Goal: Task Accomplishment & Management: Complete application form

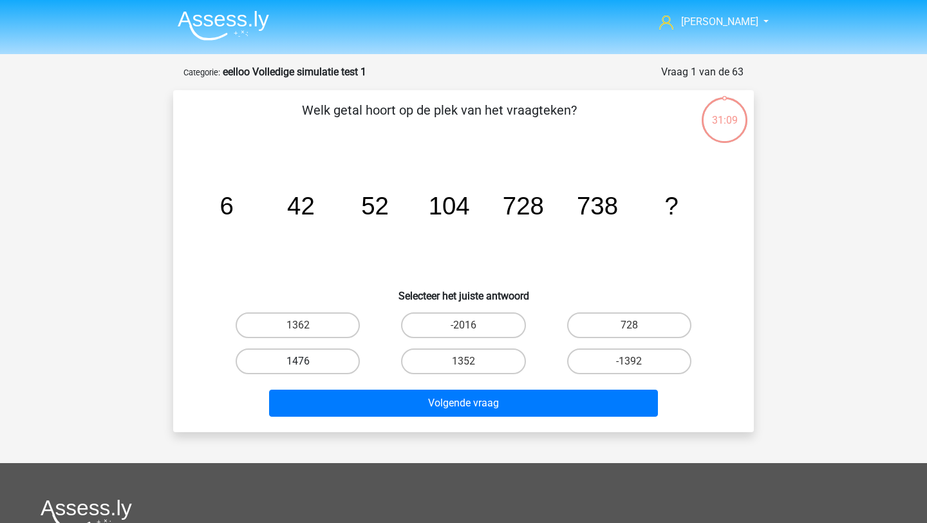
click at [326, 366] on label "1476" at bounding box center [298, 361] width 124 height 26
click at [306, 366] on input "1476" at bounding box center [302, 365] width 8 height 8
radio input "true"
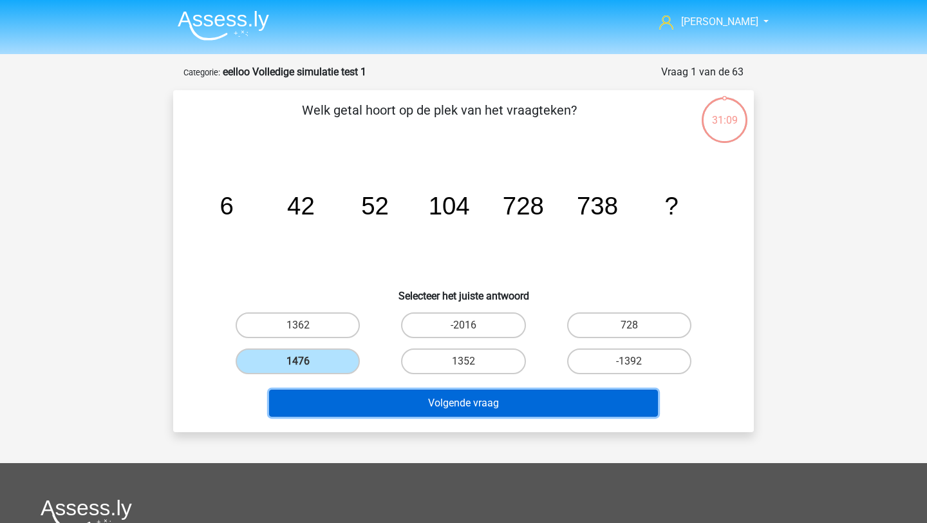
click at [345, 395] on button "Volgende vraag" at bounding box center [463, 402] width 389 height 27
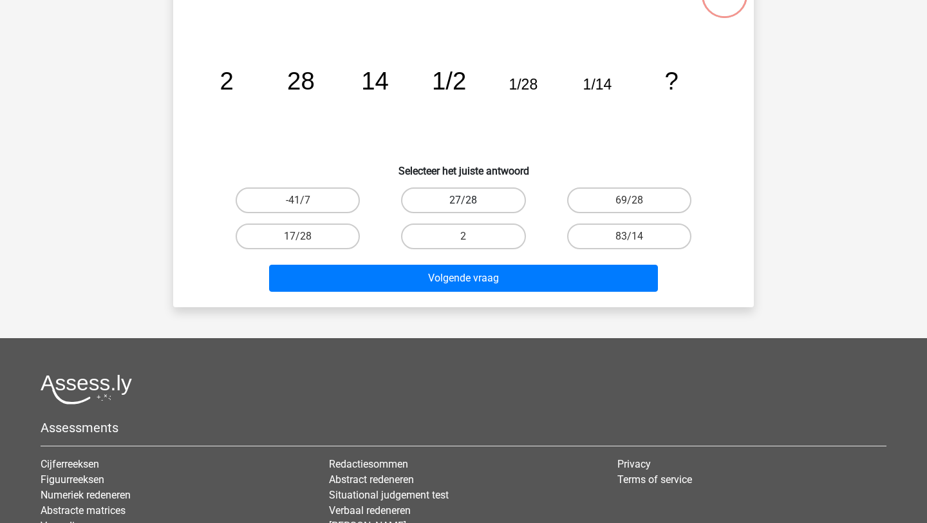
scroll to position [37, 0]
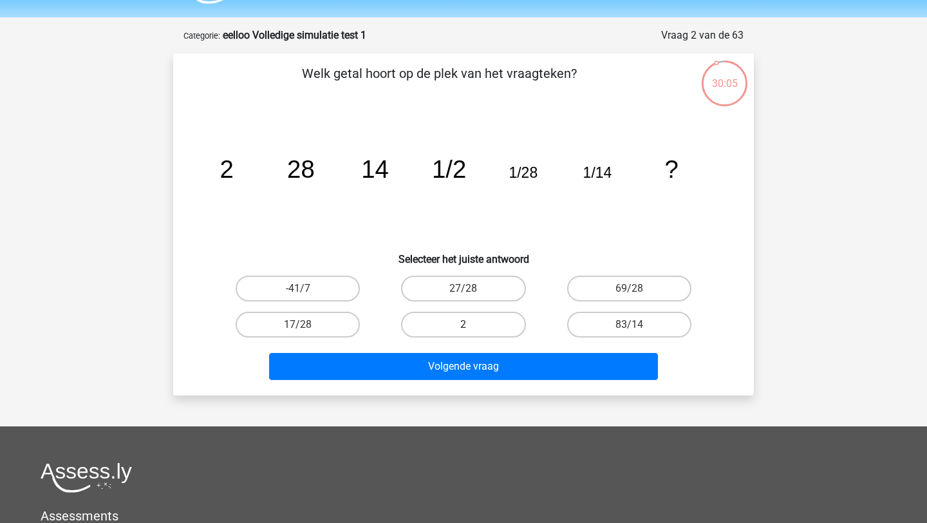
click at [449, 315] on label "2" at bounding box center [463, 324] width 124 height 26
click at [463, 324] on input "2" at bounding box center [467, 328] width 8 height 8
radio input "true"
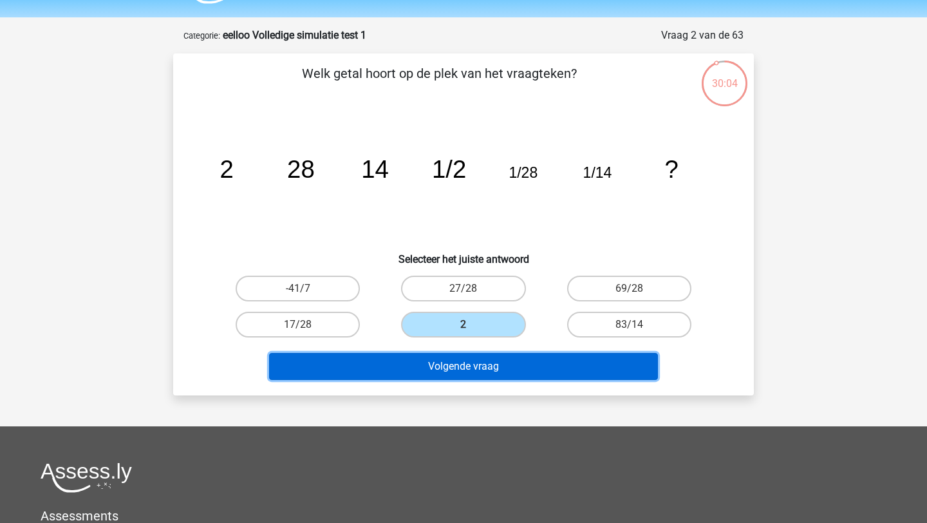
click at [451, 368] on button "Volgende vraag" at bounding box center [463, 366] width 389 height 27
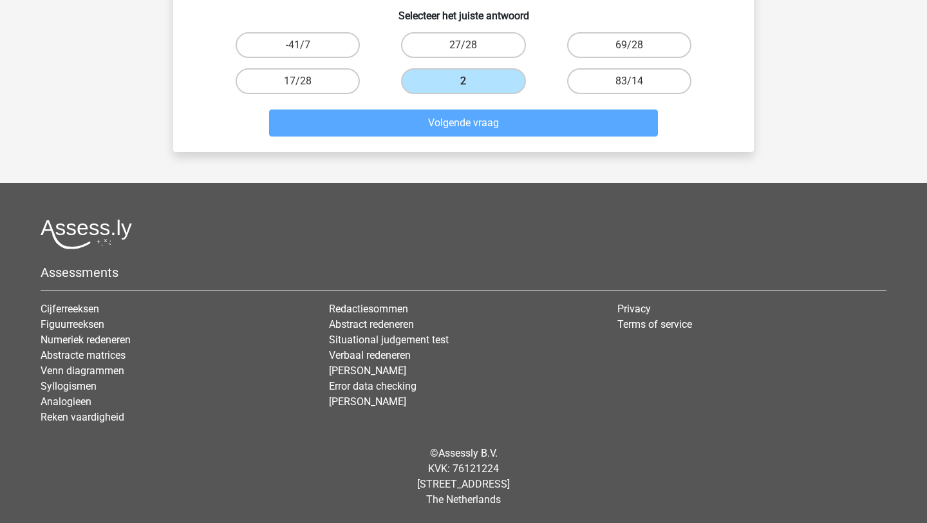
scroll to position [0, 0]
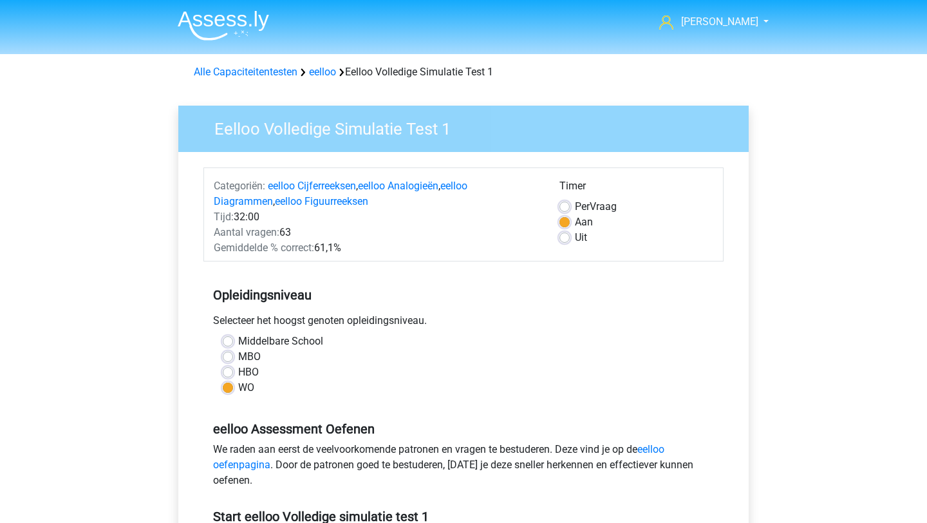
scroll to position [143, 0]
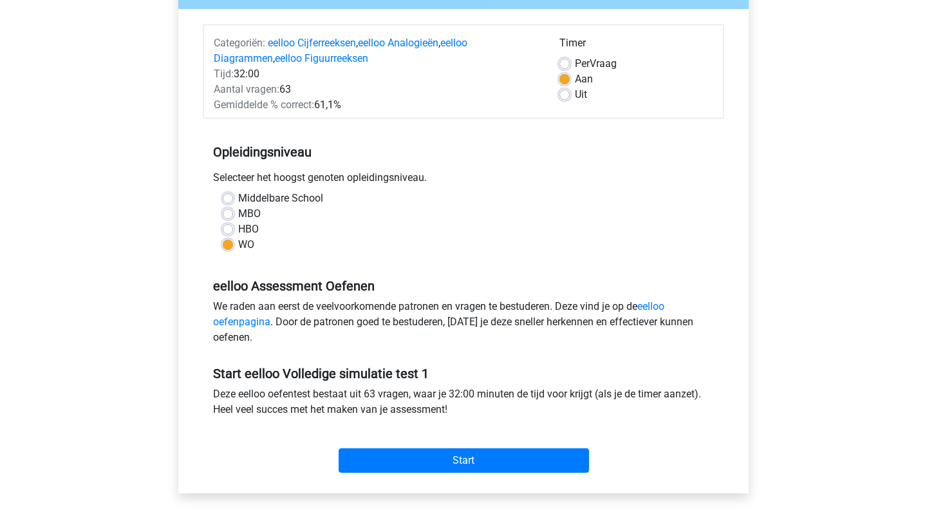
click at [575, 59] on label "Per Vraag" at bounding box center [596, 63] width 42 height 15
click at [569, 59] on input "Per Vraag" at bounding box center [564, 62] width 10 height 13
radio input "true"
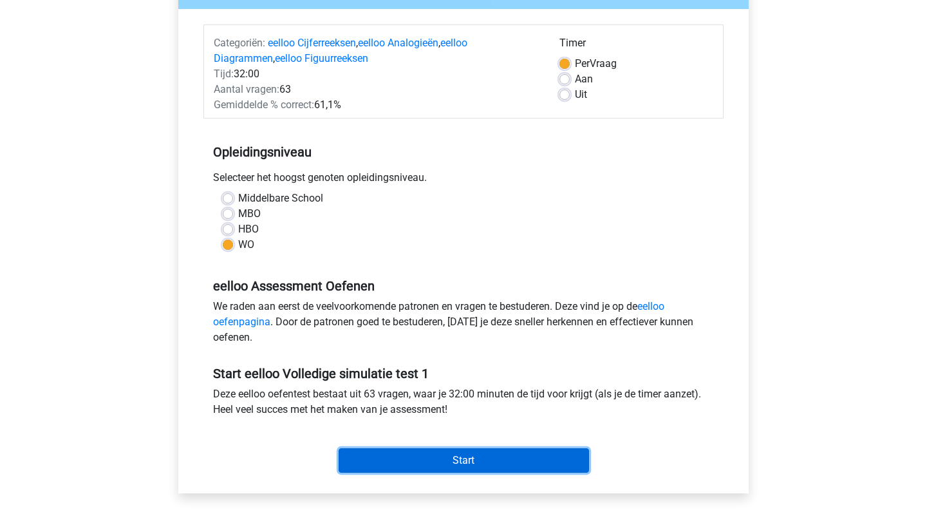
click at [434, 467] on input "Start" at bounding box center [463, 460] width 250 height 24
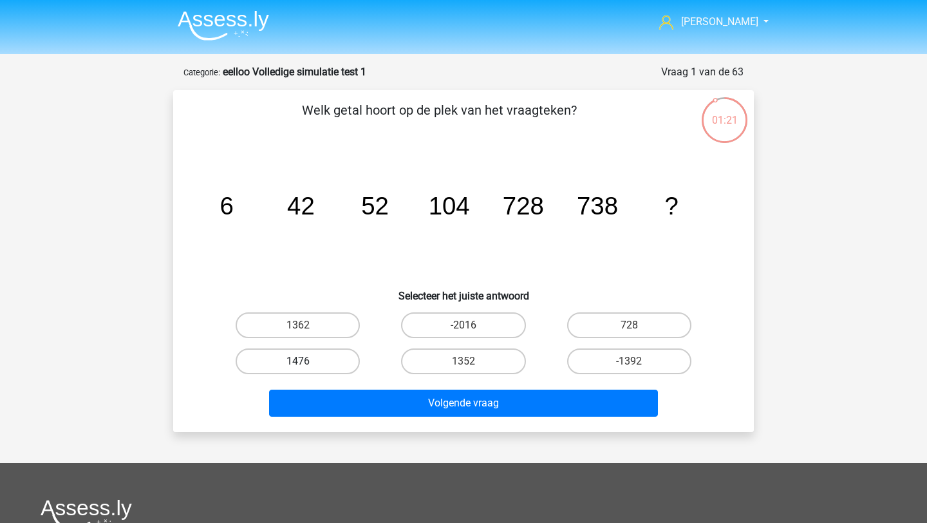
click at [333, 357] on label "1476" at bounding box center [298, 361] width 124 height 26
click at [306, 361] on input "1476" at bounding box center [302, 365] width 8 height 8
radio input "true"
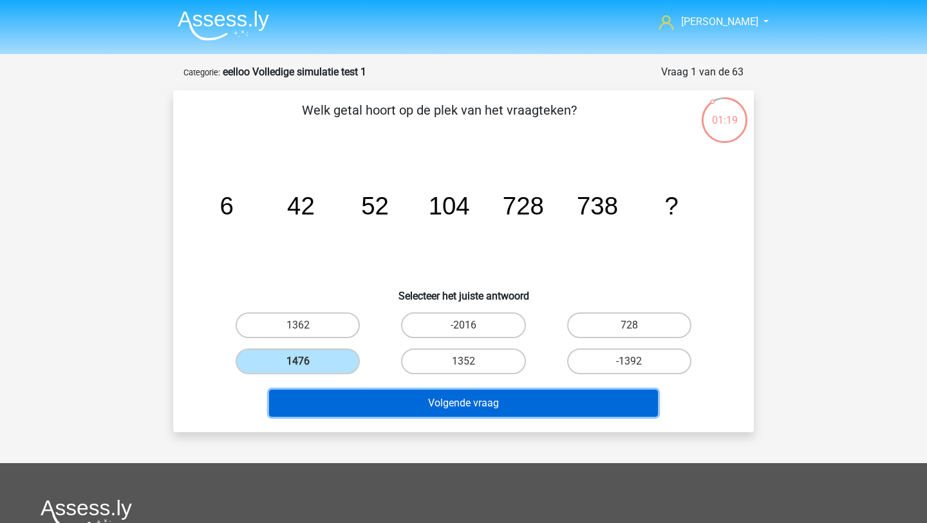
click at [400, 408] on button "Volgende vraag" at bounding box center [463, 402] width 389 height 27
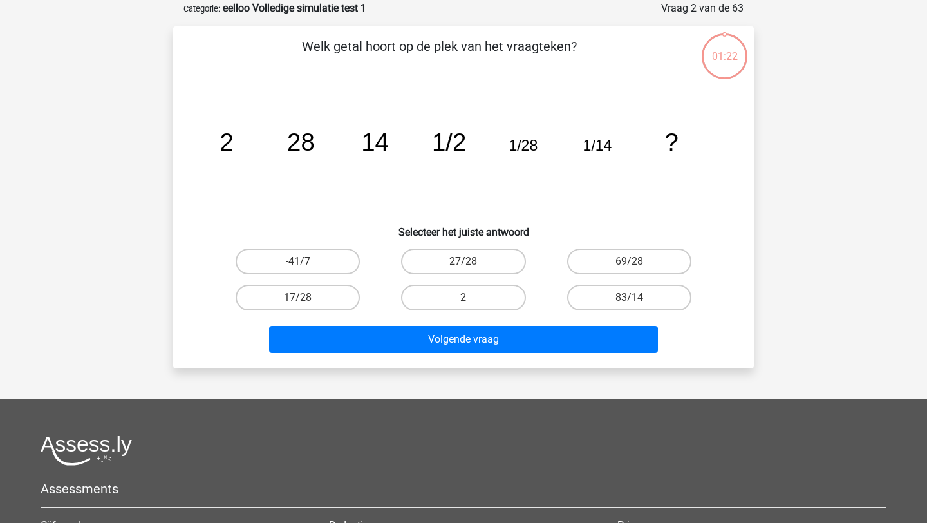
scroll to position [64, 0]
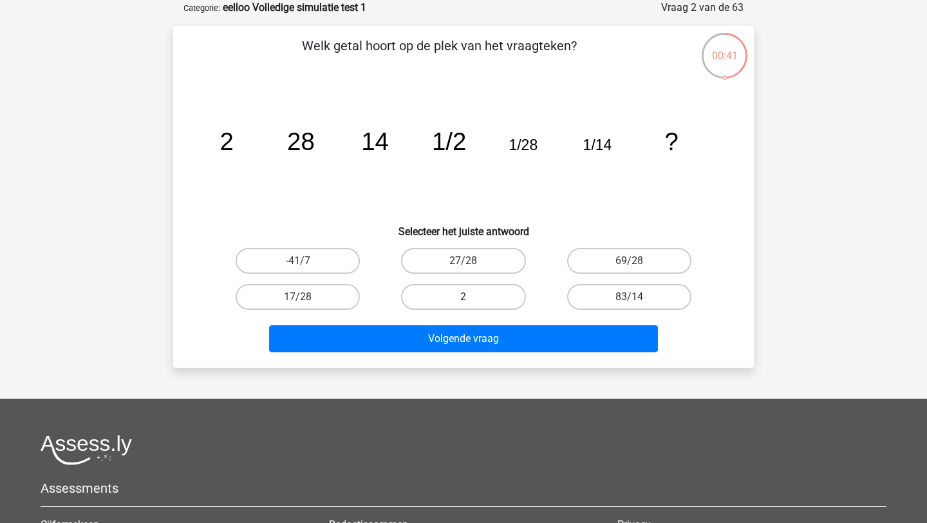
click at [483, 297] on label "2" at bounding box center [463, 297] width 124 height 26
click at [472, 297] on input "2" at bounding box center [467, 301] width 8 height 8
radio input "true"
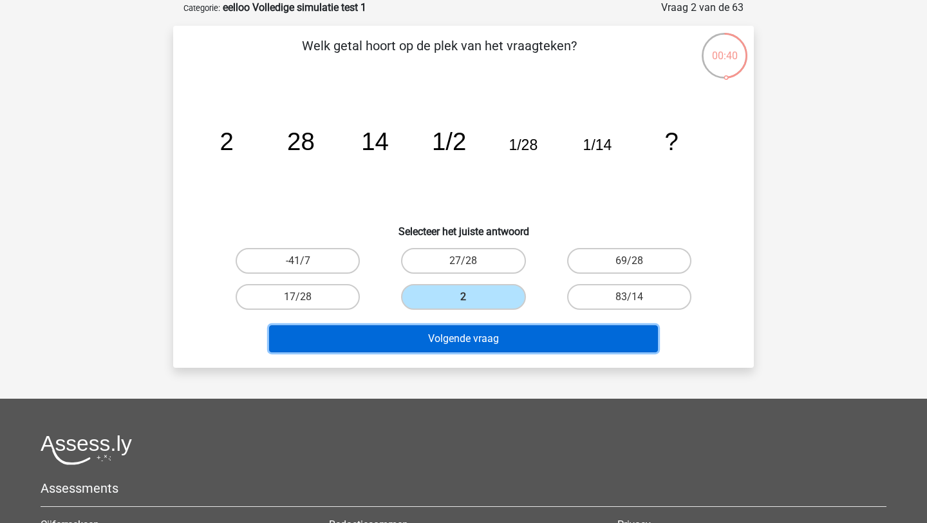
click at [474, 351] on button "Volgende vraag" at bounding box center [463, 338] width 389 height 27
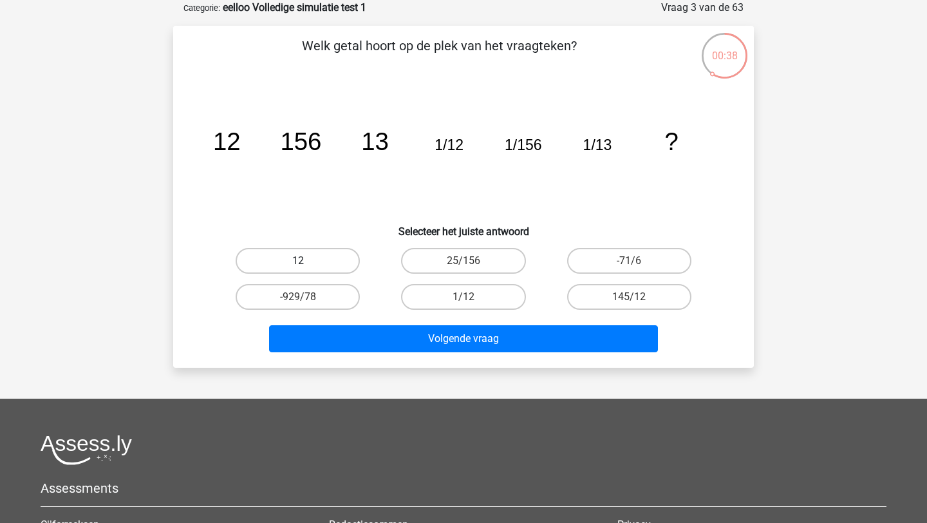
click at [296, 269] on label "12" at bounding box center [298, 261] width 124 height 26
click at [298, 269] on input "12" at bounding box center [302, 265] width 8 height 8
radio input "true"
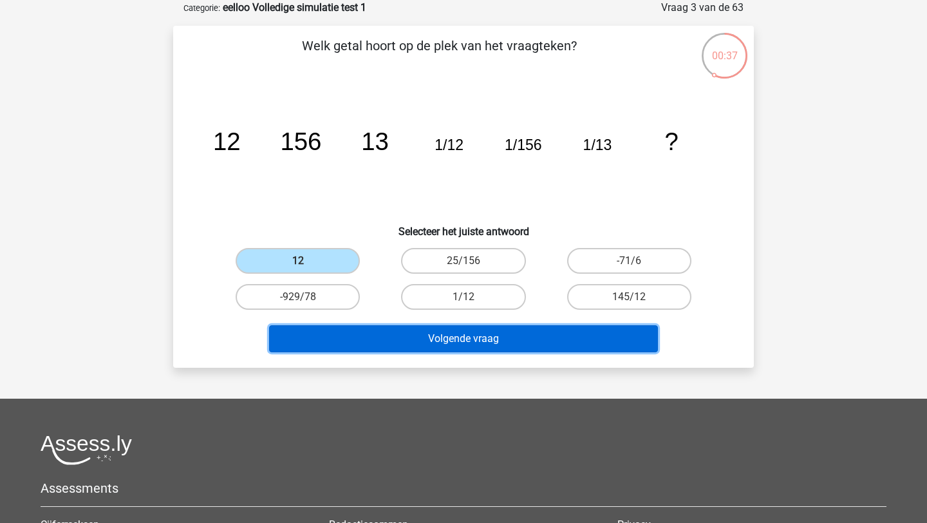
click at [344, 340] on button "Volgende vraag" at bounding box center [463, 338] width 389 height 27
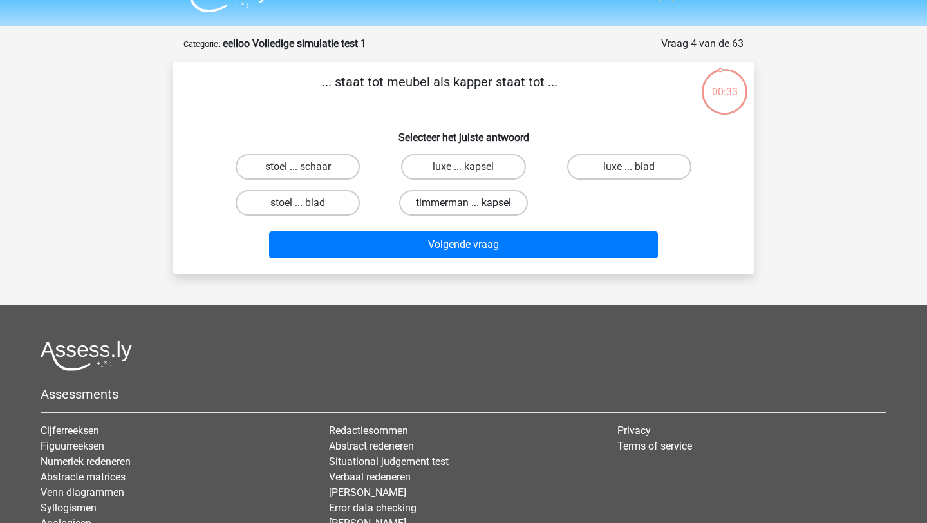
scroll to position [27, 0]
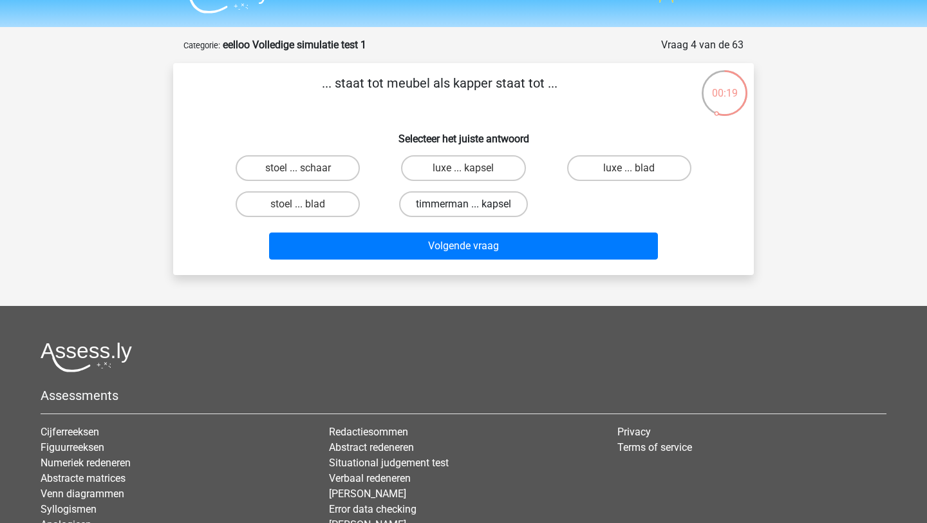
click at [438, 203] on label "timmerman ... kapsel" at bounding box center [463, 204] width 129 height 26
click at [463, 204] on input "timmerman ... kapsel" at bounding box center [467, 208] width 8 height 8
radio input "true"
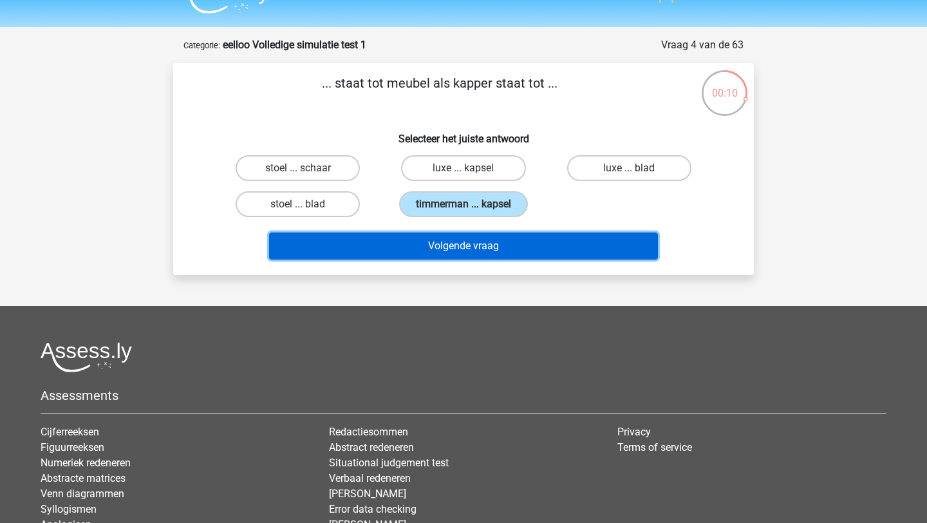
click at [452, 250] on button "Volgende vraag" at bounding box center [463, 245] width 389 height 27
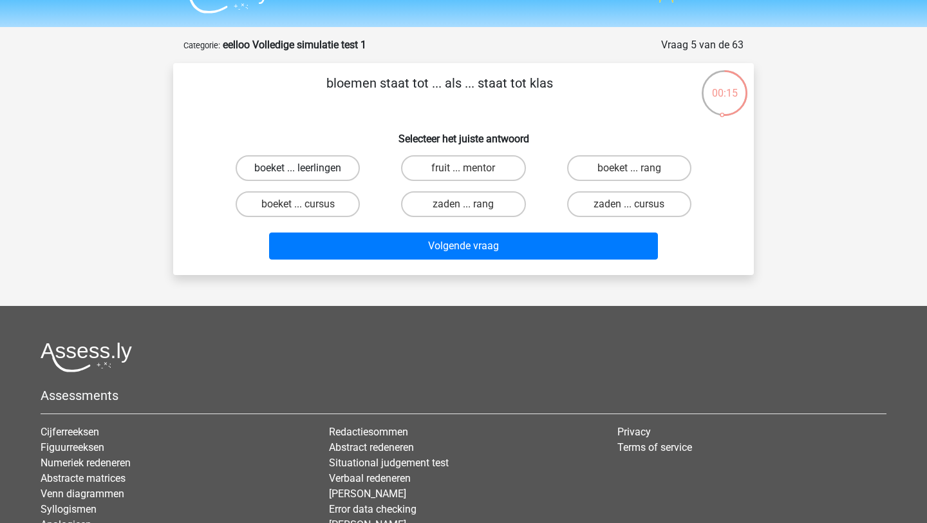
click at [326, 171] on label "boeket ... leerlingen" at bounding box center [298, 168] width 124 height 26
click at [306, 171] on input "boeket ... leerlingen" at bounding box center [302, 172] width 8 height 8
radio input "true"
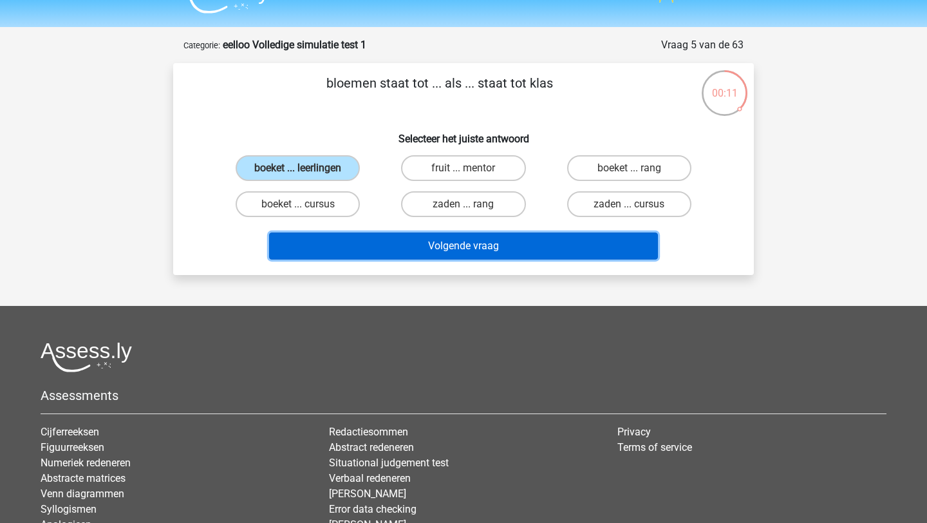
click at [404, 247] on button "Volgende vraag" at bounding box center [463, 245] width 389 height 27
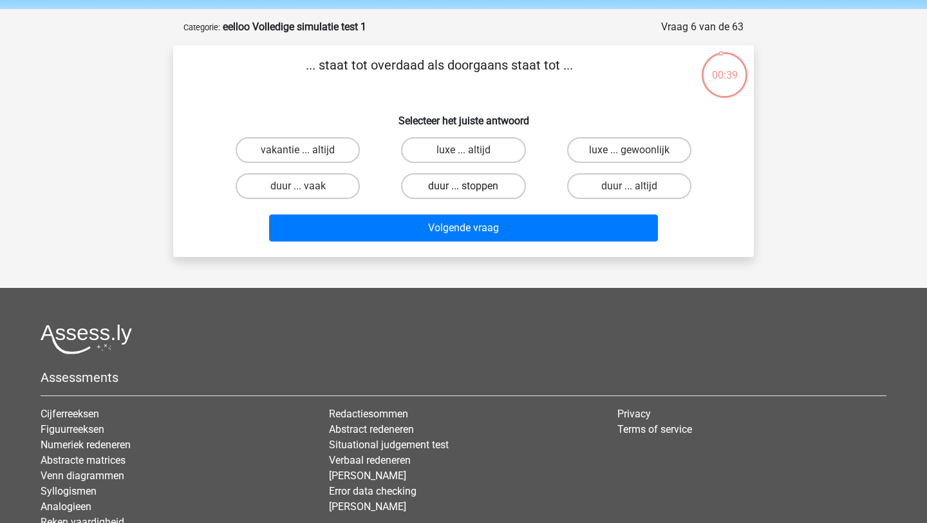
scroll to position [40, 0]
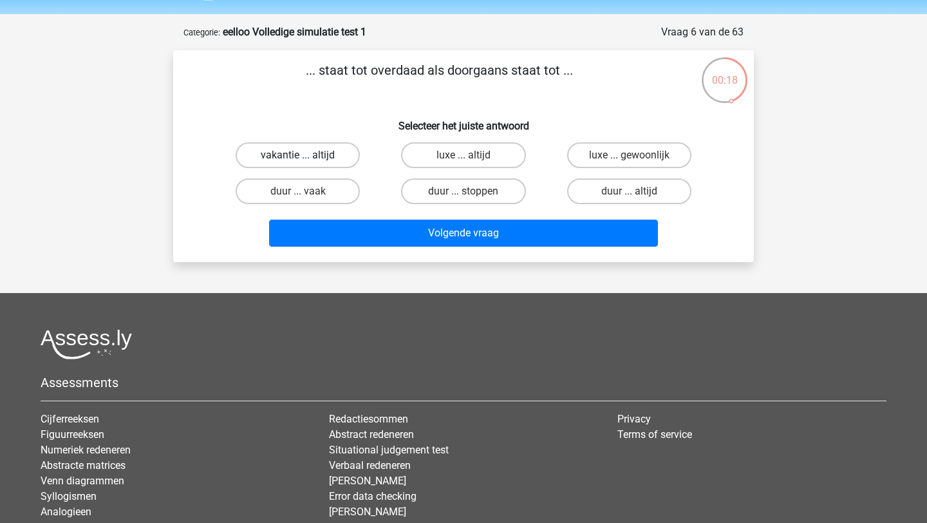
click at [337, 158] on label "vakantie ... altijd" at bounding box center [298, 155] width 124 height 26
click at [306, 158] on input "vakantie ... altijd" at bounding box center [302, 159] width 8 height 8
radio input "true"
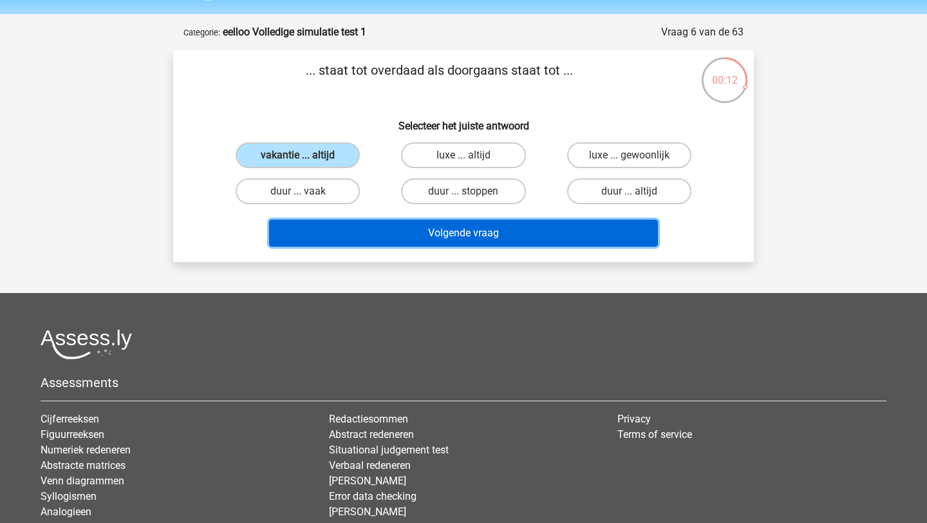
click at [391, 237] on button "Volgende vraag" at bounding box center [463, 232] width 389 height 27
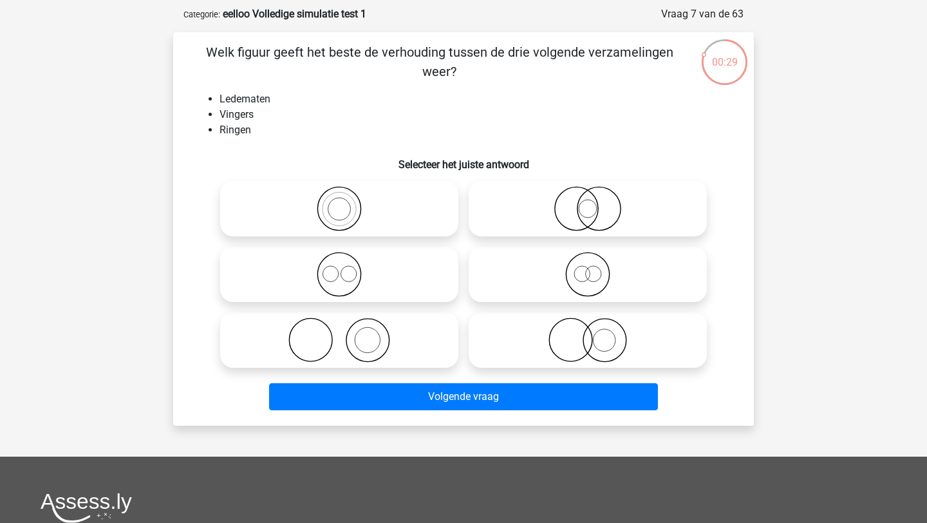
scroll to position [59, 0]
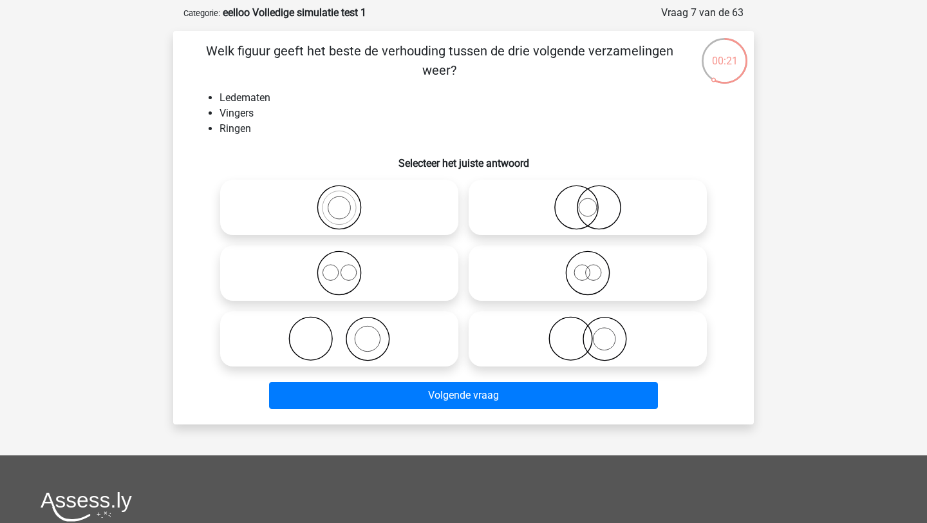
click at [363, 337] on icon at bounding box center [339, 338] width 228 height 45
click at [347, 332] on input "radio" at bounding box center [343, 328] width 8 height 8
radio input "true"
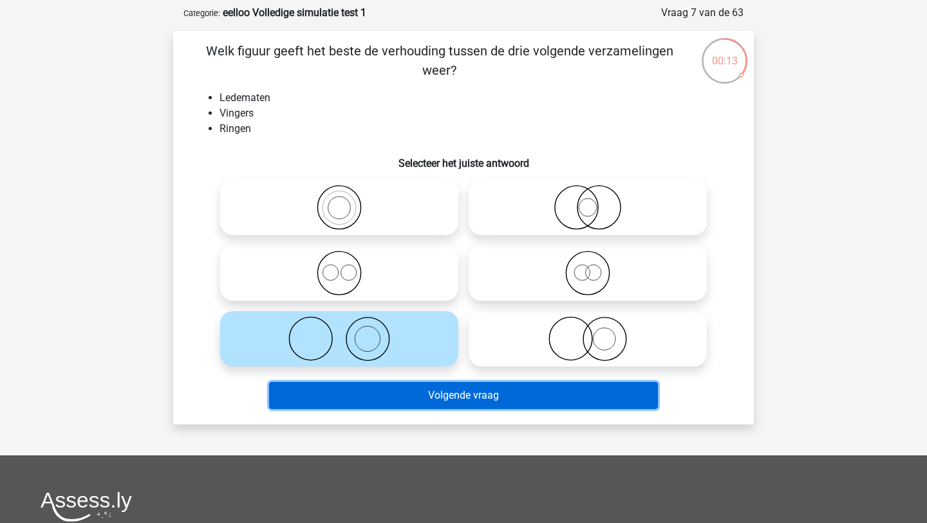
click at [449, 395] on button "Volgende vraag" at bounding box center [463, 395] width 389 height 27
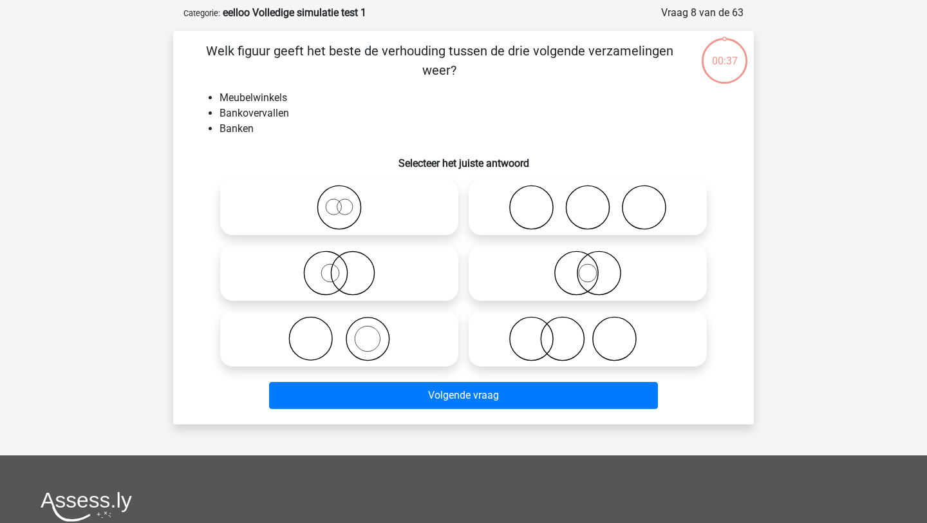
scroll to position [64, 0]
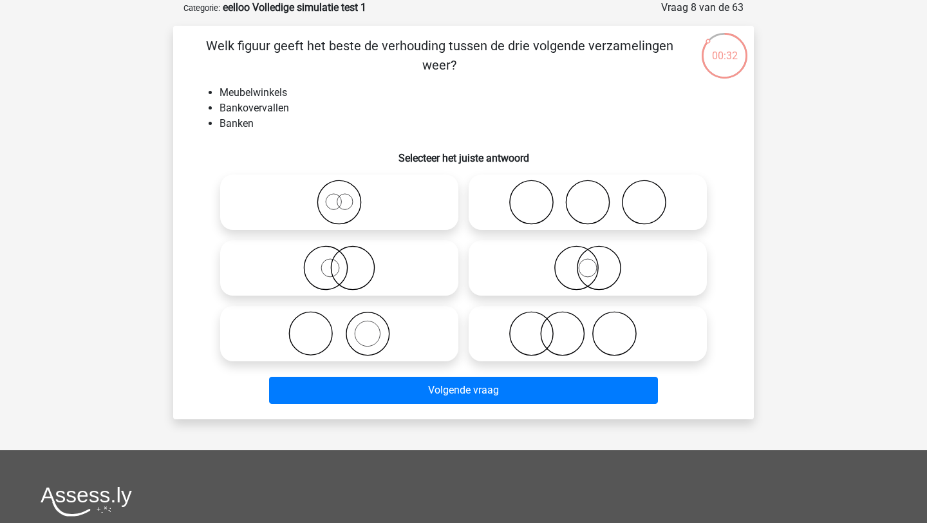
click at [611, 223] on icon at bounding box center [588, 202] width 228 height 45
click at [596, 196] on input "radio" at bounding box center [592, 191] width 8 height 8
radio input "true"
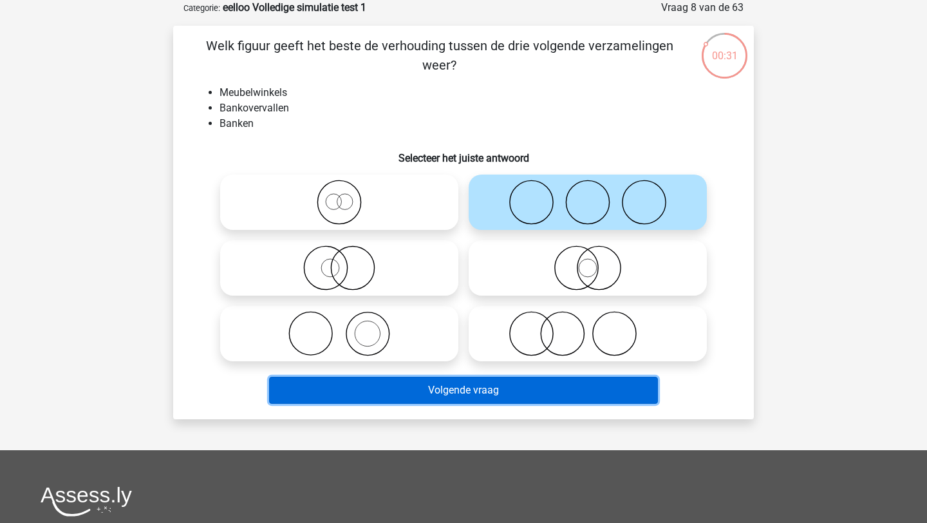
click at [539, 385] on button "Volgende vraag" at bounding box center [463, 389] width 389 height 27
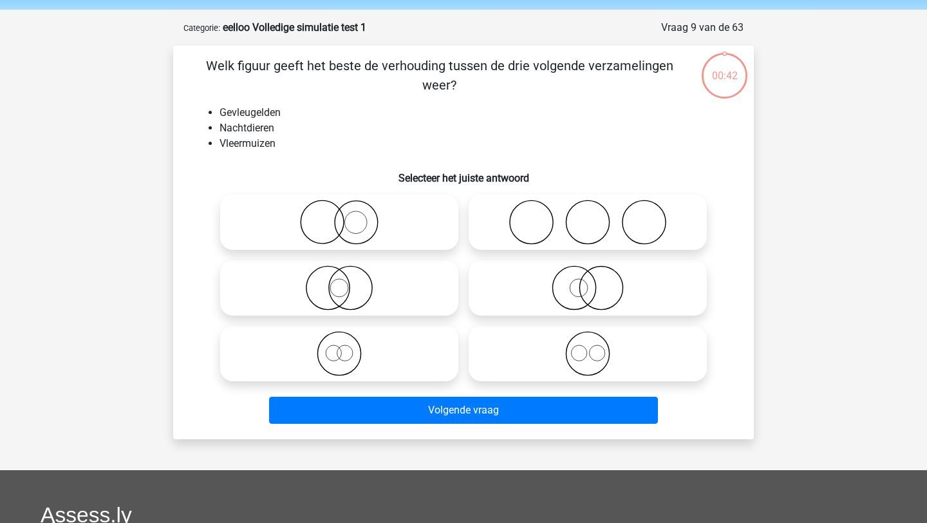
scroll to position [30, 0]
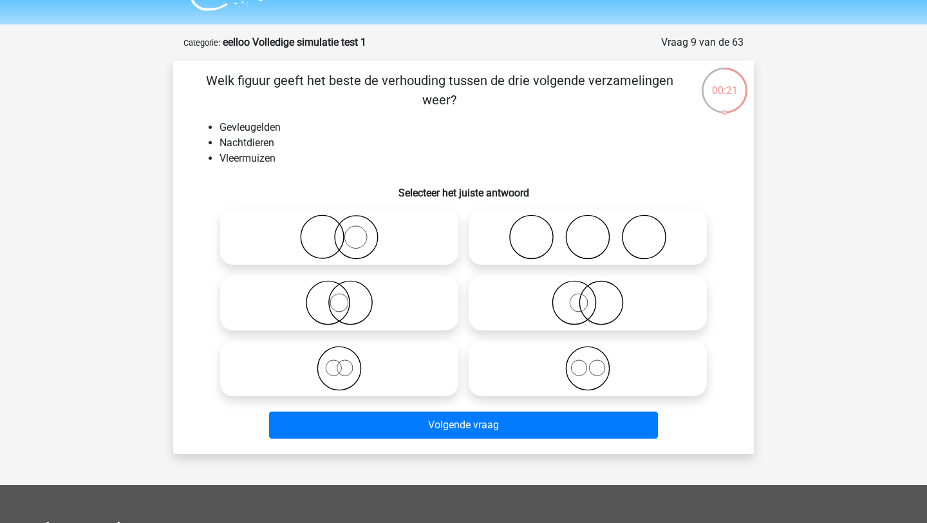
click at [373, 373] on icon at bounding box center [339, 368] width 228 height 45
click at [347, 362] on input "radio" at bounding box center [343, 357] width 8 height 8
radio input "true"
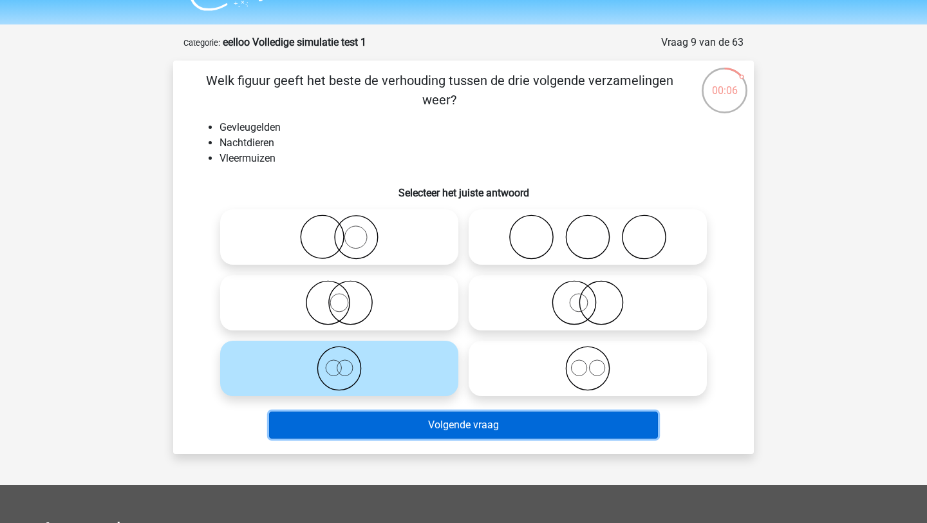
drag, startPoint x: 525, startPoint y: 419, endPoint x: 402, endPoint y: 269, distance: 193.9
click at [402, 269] on div "Welk figuur geeft het beste de verhouding tussen de drie volgende verzamelingen…" at bounding box center [463, 257] width 570 height 373
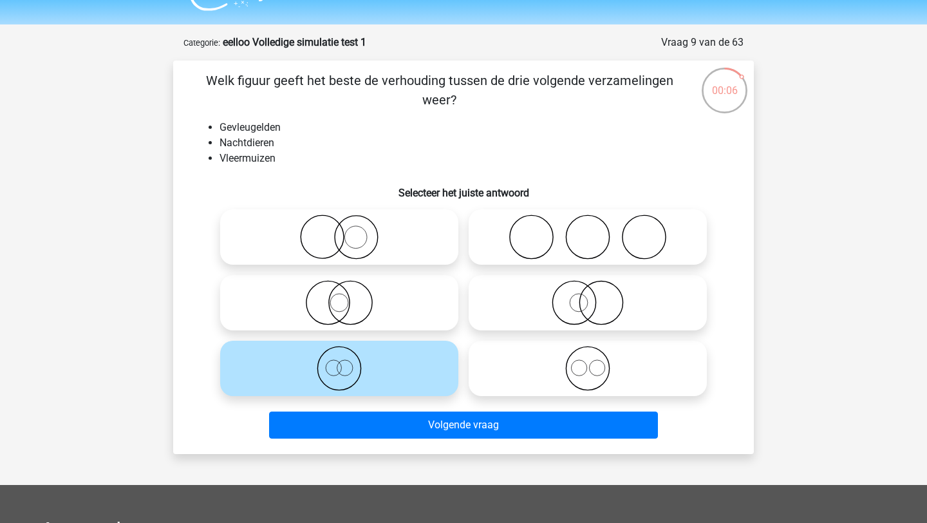
click at [376, 300] on icon at bounding box center [339, 302] width 228 height 45
click at [347, 296] on input "radio" at bounding box center [343, 292] width 8 height 8
radio input "true"
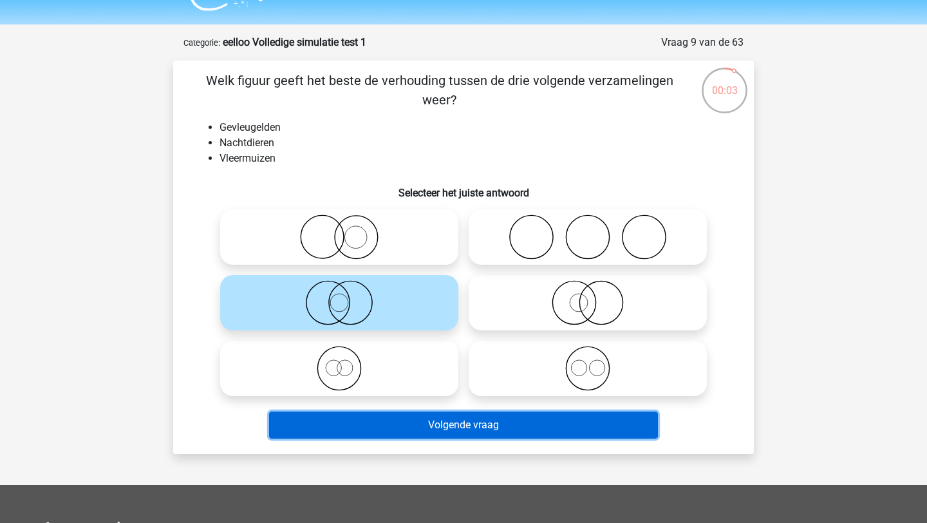
click at [375, 426] on button "Volgende vraag" at bounding box center [463, 424] width 389 height 27
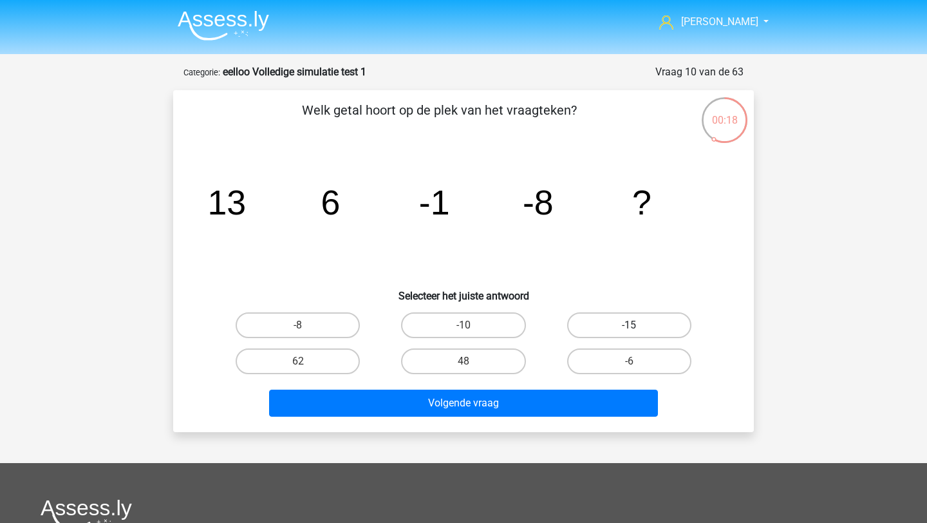
click at [651, 337] on label "-15" at bounding box center [629, 325] width 124 height 26
click at [637, 333] on input "-15" at bounding box center [633, 329] width 8 height 8
radio input "true"
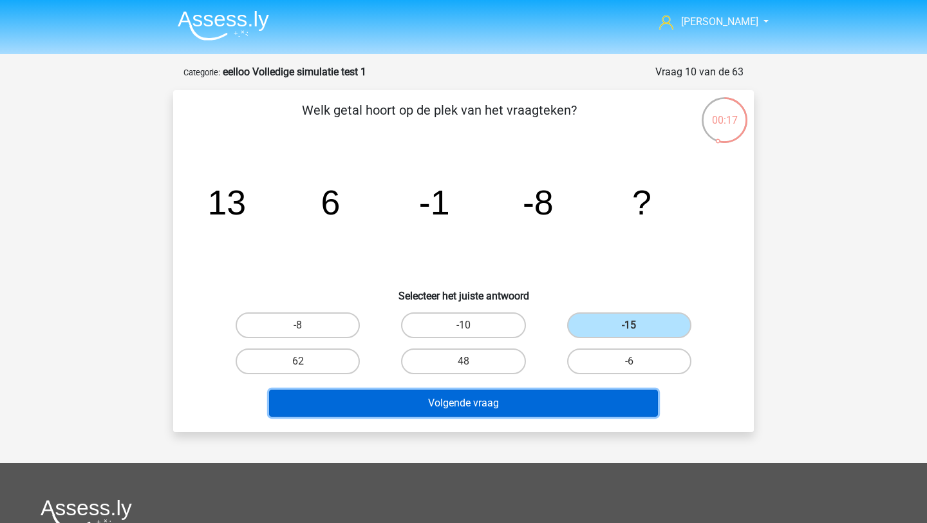
click at [556, 403] on button "Volgende vraag" at bounding box center [463, 402] width 389 height 27
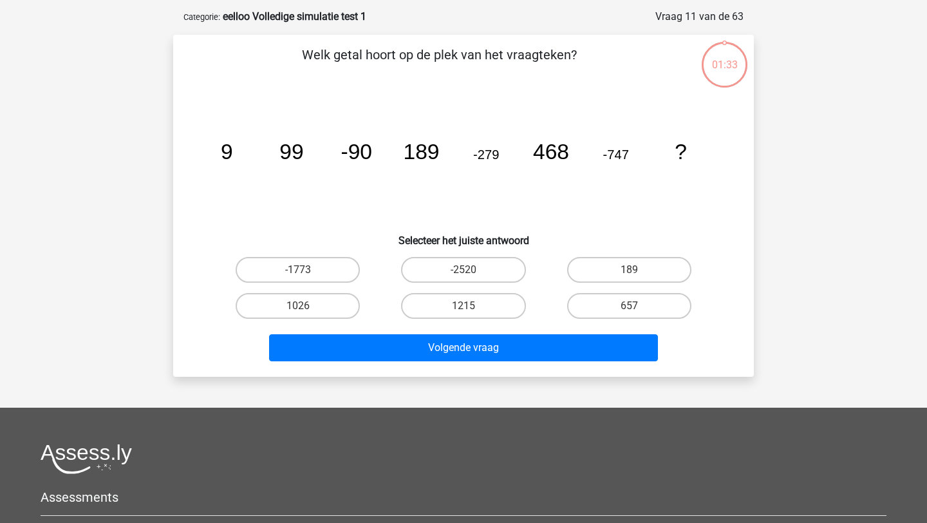
scroll to position [64, 0]
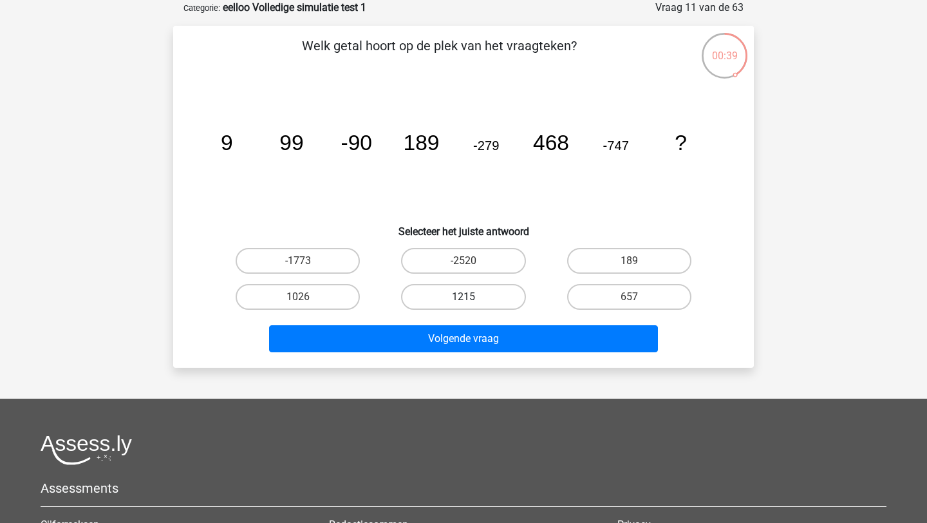
click at [485, 293] on label "1215" at bounding box center [463, 297] width 124 height 26
click at [472, 297] on input "1215" at bounding box center [467, 301] width 8 height 8
radio input "true"
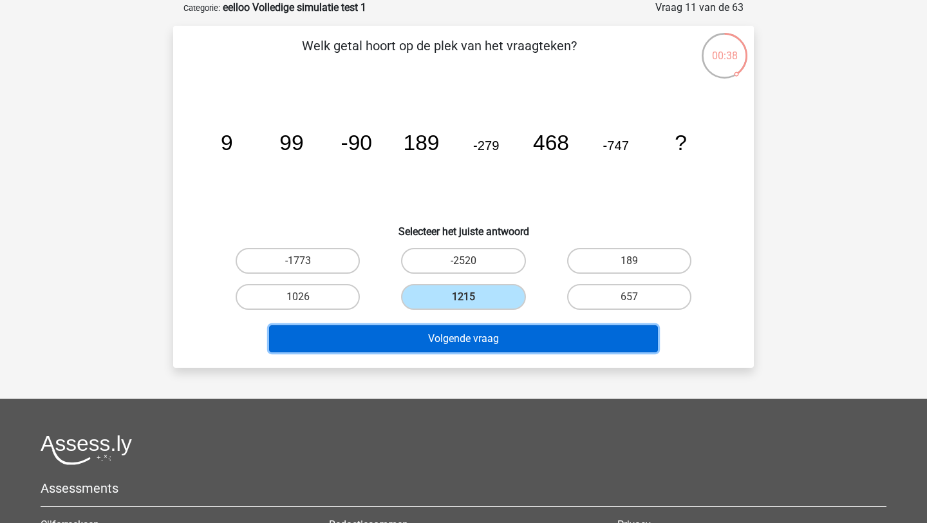
click at [457, 338] on button "Volgende vraag" at bounding box center [463, 338] width 389 height 27
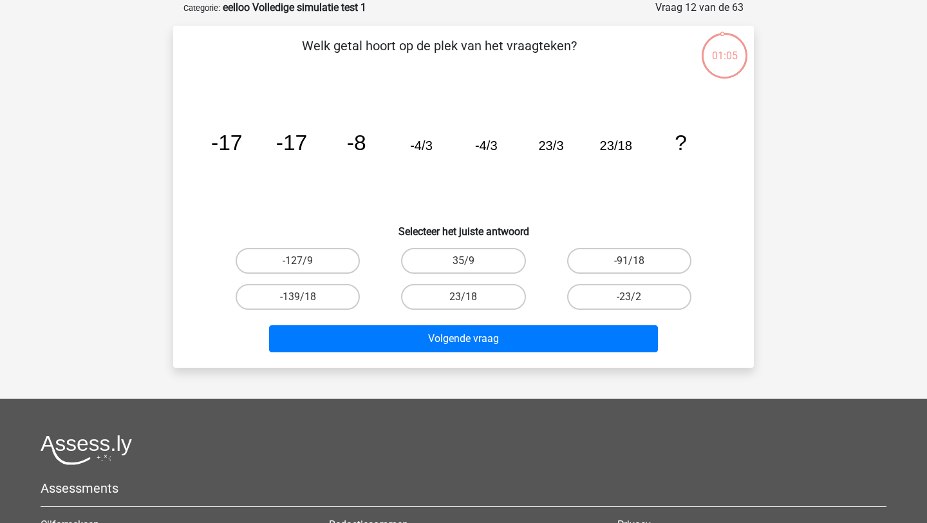
scroll to position [46, 0]
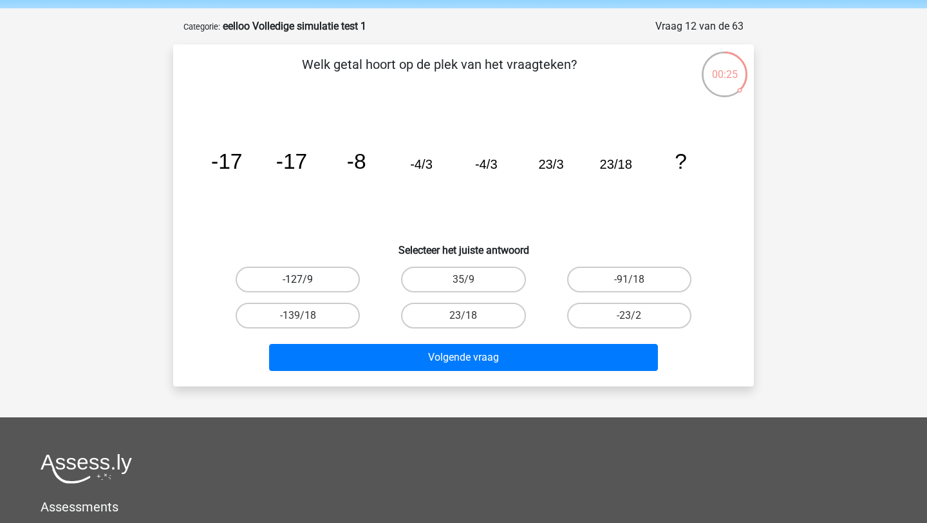
click at [334, 273] on label "-127/9" at bounding box center [298, 279] width 124 height 26
click at [306, 279] on input "-127/9" at bounding box center [302, 283] width 8 height 8
radio input "true"
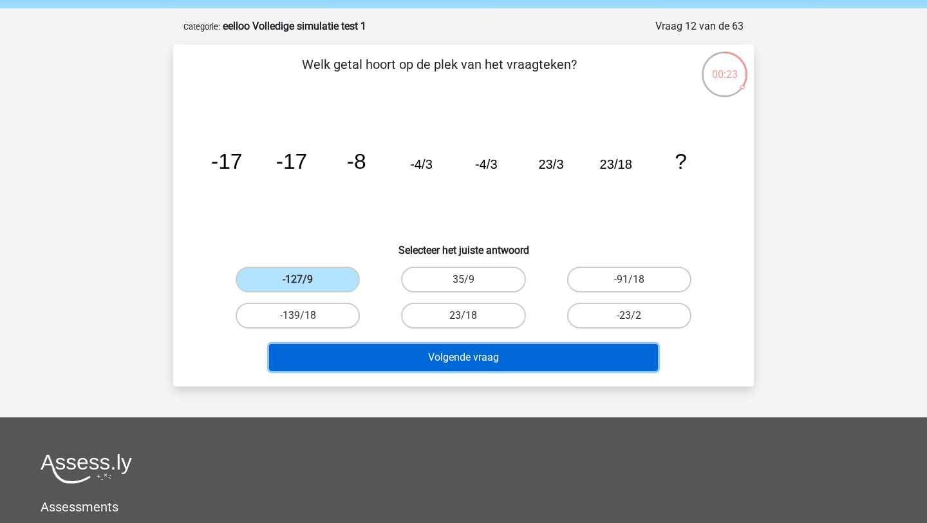
drag, startPoint x: 439, startPoint y: 353, endPoint x: 556, endPoint y: 129, distance: 252.7
click at [556, 129] on div "Welk getal hoort op de plek van het vraagteken? image/svg+xml -17 -17 -8 -4/3 -…" at bounding box center [463, 215] width 570 height 321
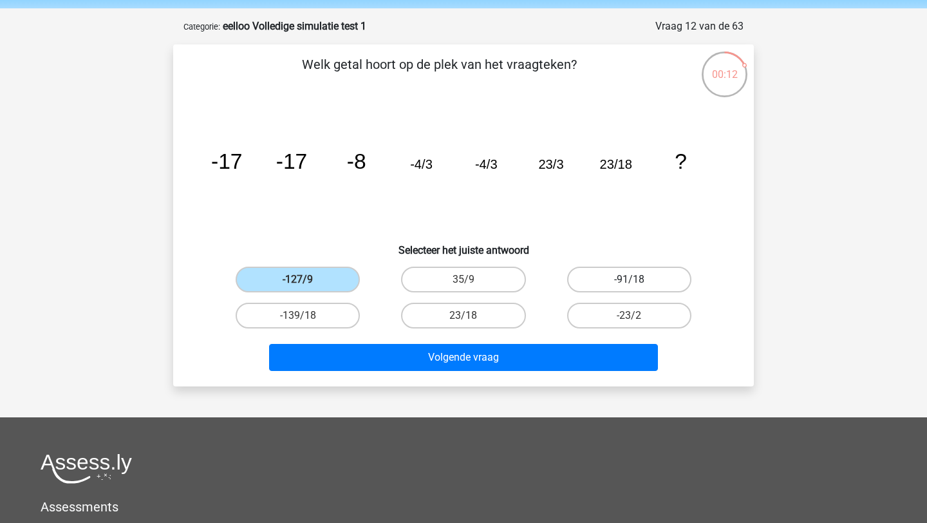
click at [601, 274] on label "-91/18" at bounding box center [629, 279] width 124 height 26
click at [629, 279] on input "-91/18" at bounding box center [633, 283] width 8 height 8
radio input "true"
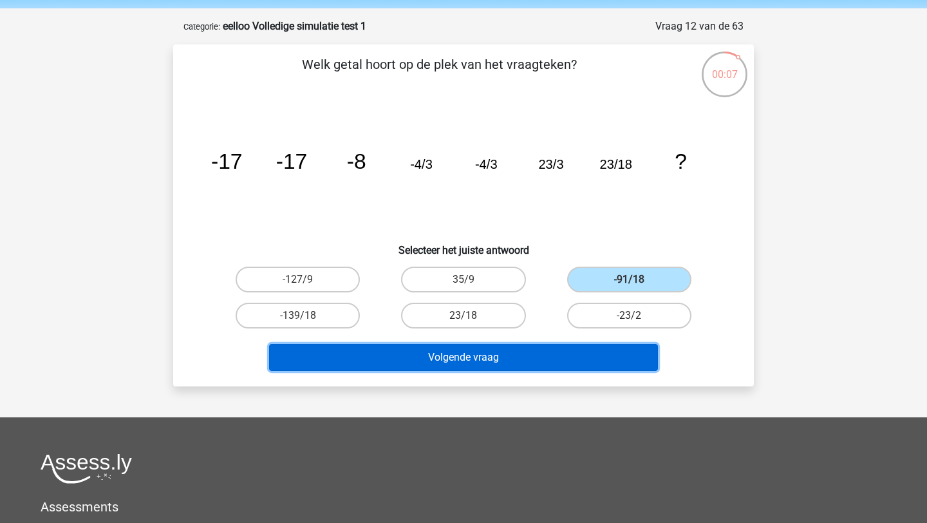
click at [460, 354] on button "Volgende vraag" at bounding box center [463, 357] width 389 height 27
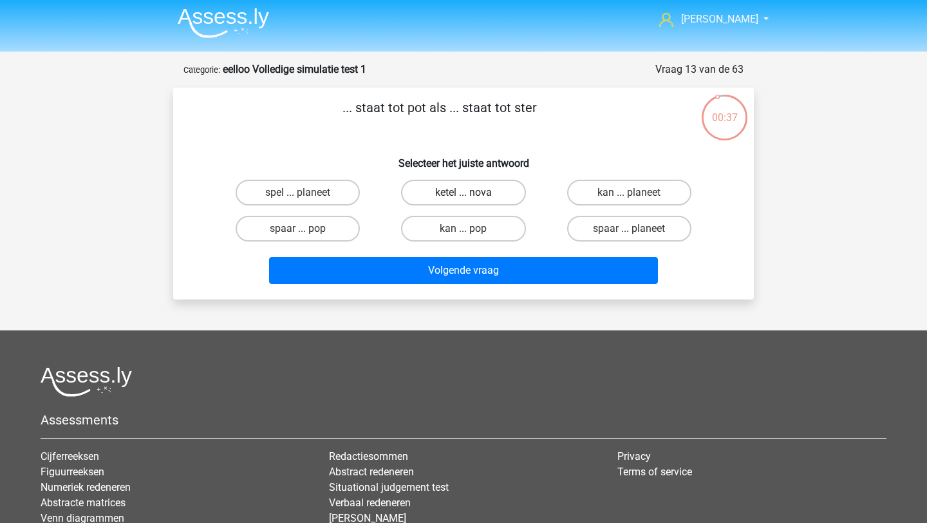
scroll to position [0, 0]
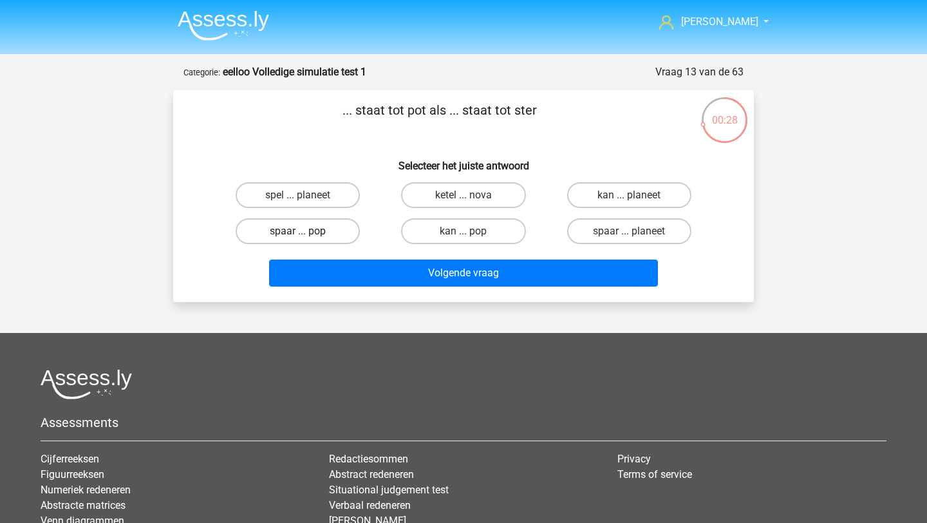
click at [328, 230] on label "spaar ... pop" at bounding box center [298, 231] width 124 height 26
click at [306, 231] on input "spaar ... pop" at bounding box center [302, 235] width 8 height 8
radio input "true"
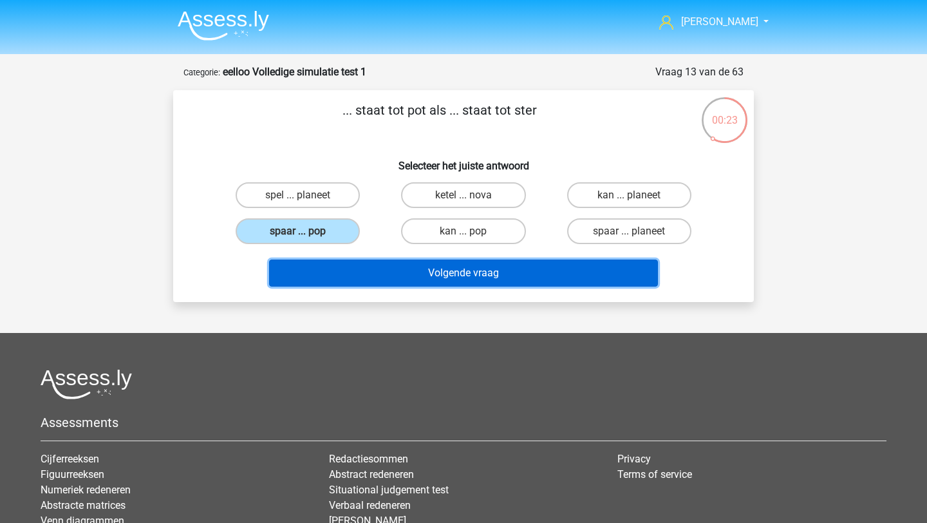
click at [450, 270] on button "Volgende vraag" at bounding box center [463, 272] width 389 height 27
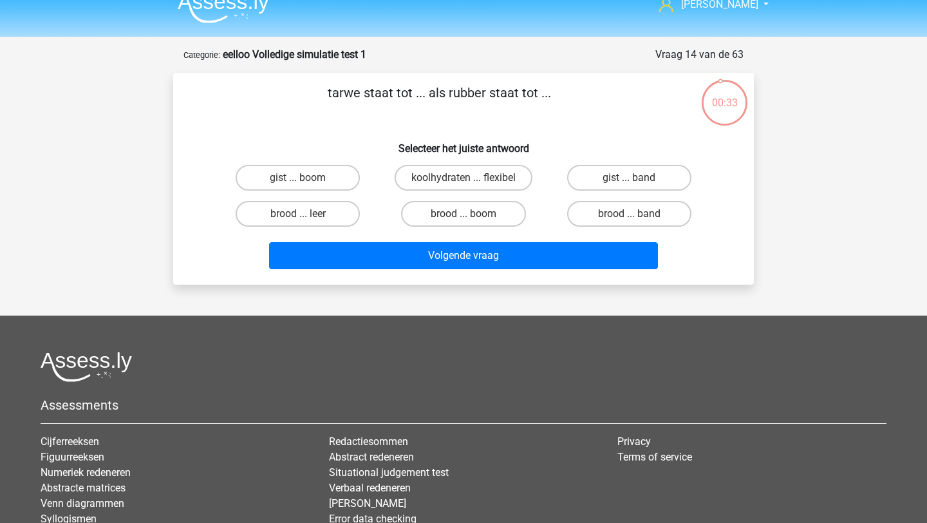
scroll to position [3, 0]
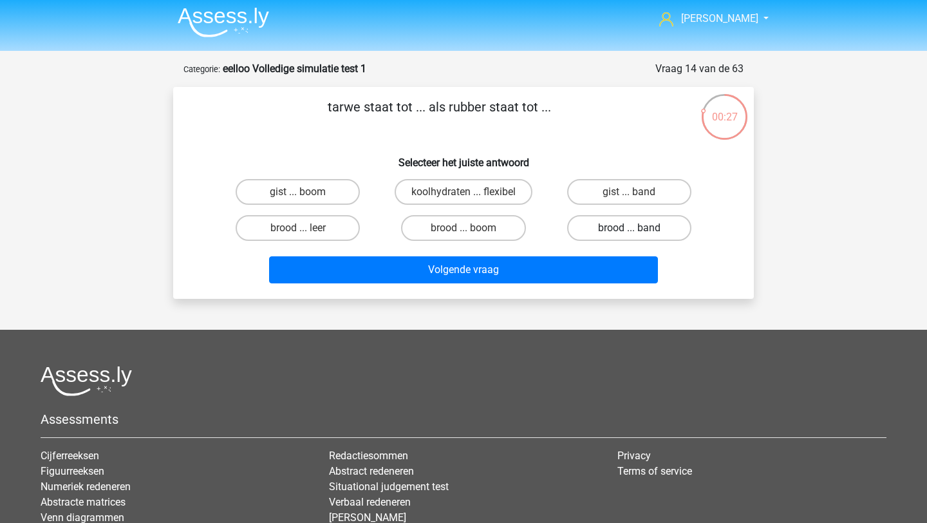
click at [623, 226] on label "brood ... band" at bounding box center [629, 228] width 124 height 26
click at [629, 228] on input "brood ... band" at bounding box center [633, 232] width 8 height 8
radio input "true"
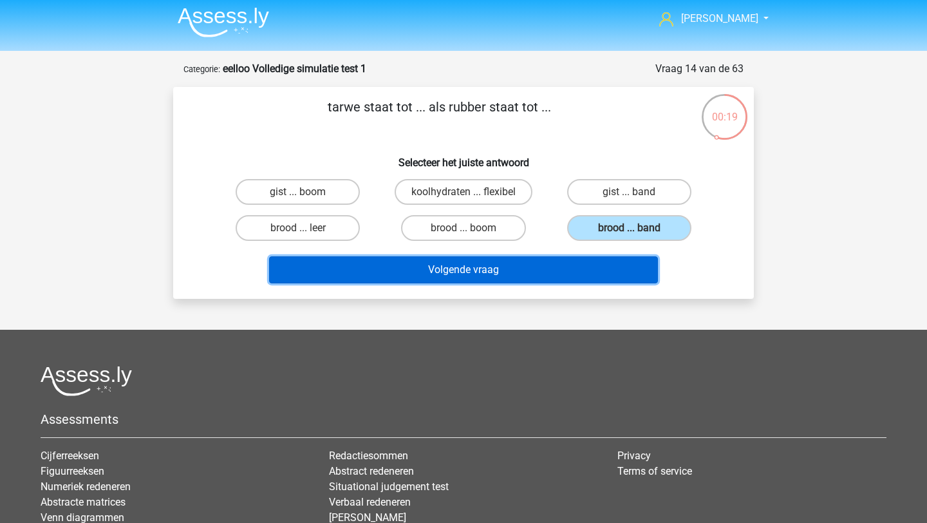
click at [501, 272] on button "Volgende vraag" at bounding box center [463, 269] width 389 height 27
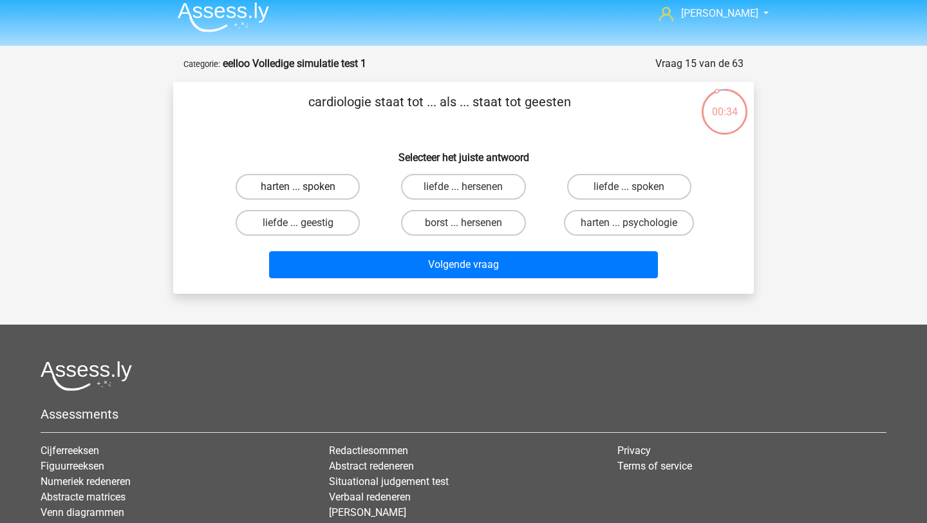
scroll to position [8, 0]
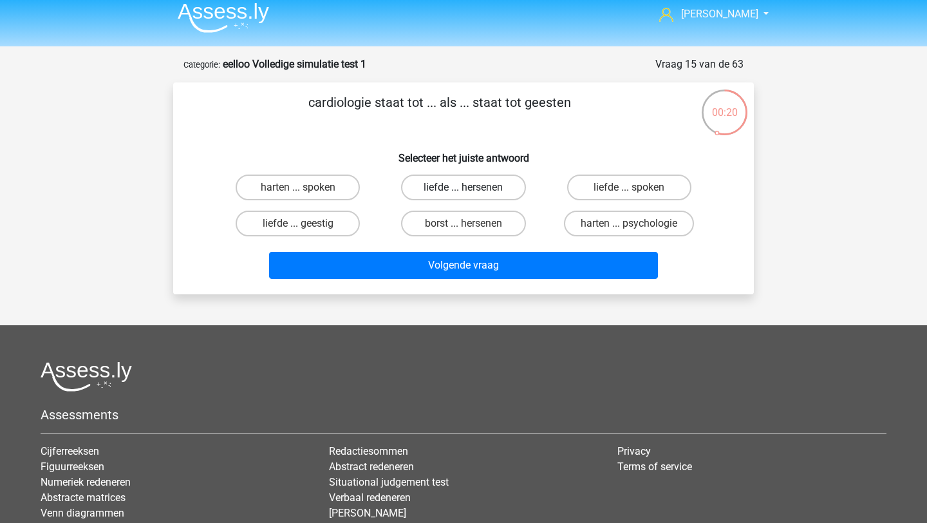
click at [460, 192] on label "liefde ... hersenen" at bounding box center [463, 187] width 124 height 26
click at [463, 192] on input "liefde ... hersenen" at bounding box center [467, 191] width 8 height 8
radio input "true"
click at [315, 178] on label "harten ... spoken" at bounding box center [298, 187] width 124 height 26
click at [306, 187] on input "harten ... spoken" at bounding box center [302, 191] width 8 height 8
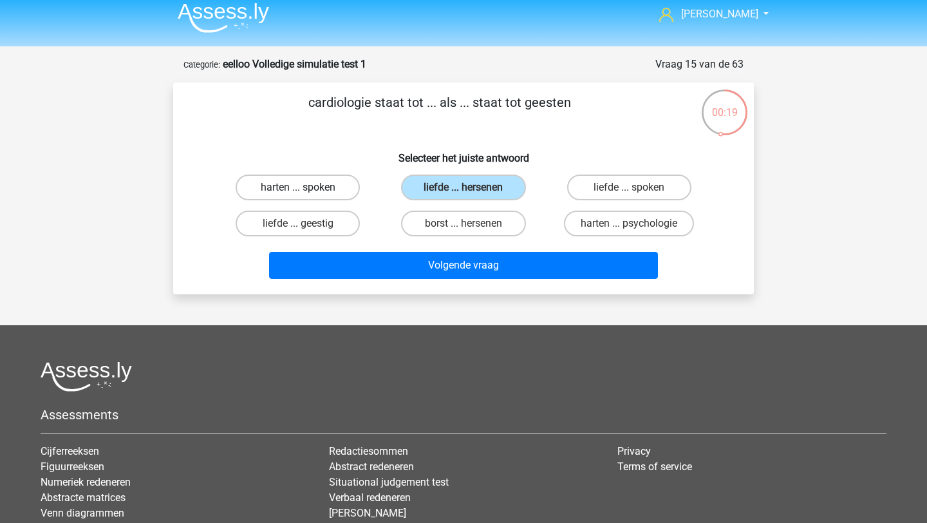
radio input "true"
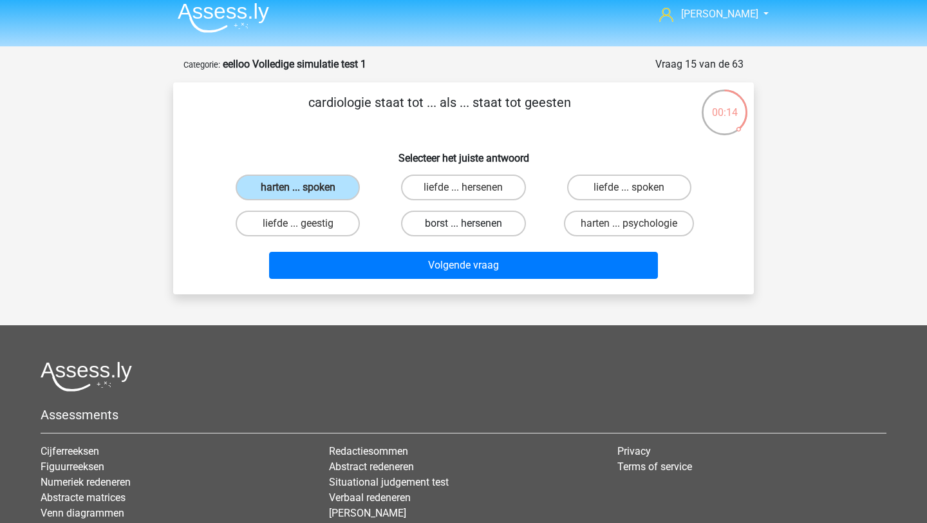
click at [438, 223] on label "borst ... hersenen" at bounding box center [463, 223] width 124 height 26
click at [463, 223] on input "borst ... hersenen" at bounding box center [467, 227] width 8 height 8
radio input "true"
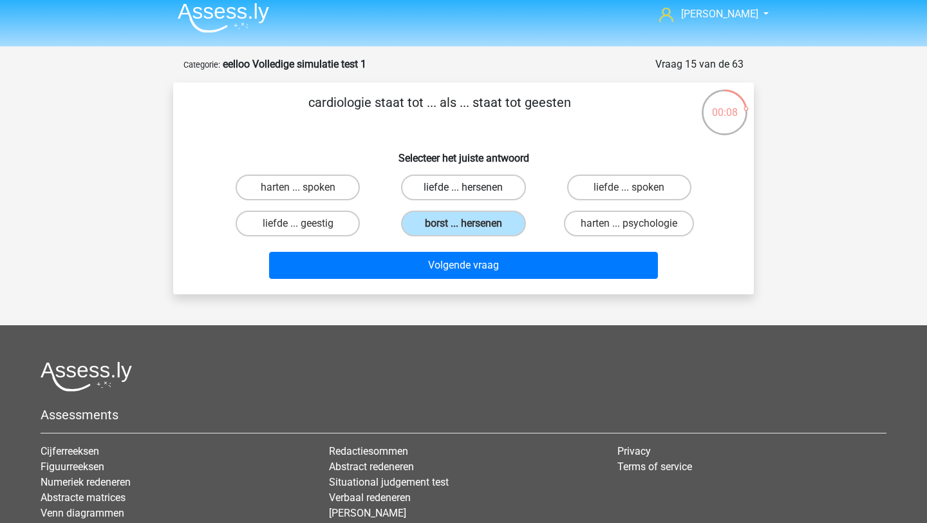
click at [473, 188] on label "liefde ... hersenen" at bounding box center [463, 187] width 124 height 26
click at [472, 188] on input "liefde ... hersenen" at bounding box center [467, 191] width 8 height 8
radio input "true"
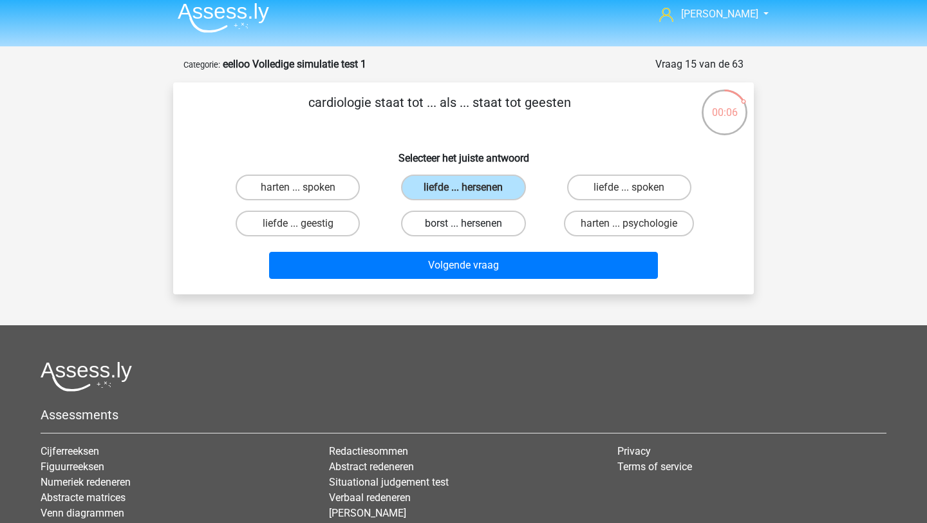
click at [465, 222] on label "borst ... hersenen" at bounding box center [463, 223] width 124 height 26
click at [465, 223] on input "borst ... hersenen" at bounding box center [467, 227] width 8 height 8
radio input "true"
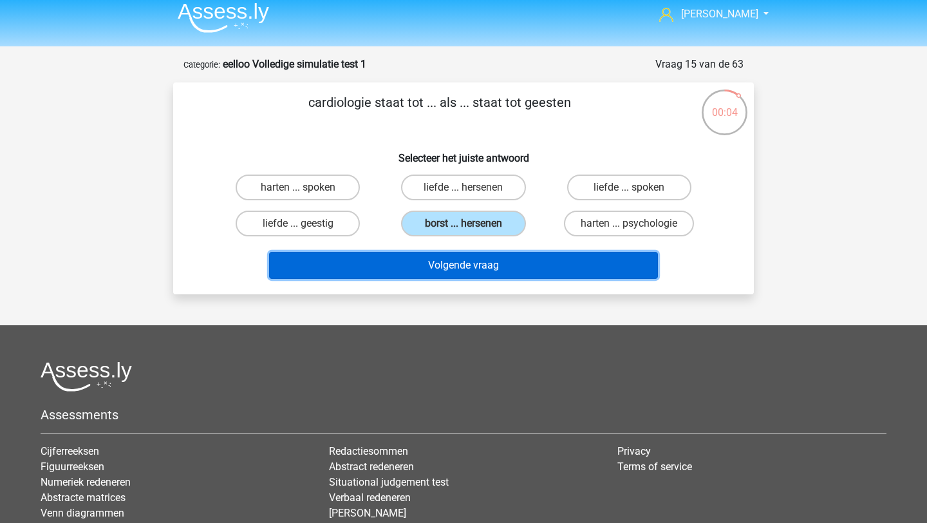
click at [470, 266] on button "Volgende vraag" at bounding box center [463, 265] width 389 height 27
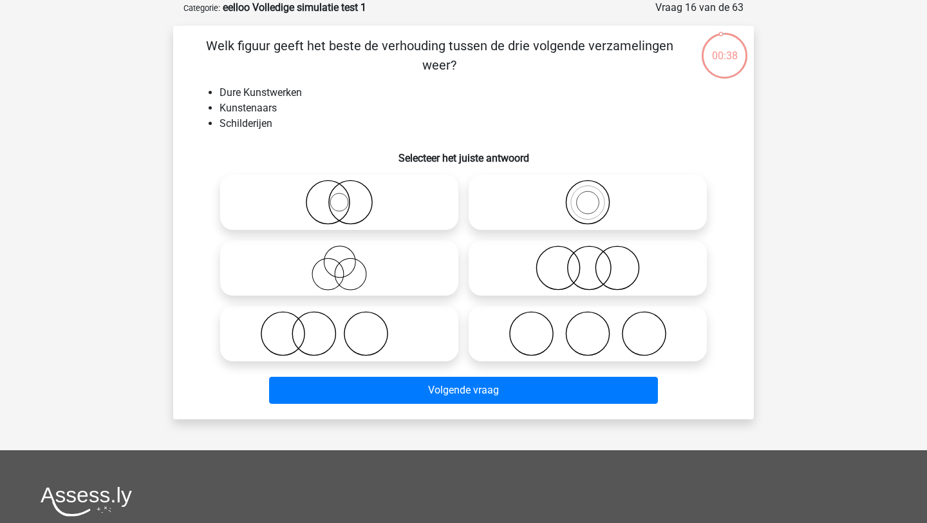
scroll to position [55, 0]
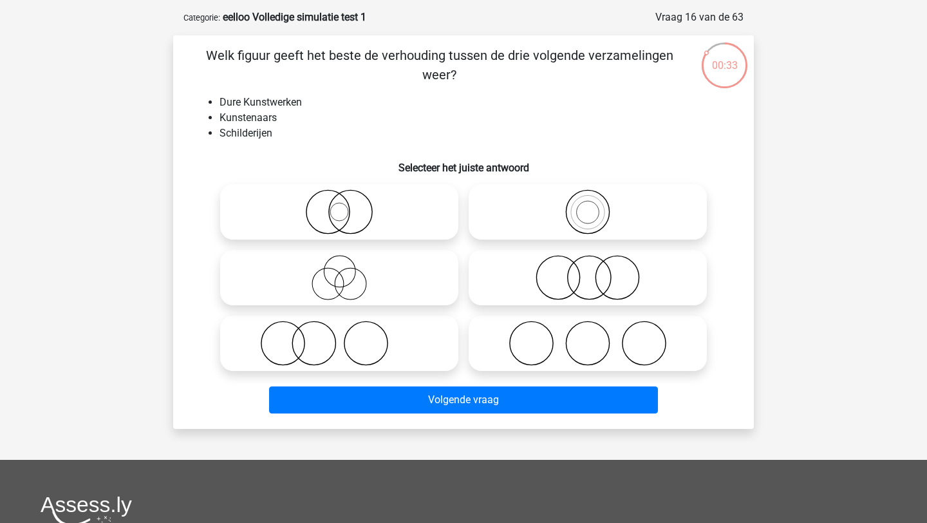
click at [342, 351] on icon at bounding box center [339, 342] width 228 height 45
click at [342, 337] on input "radio" at bounding box center [343, 332] width 8 height 8
radio input "true"
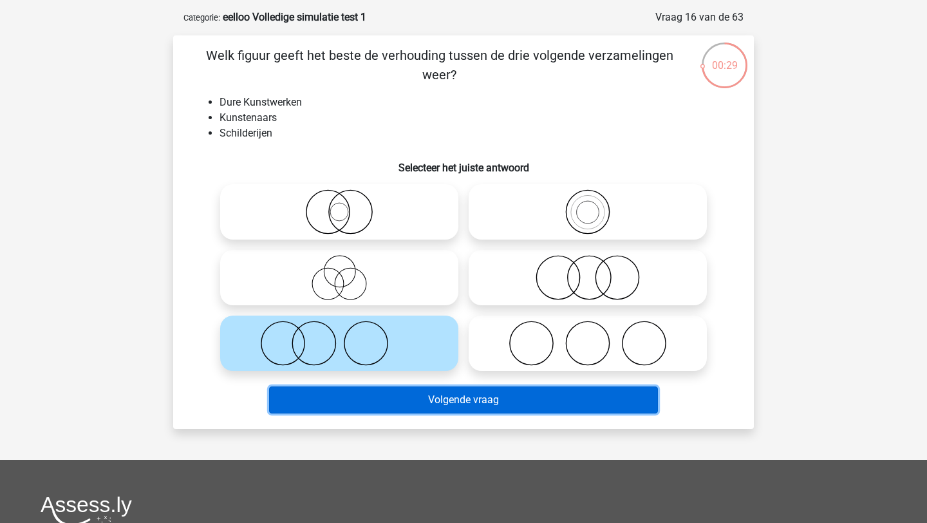
click at [383, 396] on button "Volgende vraag" at bounding box center [463, 399] width 389 height 27
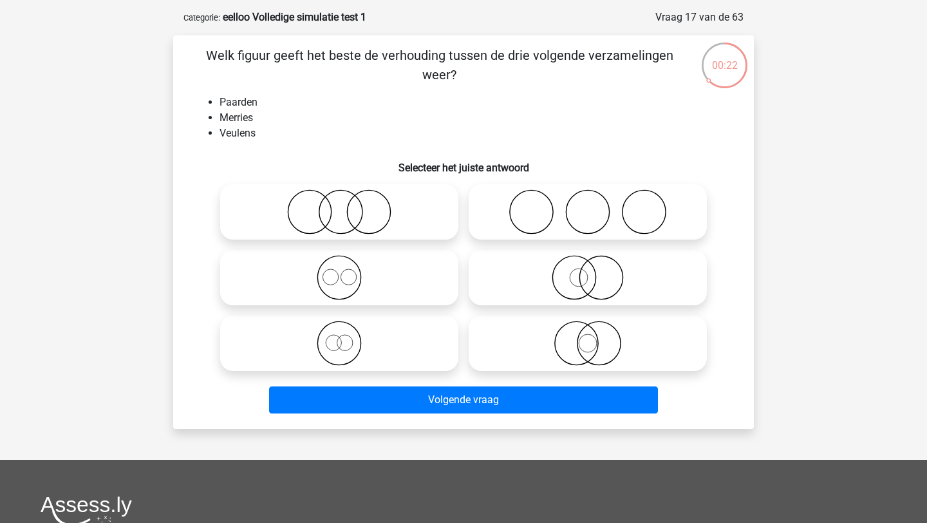
click at [342, 286] on icon at bounding box center [339, 277] width 228 height 45
click at [342, 271] on input "radio" at bounding box center [343, 267] width 8 height 8
radio input "true"
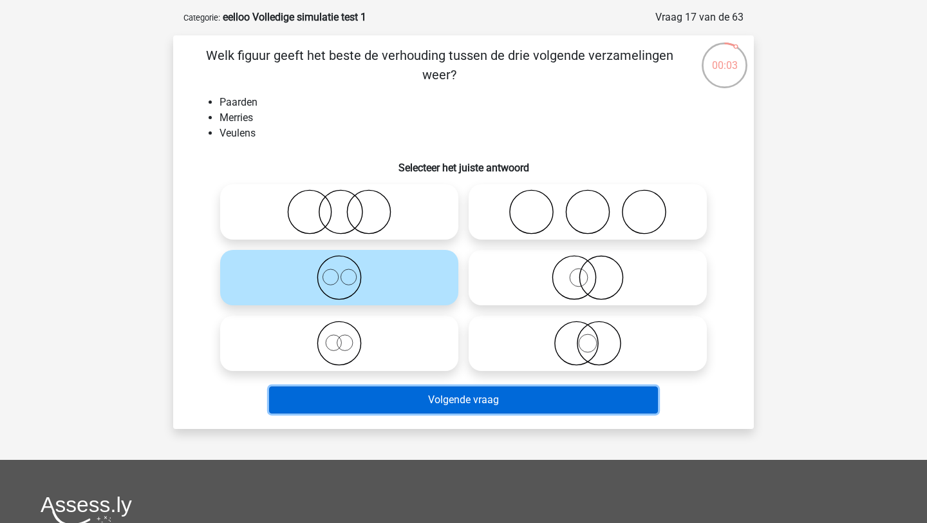
click at [382, 405] on button "Volgende vraag" at bounding box center [463, 399] width 389 height 27
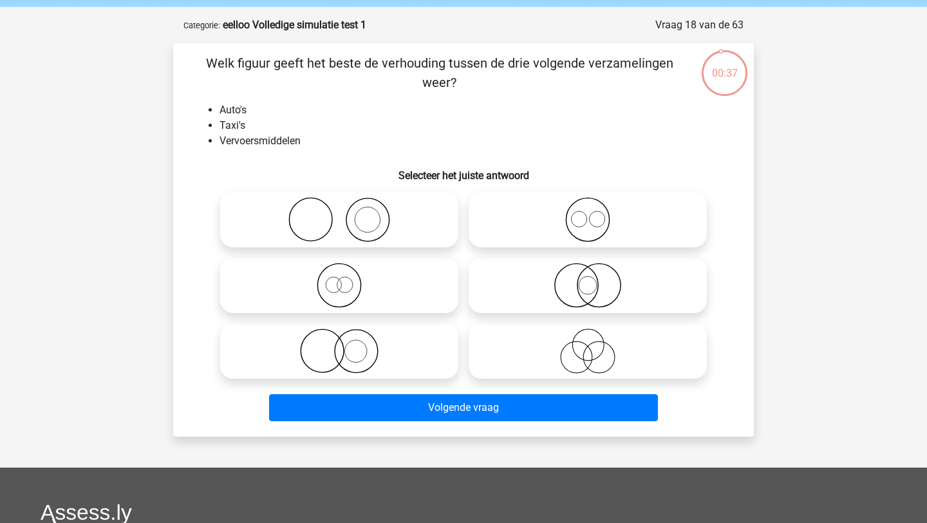
scroll to position [39, 0]
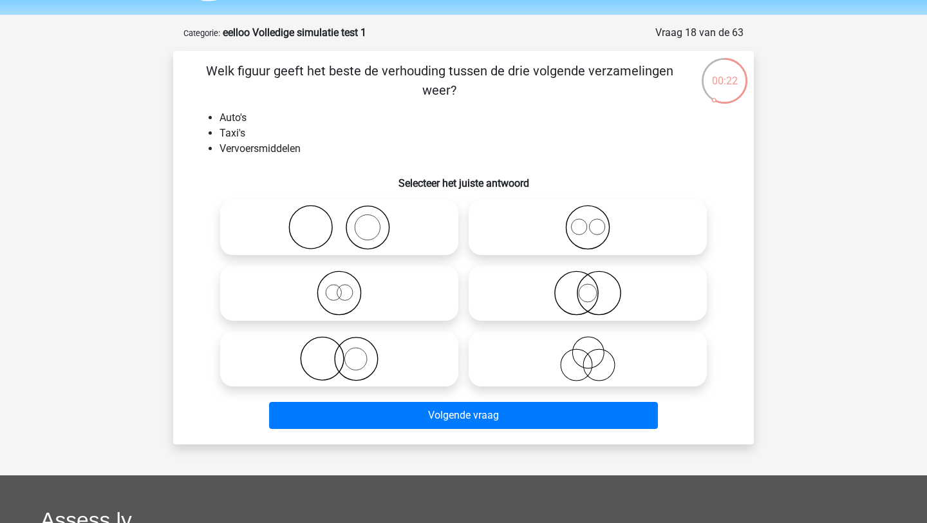
click at [353, 228] on icon at bounding box center [339, 227] width 228 height 45
click at [347, 221] on input "radio" at bounding box center [343, 216] width 8 height 8
radio input "true"
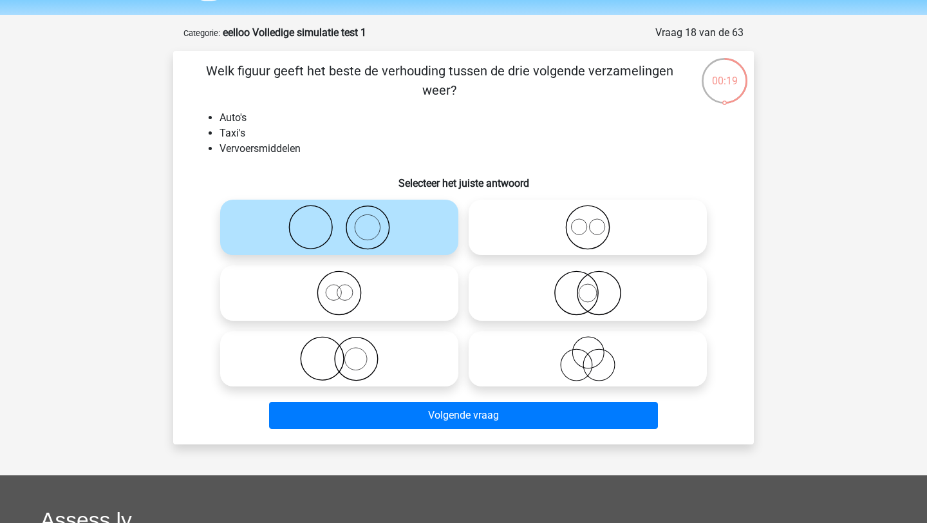
click at [607, 306] on icon at bounding box center [588, 292] width 228 height 45
click at [596, 286] on input "radio" at bounding box center [592, 282] width 8 height 8
radio input "true"
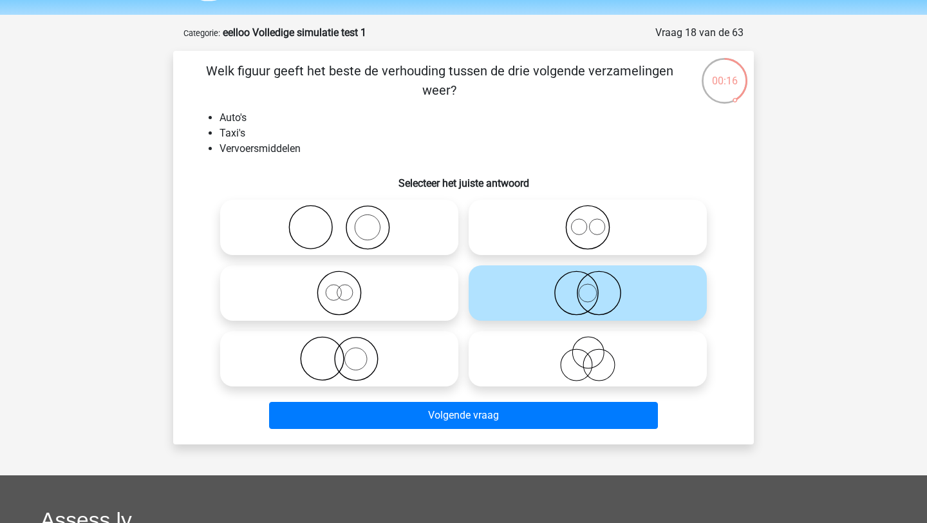
click at [369, 302] on icon at bounding box center [339, 292] width 228 height 45
click at [347, 286] on input "radio" at bounding box center [343, 282] width 8 height 8
radio input "true"
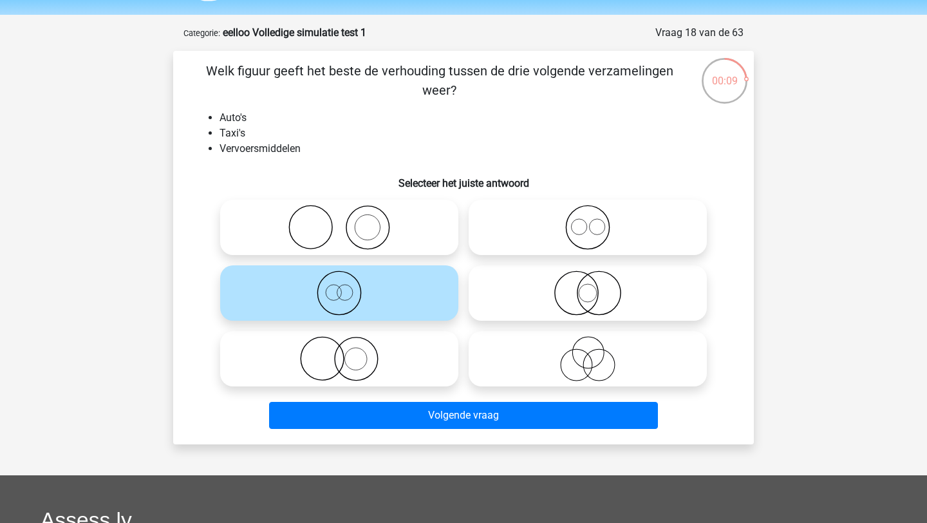
click at [589, 299] on icon at bounding box center [588, 292] width 228 height 45
click at [589, 286] on input "radio" at bounding box center [592, 282] width 8 height 8
radio input "true"
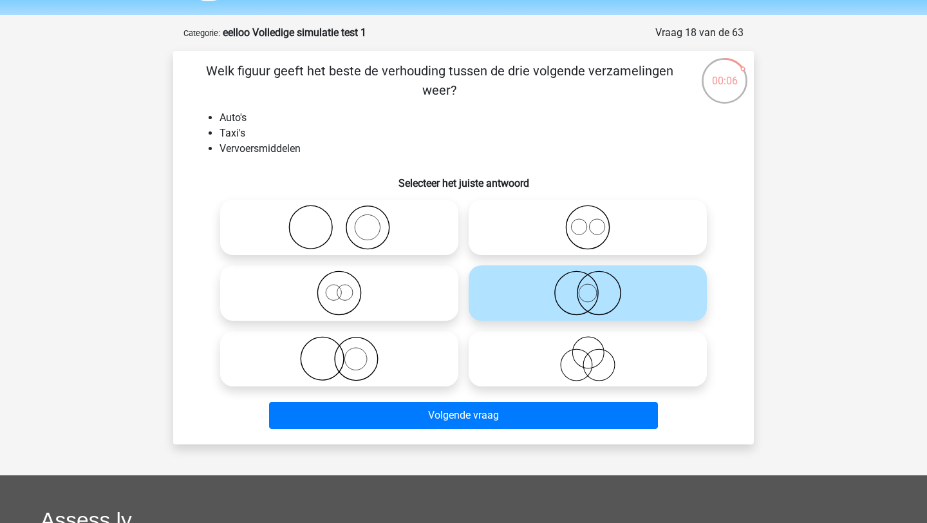
click at [415, 306] on icon at bounding box center [339, 292] width 228 height 45
click at [347, 286] on input "radio" at bounding box center [343, 282] width 8 height 8
radio input "true"
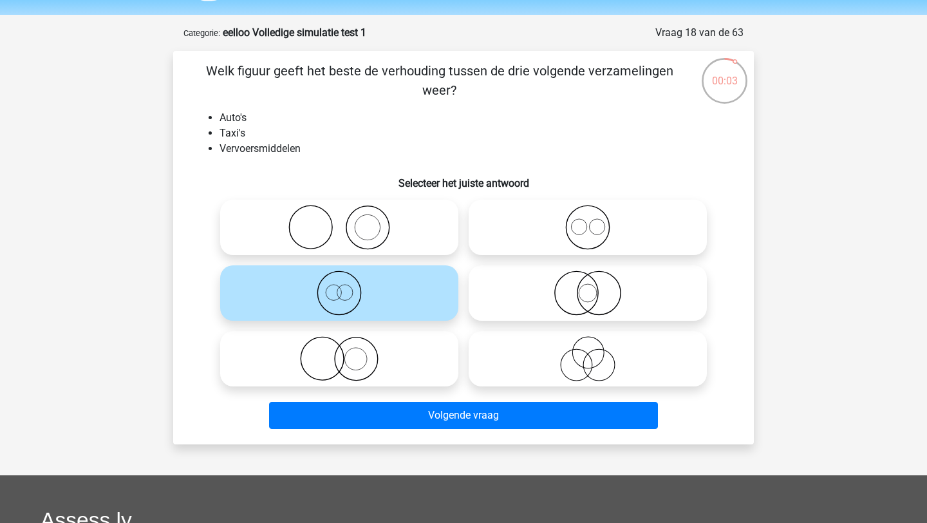
click at [399, 356] on icon at bounding box center [339, 358] width 228 height 45
click at [347, 352] on input "radio" at bounding box center [343, 348] width 8 height 8
radio input "true"
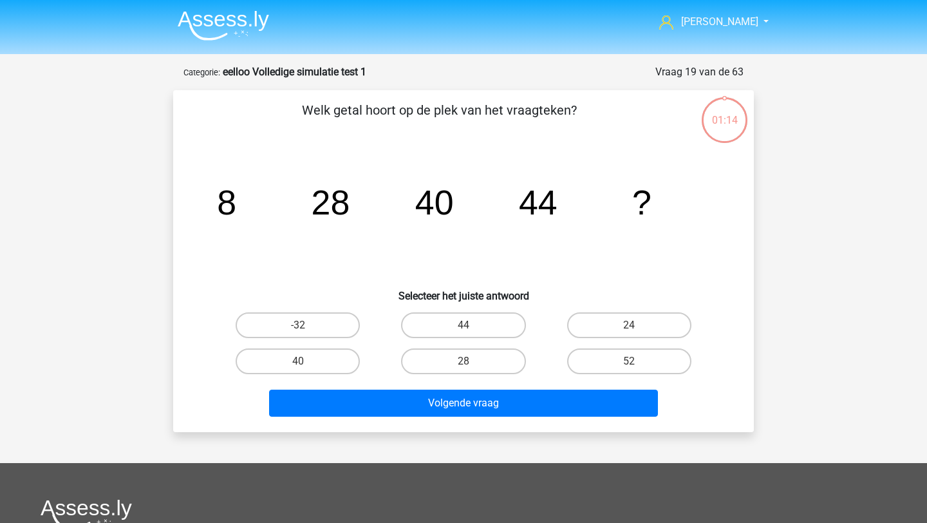
scroll to position [39, 0]
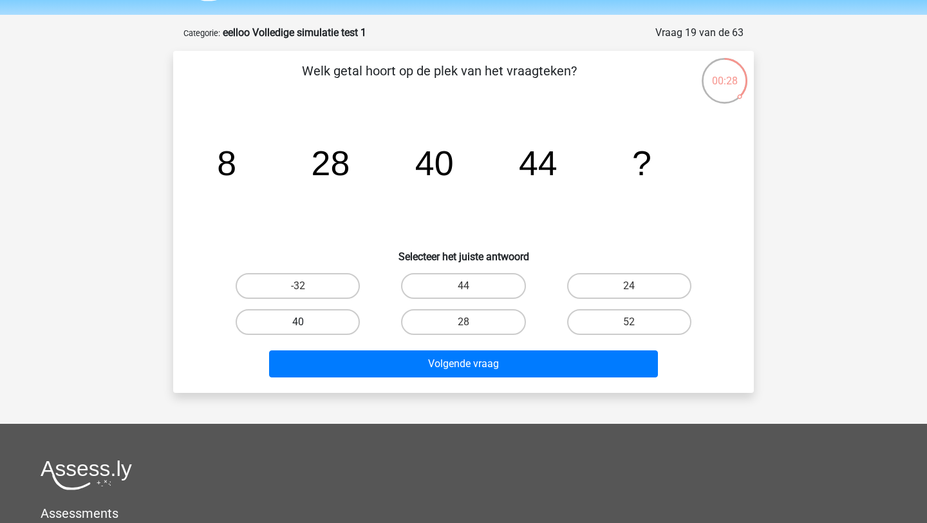
click at [284, 332] on label "40" at bounding box center [298, 322] width 124 height 26
click at [298, 330] on input "40" at bounding box center [302, 326] width 8 height 8
radio input "true"
click at [319, 346] on div "Volgende vraag" at bounding box center [463, 361] width 539 height 42
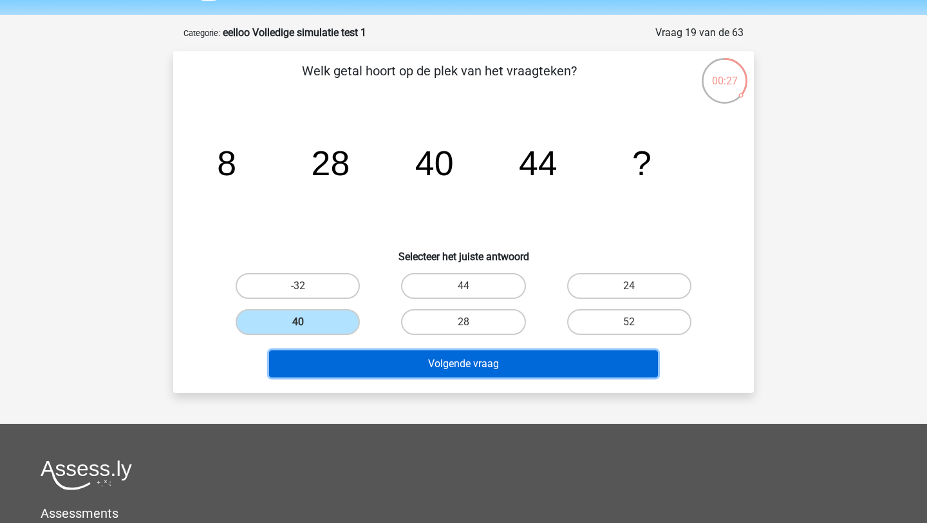
click at [319, 356] on button "Volgende vraag" at bounding box center [463, 363] width 389 height 27
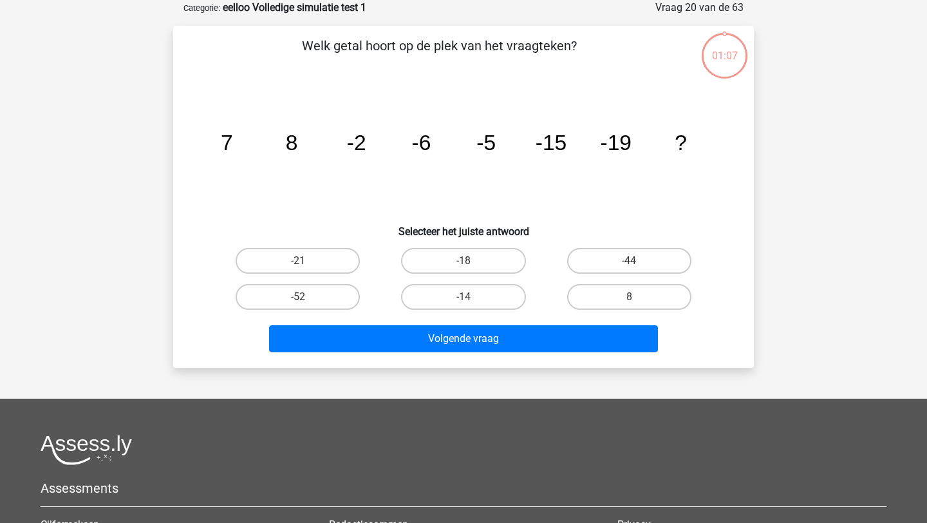
scroll to position [51, 0]
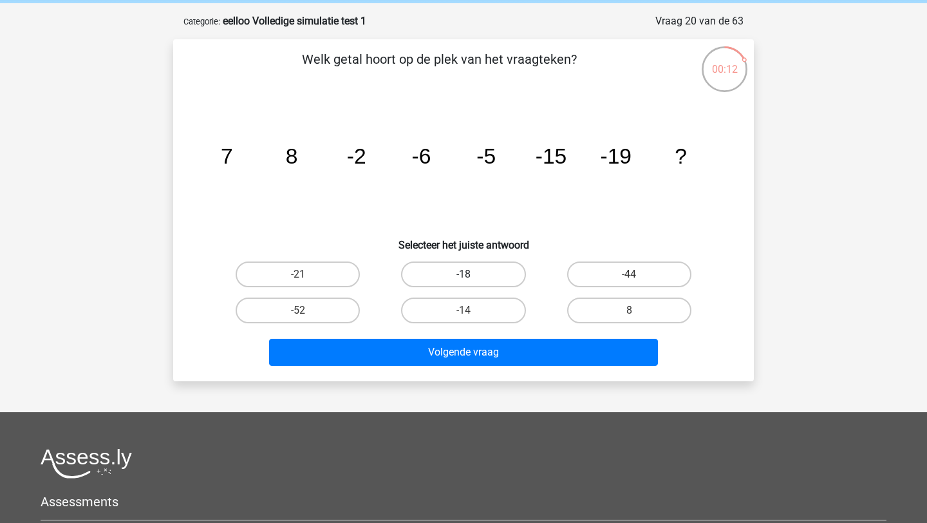
click at [480, 273] on label "-18" at bounding box center [463, 274] width 124 height 26
click at [472, 274] on input "-18" at bounding box center [467, 278] width 8 height 8
radio input "true"
click at [319, 270] on label "-21" at bounding box center [298, 274] width 124 height 26
click at [306, 274] on input "-21" at bounding box center [302, 278] width 8 height 8
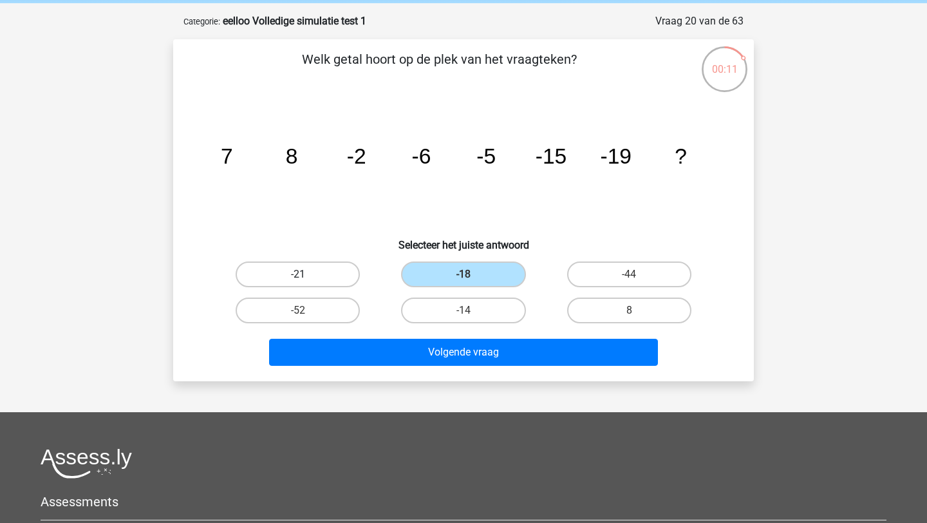
radio input "true"
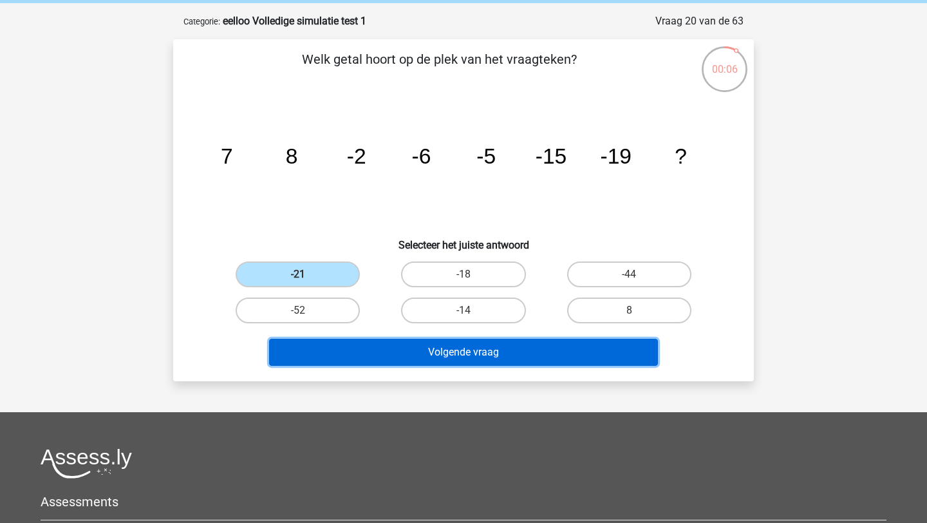
click at [412, 353] on button "Volgende vraag" at bounding box center [463, 351] width 389 height 27
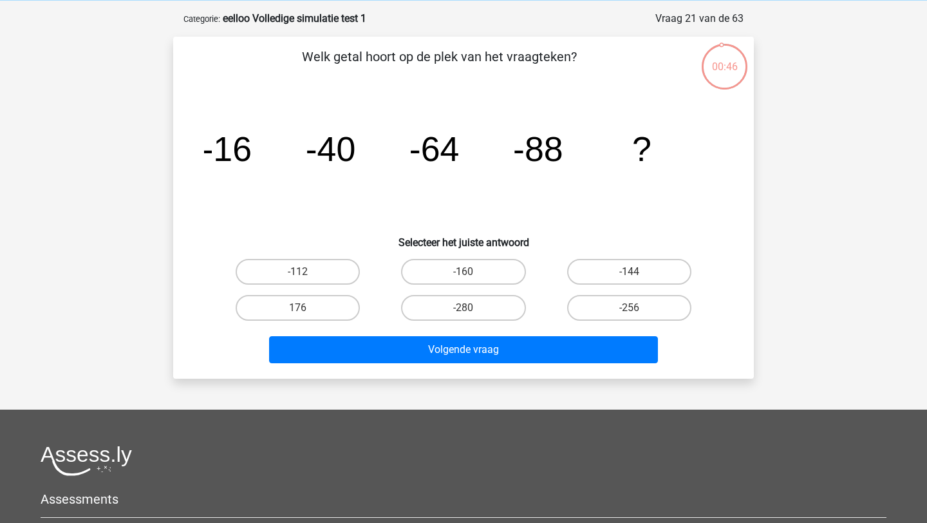
scroll to position [54, 0]
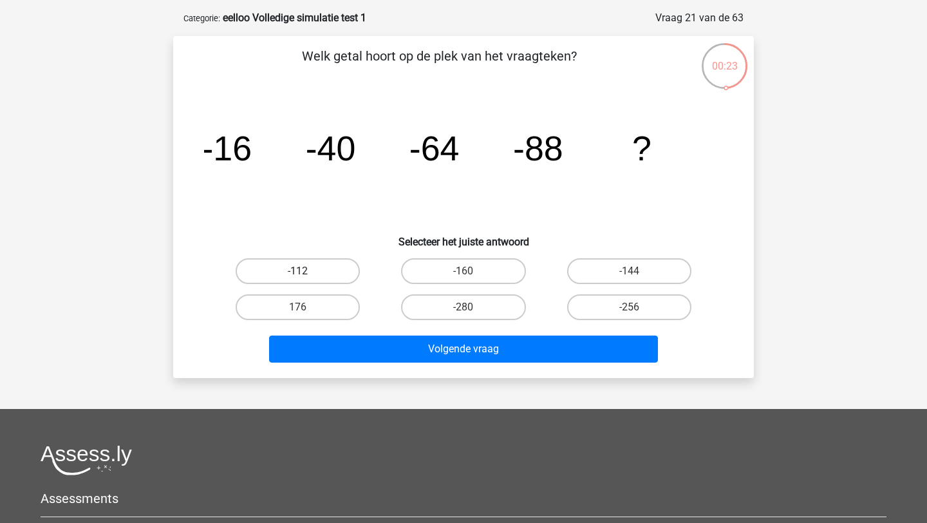
click at [317, 275] on label "-112" at bounding box center [298, 271] width 124 height 26
click at [306, 275] on input "-112" at bounding box center [302, 275] width 8 height 8
radio input "true"
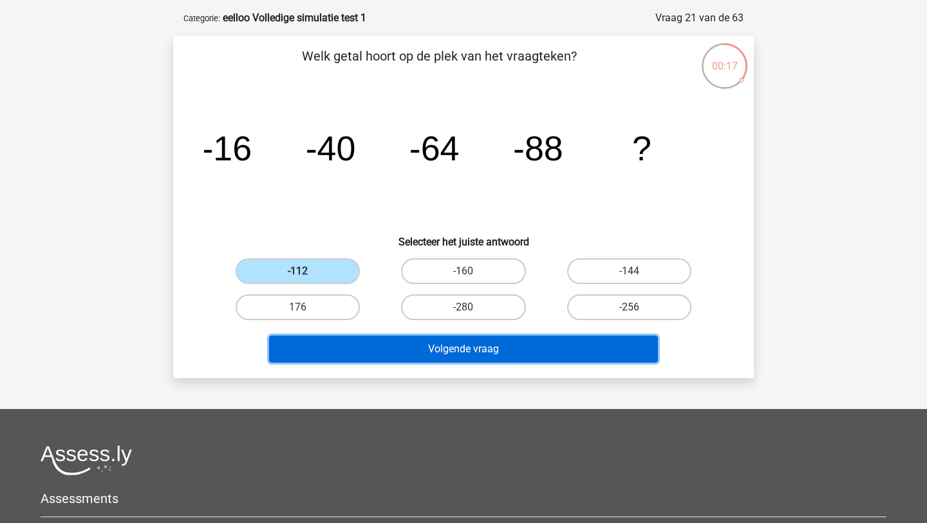
click at [550, 349] on button "Volgende vraag" at bounding box center [463, 348] width 389 height 27
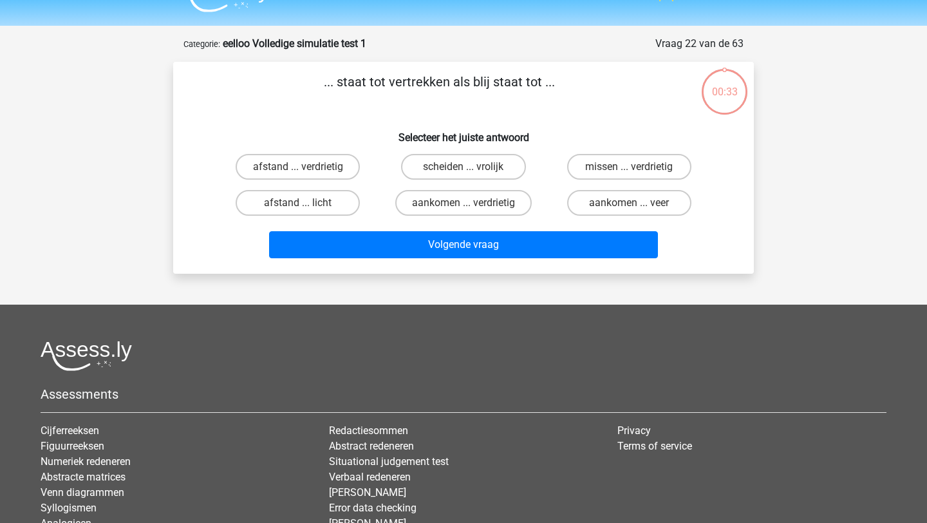
scroll to position [0, 0]
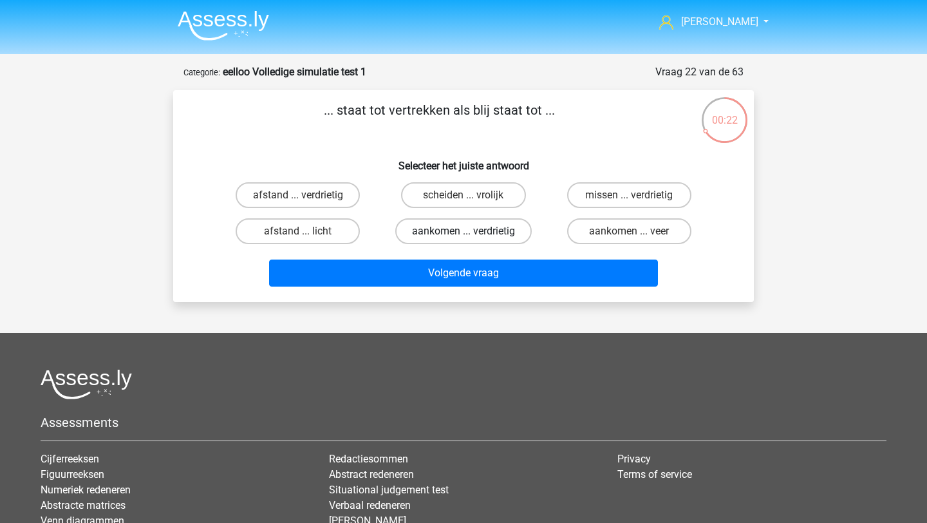
click at [432, 232] on label "aankomen ... verdrietig" at bounding box center [463, 231] width 136 height 26
click at [463, 232] on input "aankomen ... verdrietig" at bounding box center [467, 235] width 8 height 8
radio input "true"
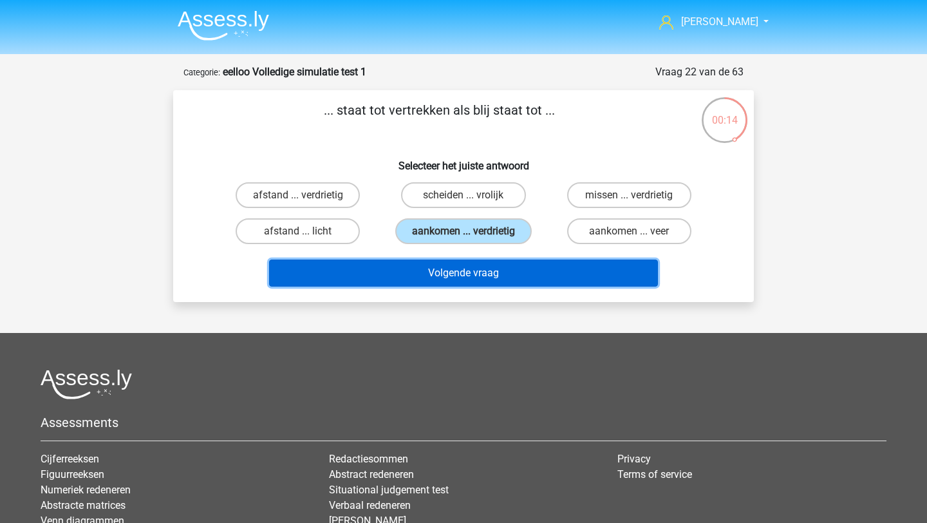
click at [424, 273] on button "Volgende vraag" at bounding box center [463, 272] width 389 height 27
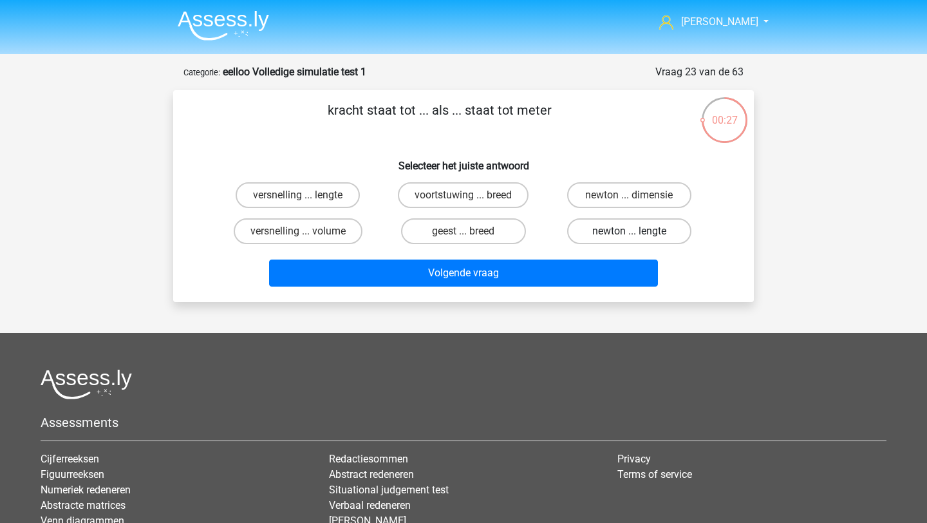
click at [611, 238] on label "newton ... lengte" at bounding box center [629, 231] width 124 height 26
click at [629, 238] on input "newton ... lengte" at bounding box center [633, 235] width 8 height 8
radio input "true"
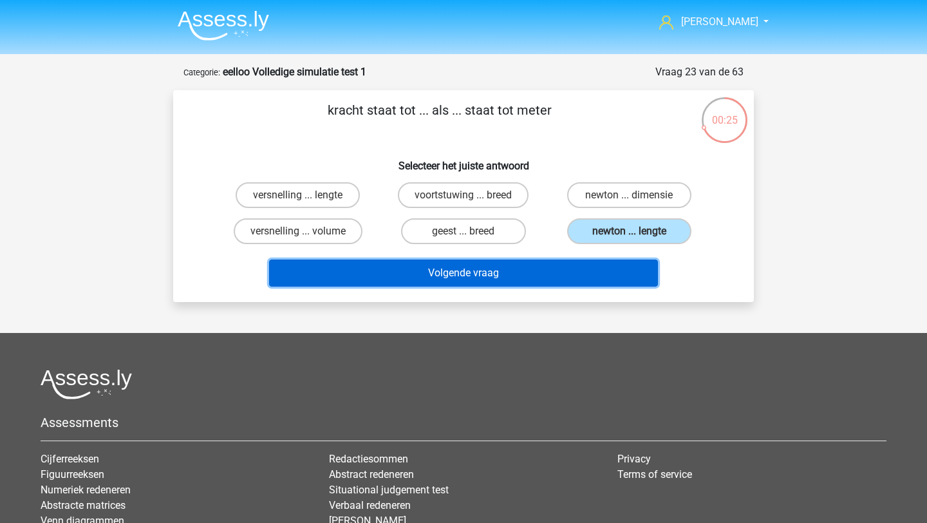
click at [557, 276] on button "Volgende vraag" at bounding box center [463, 272] width 389 height 27
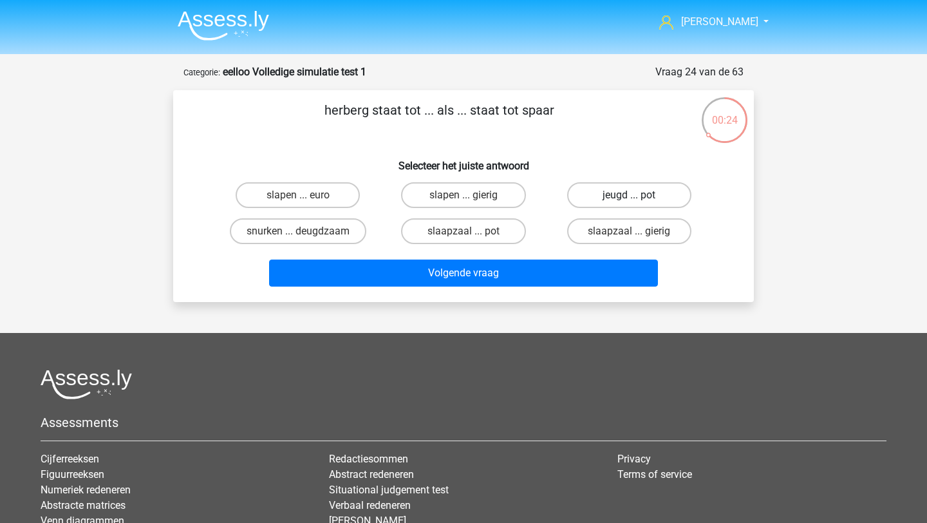
click at [602, 199] on label "jeugd ... pot" at bounding box center [629, 195] width 124 height 26
click at [629, 199] on input "jeugd ... pot" at bounding box center [633, 199] width 8 height 8
radio input "true"
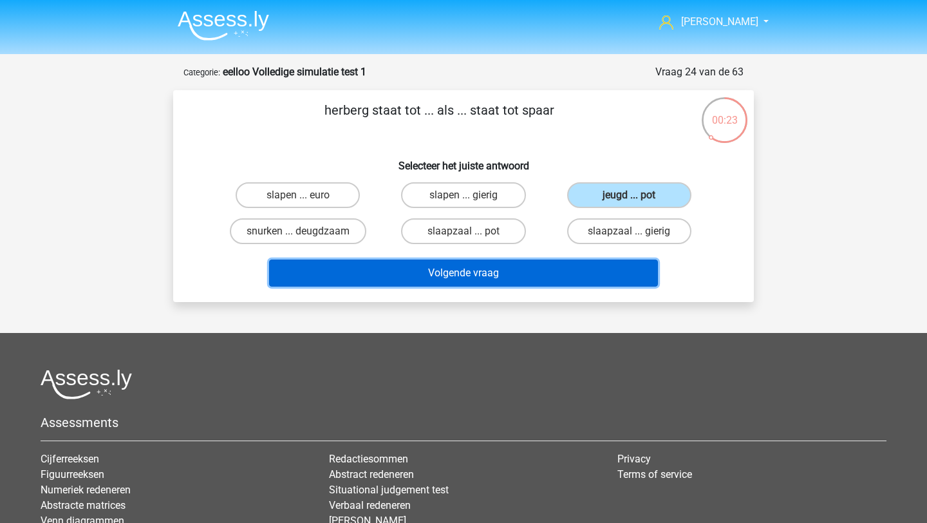
click at [506, 266] on button "Volgende vraag" at bounding box center [463, 272] width 389 height 27
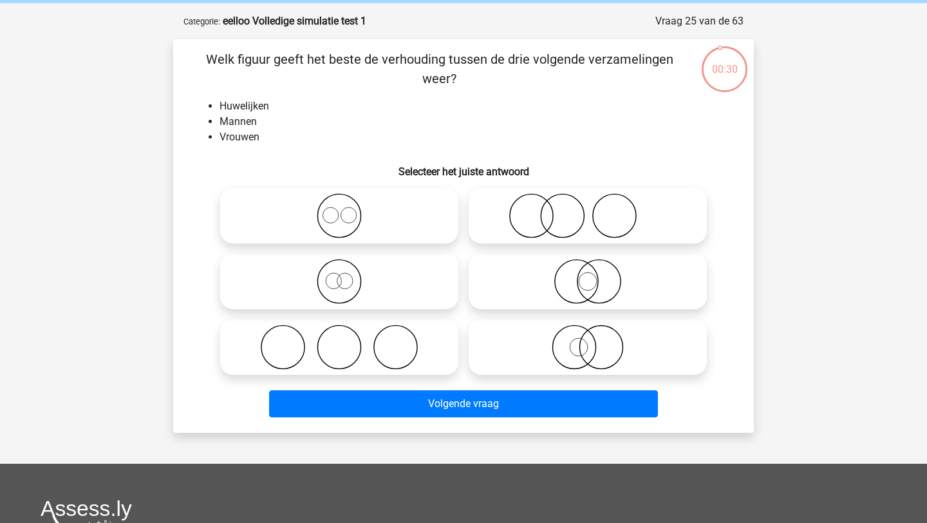
scroll to position [46, 0]
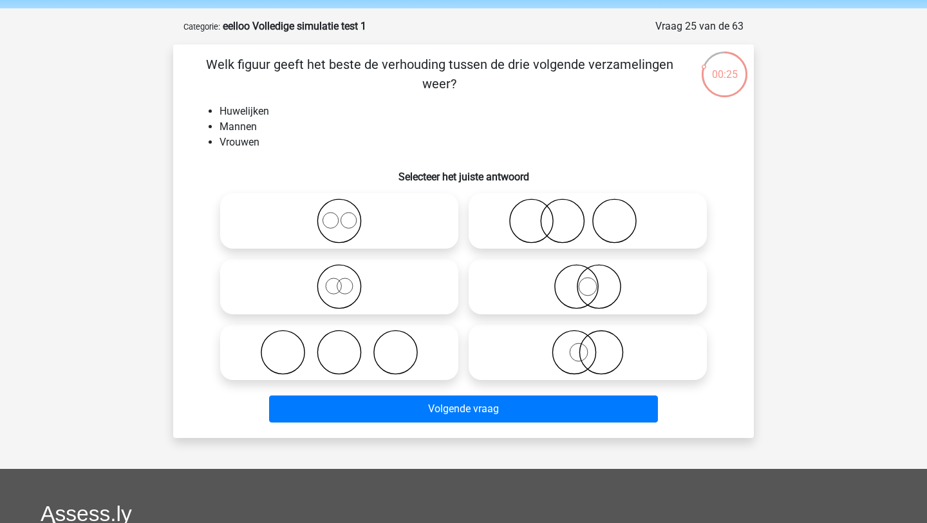
click at [377, 350] on icon at bounding box center [339, 351] width 228 height 45
click at [347, 346] on input "radio" at bounding box center [343, 341] width 8 height 8
radio input "true"
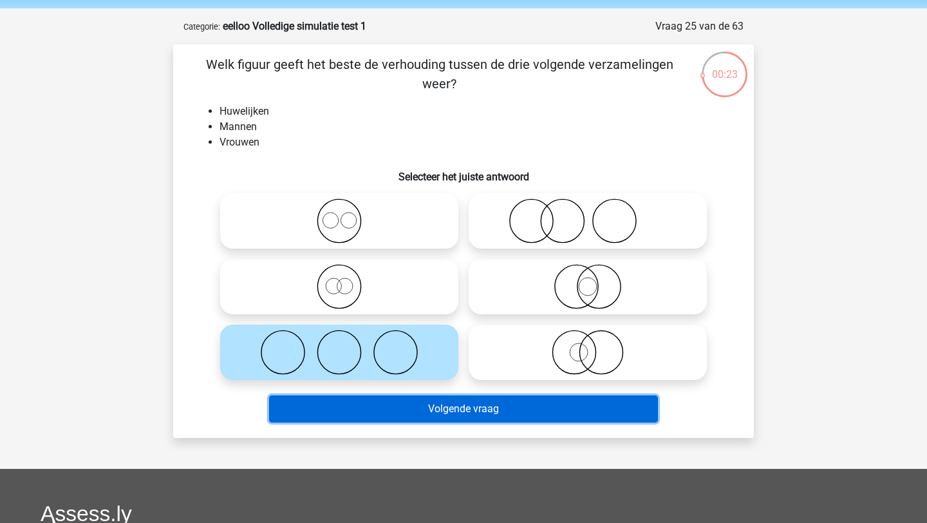
click at [420, 405] on button "Volgende vraag" at bounding box center [463, 408] width 389 height 27
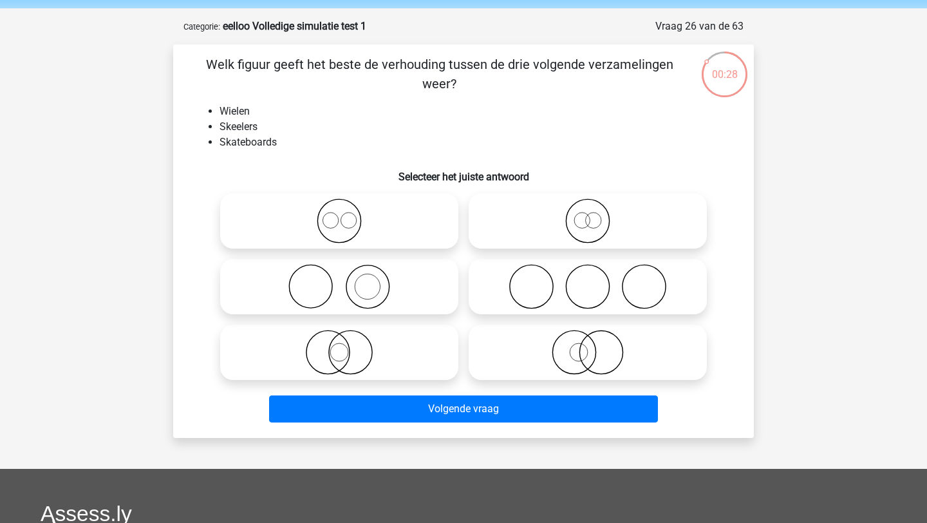
click at [542, 292] on icon at bounding box center [588, 286] width 228 height 45
click at [588, 280] on input "radio" at bounding box center [592, 276] width 8 height 8
radio input "true"
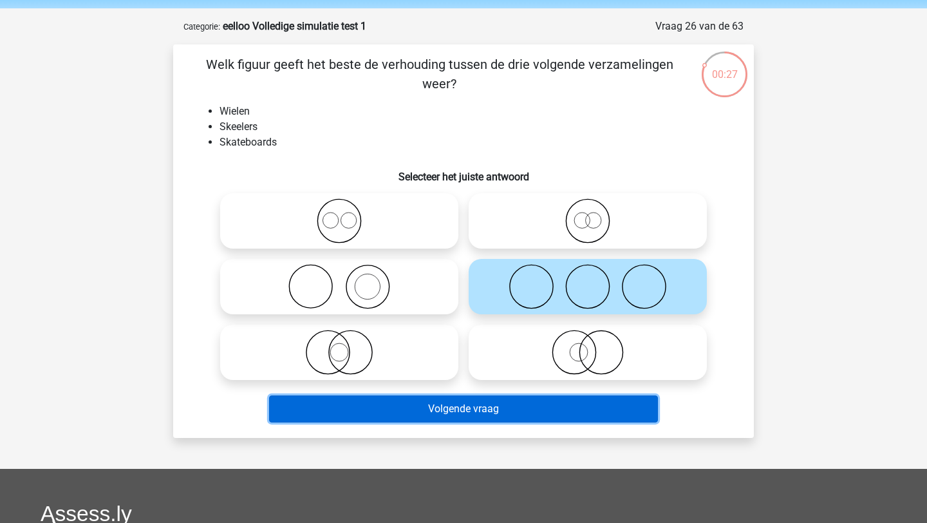
click at [427, 414] on button "Volgende vraag" at bounding box center [463, 408] width 389 height 27
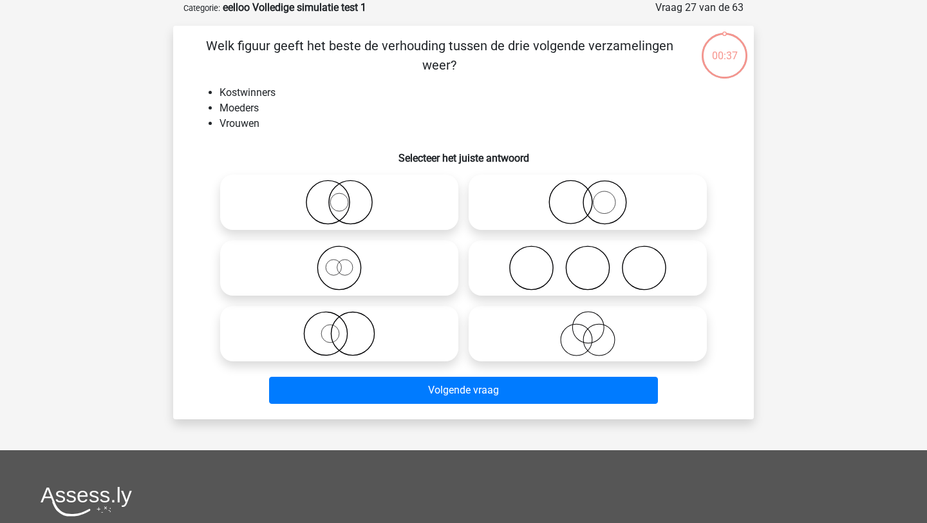
scroll to position [48, 0]
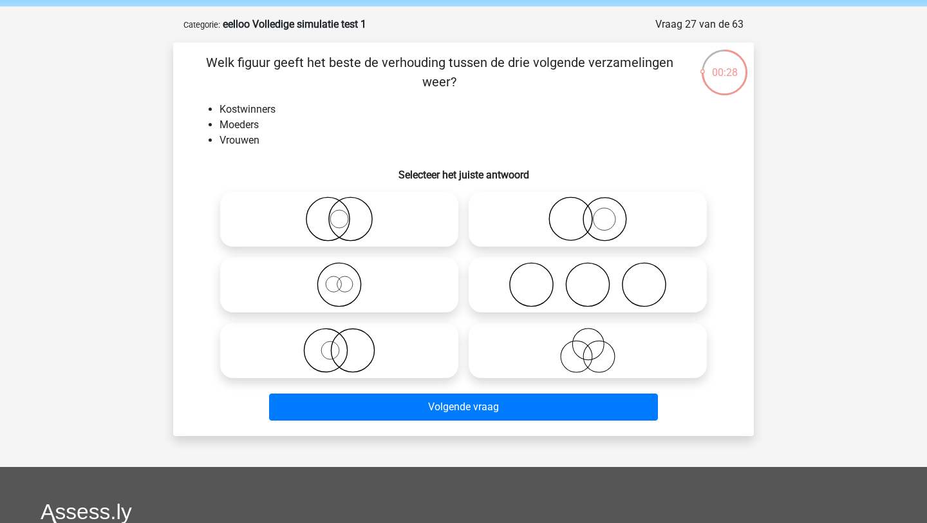
click at [571, 223] on icon at bounding box center [588, 218] width 228 height 45
click at [588, 212] on input "radio" at bounding box center [592, 208] width 8 height 8
radio input "true"
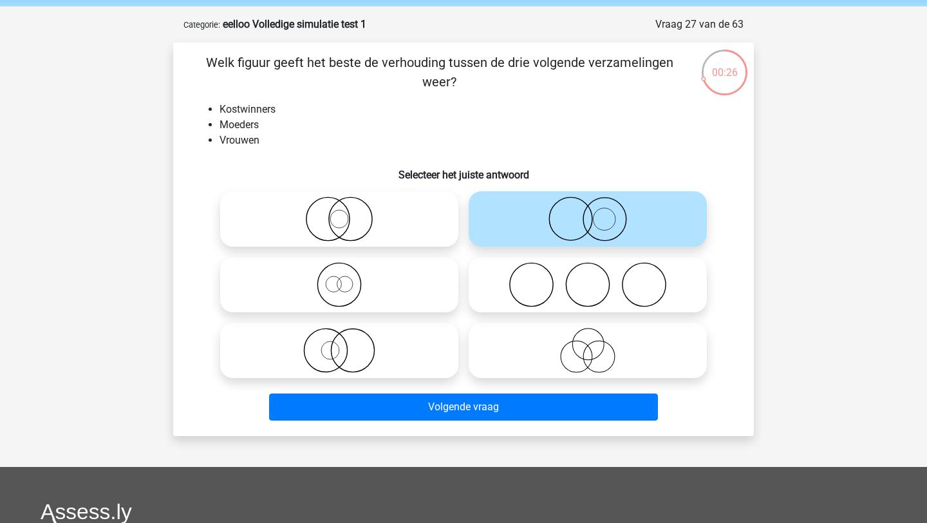
click at [340, 364] on icon at bounding box center [339, 350] width 228 height 45
click at [340, 344] on input "radio" at bounding box center [343, 339] width 8 height 8
radio input "true"
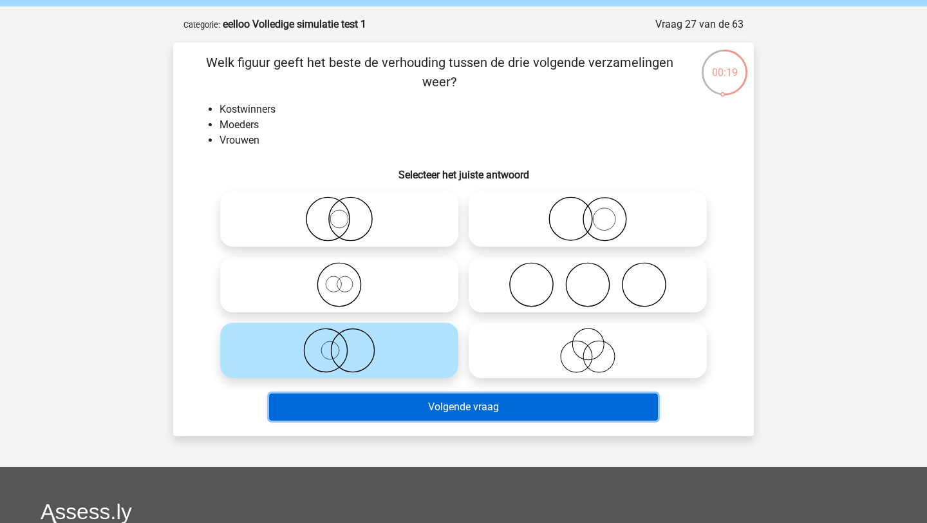
click at [345, 412] on button "Volgende vraag" at bounding box center [463, 406] width 389 height 27
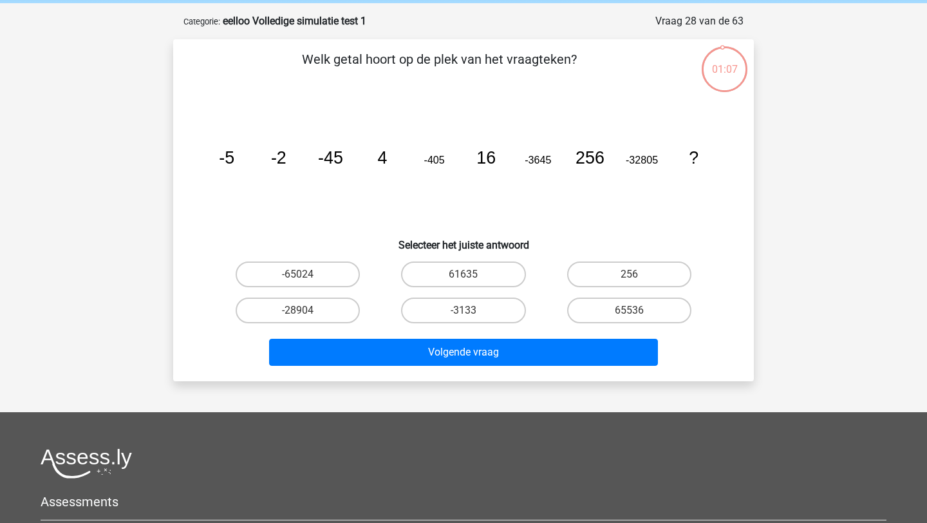
scroll to position [44, 0]
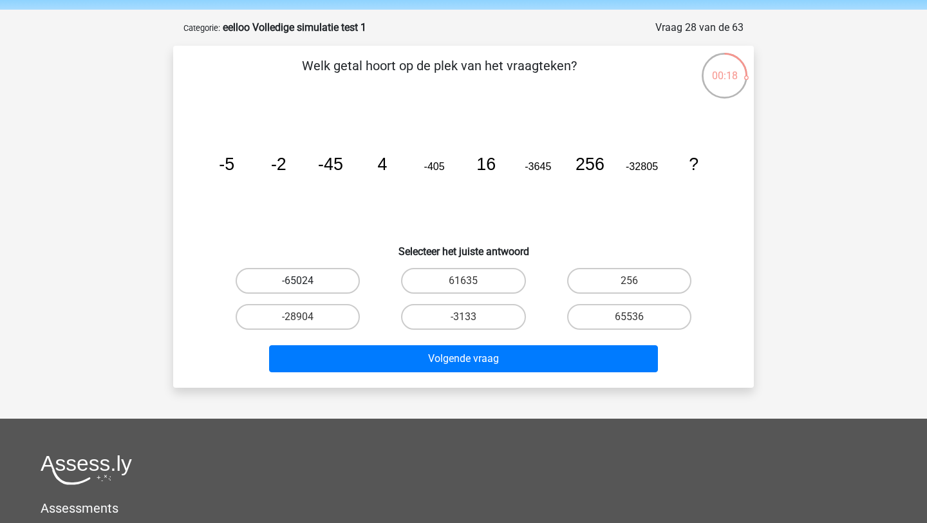
click at [338, 281] on label "-65024" at bounding box center [298, 281] width 124 height 26
click at [306, 281] on input "-65024" at bounding box center [302, 285] width 8 height 8
radio input "true"
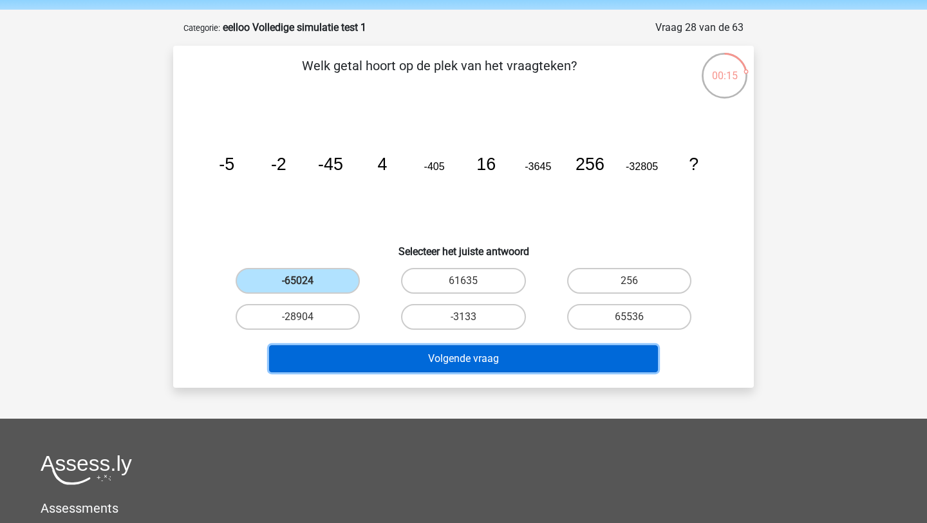
click at [401, 366] on button "Volgende vraag" at bounding box center [463, 358] width 389 height 27
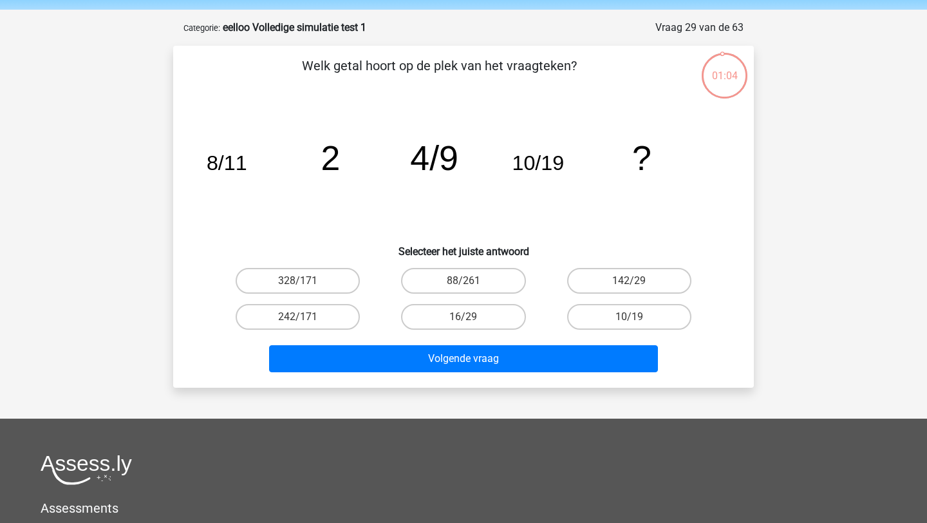
scroll to position [42, 0]
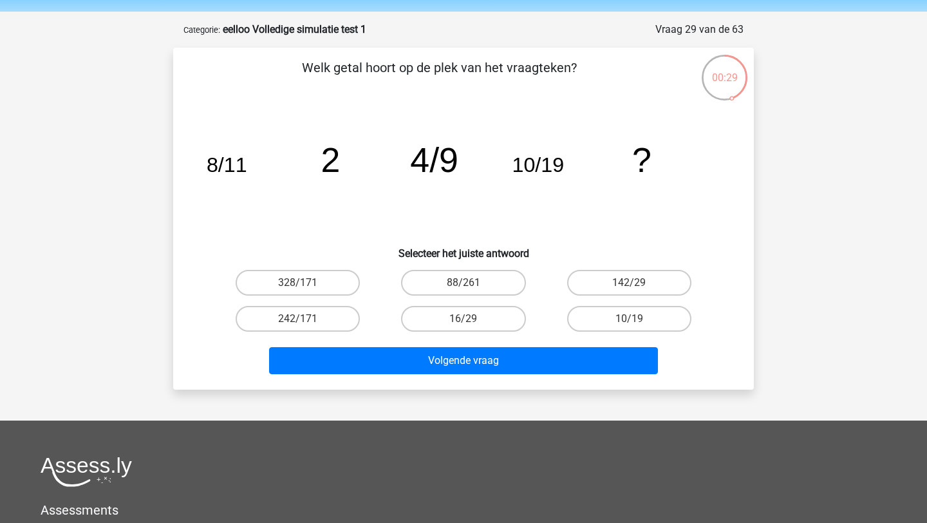
click at [301, 324] on input "242/171" at bounding box center [302, 323] width 8 height 8
radio input "true"
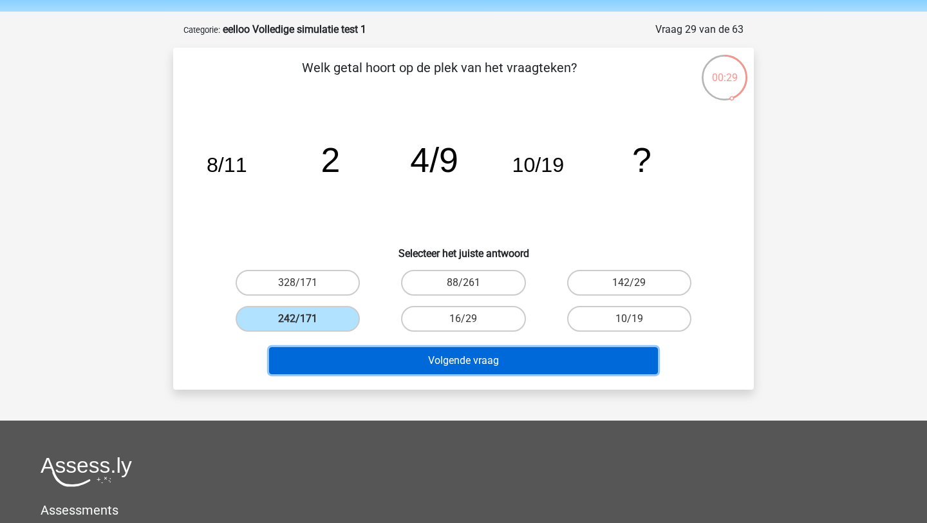
click at [335, 362] on button "Volgende vraag" at bounding box center [463, 360] width 389 height 27
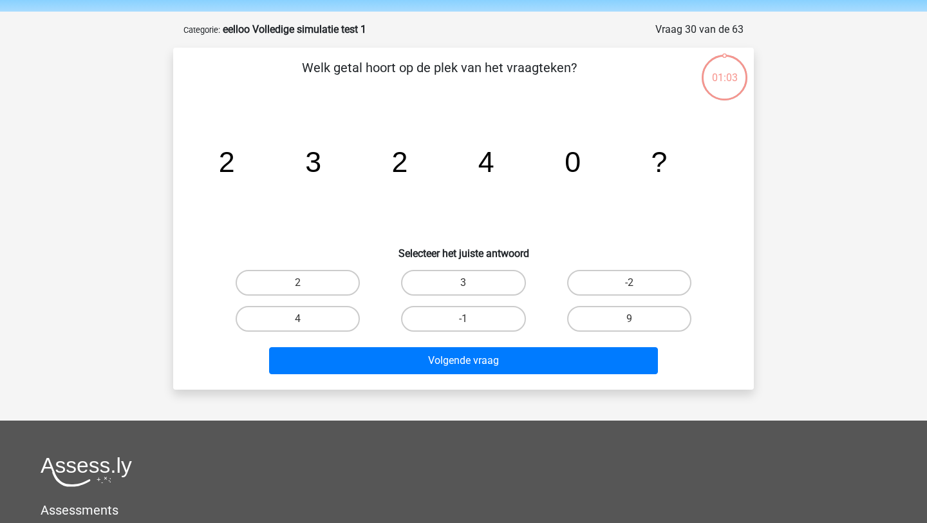
scroll to position [64, 0]
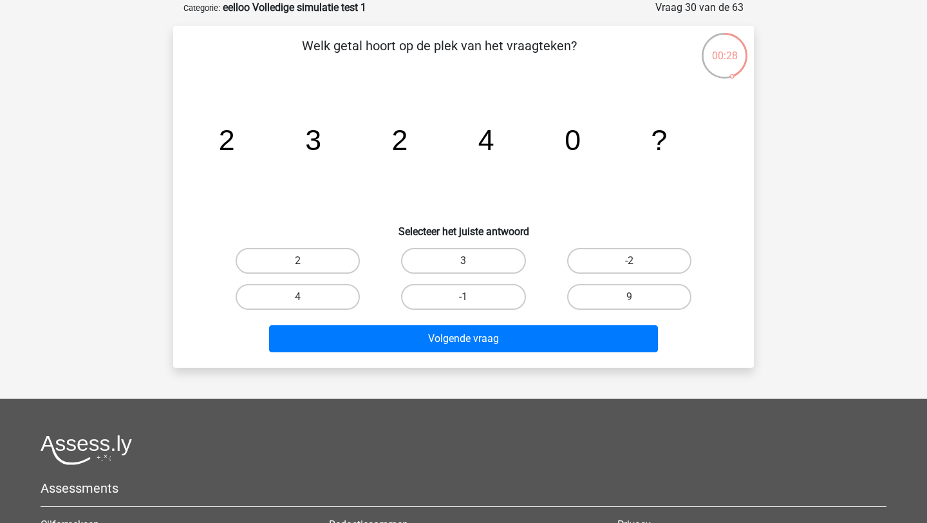
click at [329, 299] on label "4" at bounding box center [298, 297] width 124 height 26
click at [306, 299] on input "4" at bounding box center [302, 301] width 8 height 8
radio input "true"
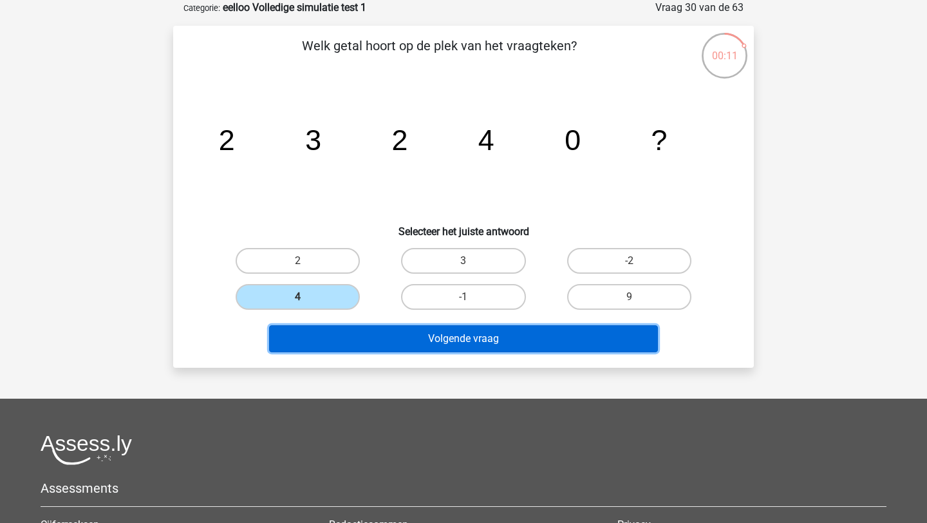
click at [545, 335] on button "Volgende vraag" at bounding box center [463, 338] width 389 height 27
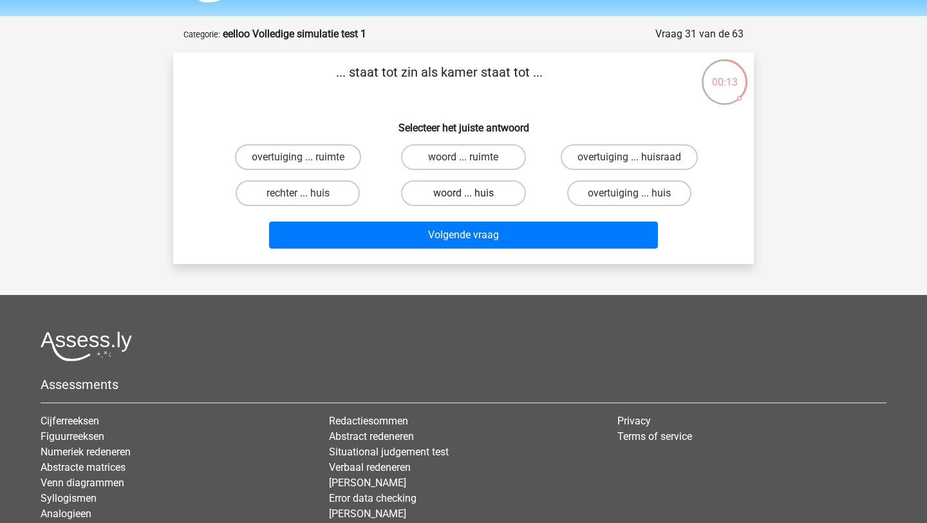
scroll to position [36, 0]
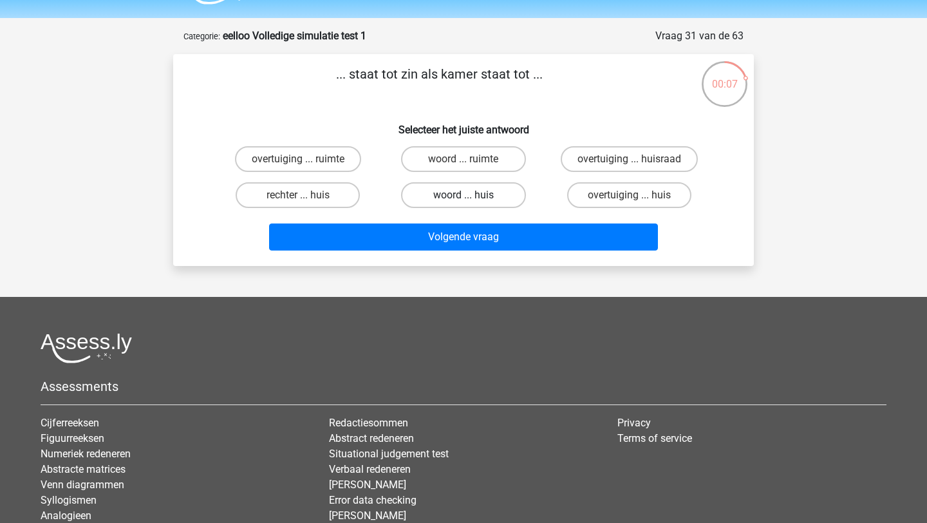
click at [472, 192] on label "woord ... huis" at bounding box center [463, 195] width 124 height 26
click at [472, 195] on input "woord ... huis" at bounding box center [467, 199] width 8 height 8
radio input "true"
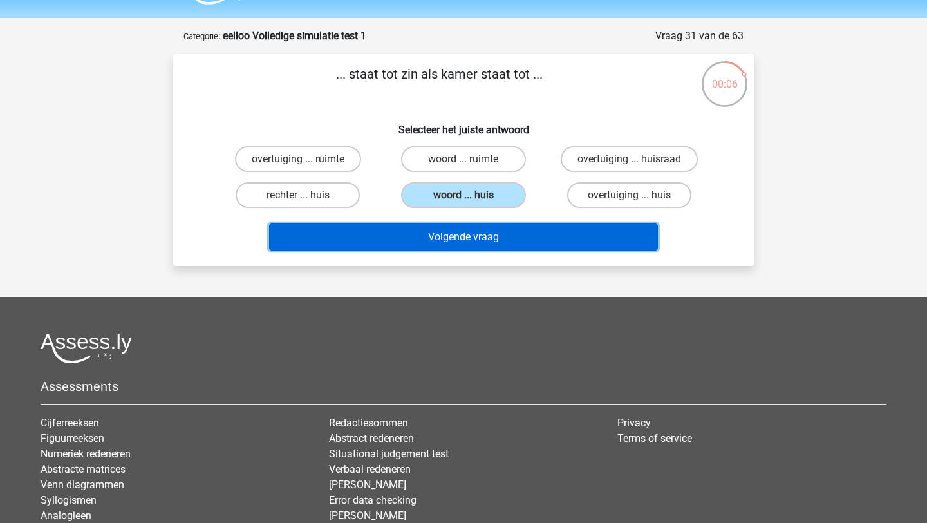
click at [487, 239] on button "Volgende vraag" at bounding box center [463, 236] width 389 height 27
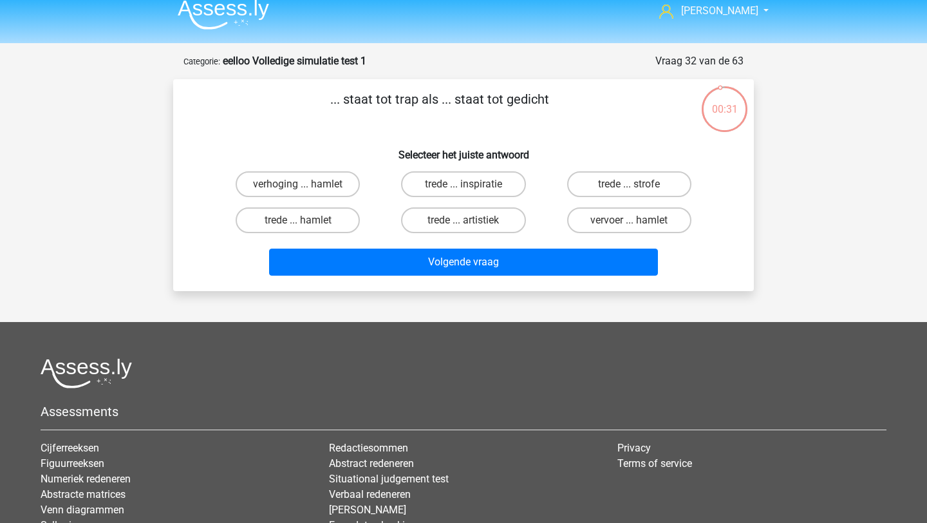
scroll to position [9, 0]
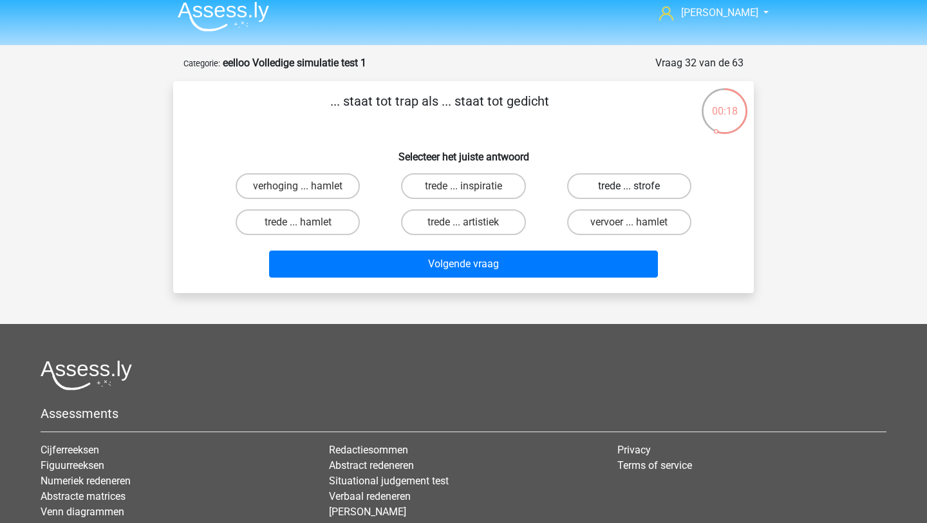
click at [628, 185] on label "trede ... strofe" at bounding box center [629, 186] width 124 height 26
click at [629, 186] on input "trede ... strofe" at bounding box center [633, 190] width 8 height 8
radio input "true"
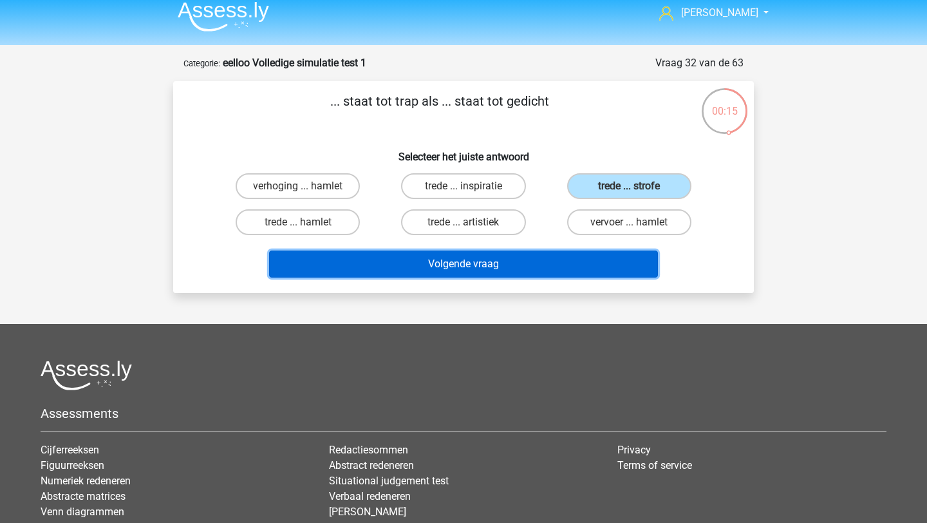
click at [517, 268] on button "Volgende vraag" at bounding box center [463, 263] width 389 height 27
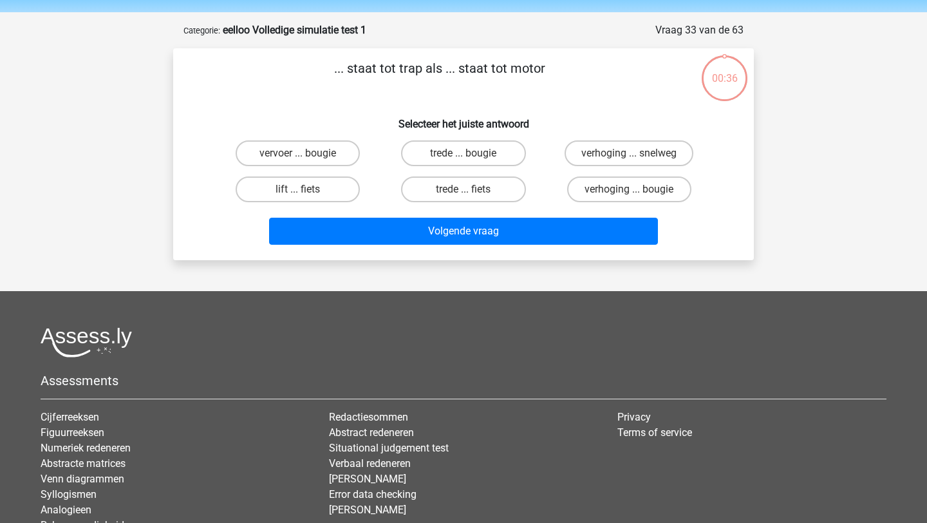
scroll to position [36, 0]
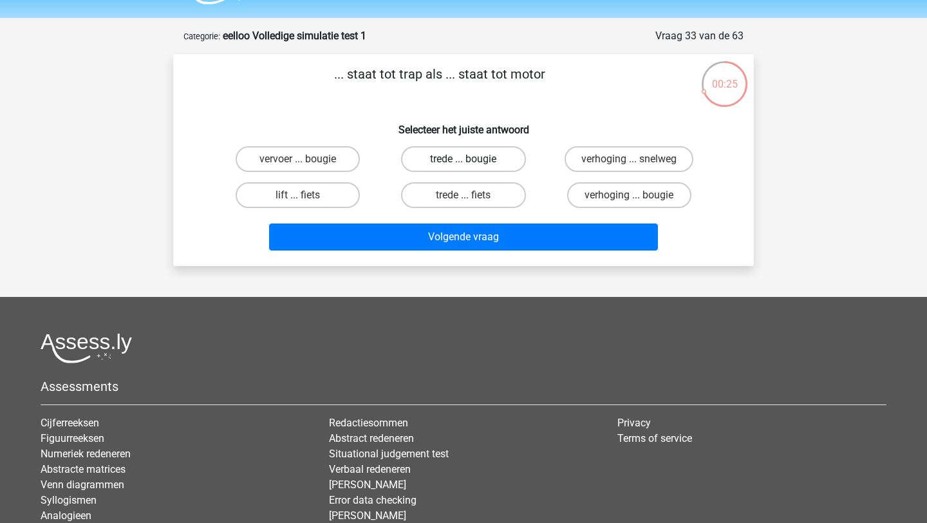
click at [483, 154] on label "trede ... bougie" at bounding box center [463, 159] width 124 height 26
click at [472, 159] on input "trede ... bougie" at bounding box center [467, 163] width 8 height 8
radio input "true"
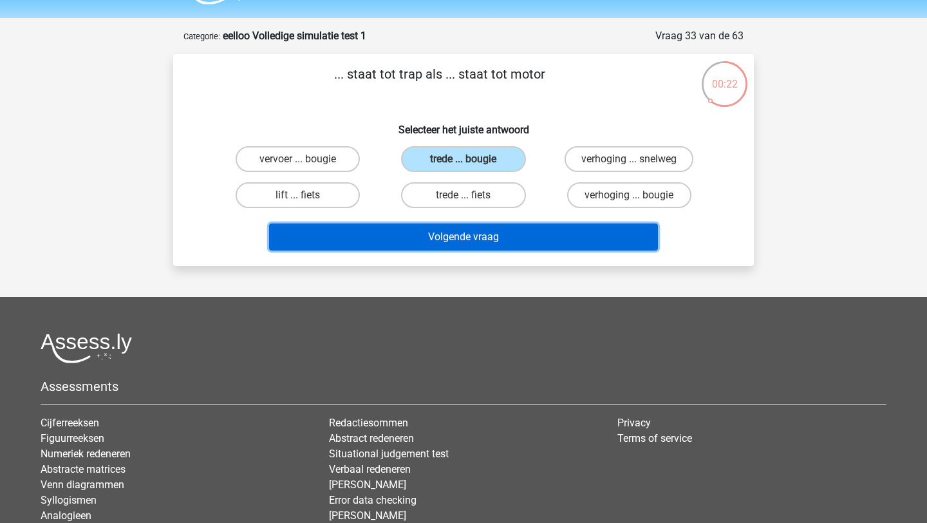
drag, startPoint x: 485, startPoint y: 238, endPoint x: 490, endPoint y: 60, distance: 177.7
click at [490, 62] on div "... staat tot trap als ... staat tot motor Selecteer het juiste antwoord vervoe…" at bounding box center [463, 160] width 580 height 212
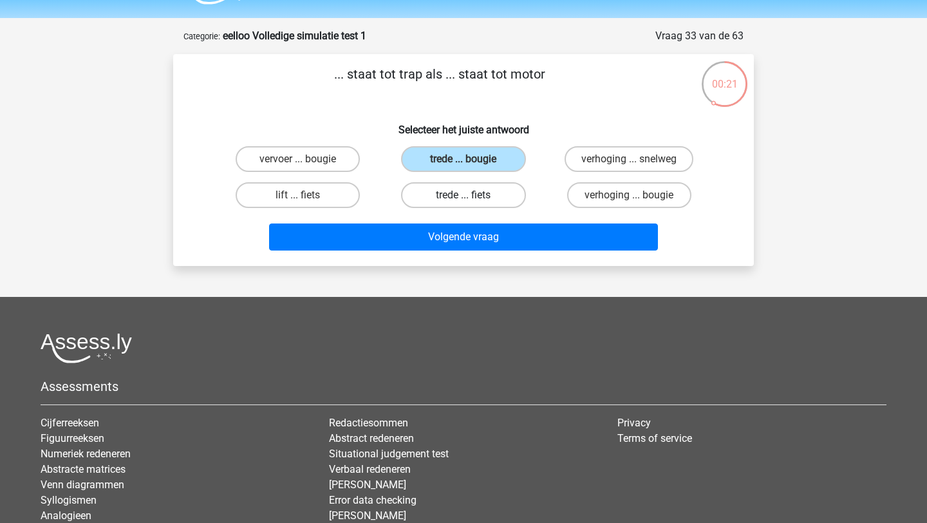
click at [476, 189] on label "trede ... fiets" at bounding box center [463, 195] width 124 height 26
click at [472, 195] on input "trede ... fiets" at bounding box center [467, 199] width 8 height 8
radio input "true"
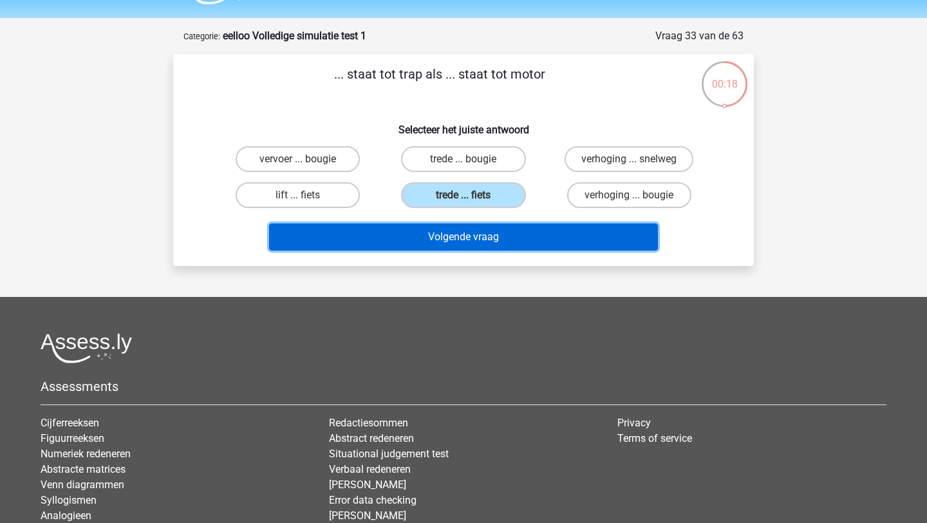
click at [486, 235] on button "Volgende vraag" at bounding box center [463, 236] width 389 height 27
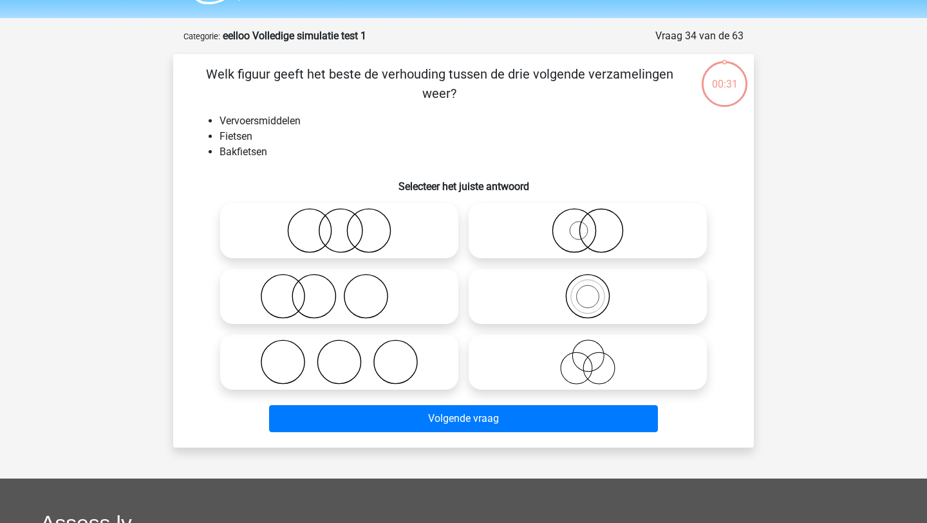
scroll to position [35, 0]
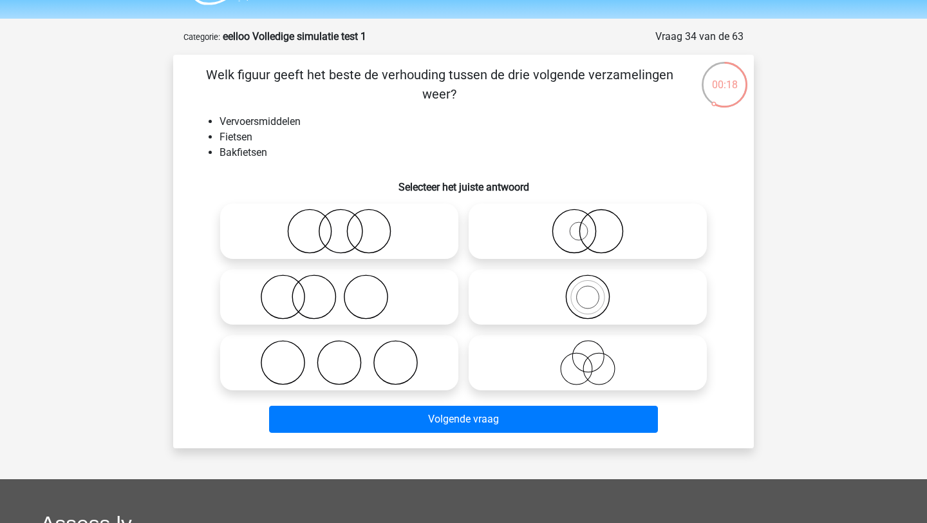
click at [580, 301] on icon at bounding box center [588, 296] width 228 height 45
click at [588, 290] on input "radio" at bounding box center [592, 286] width 8 height 8
radio input "true"
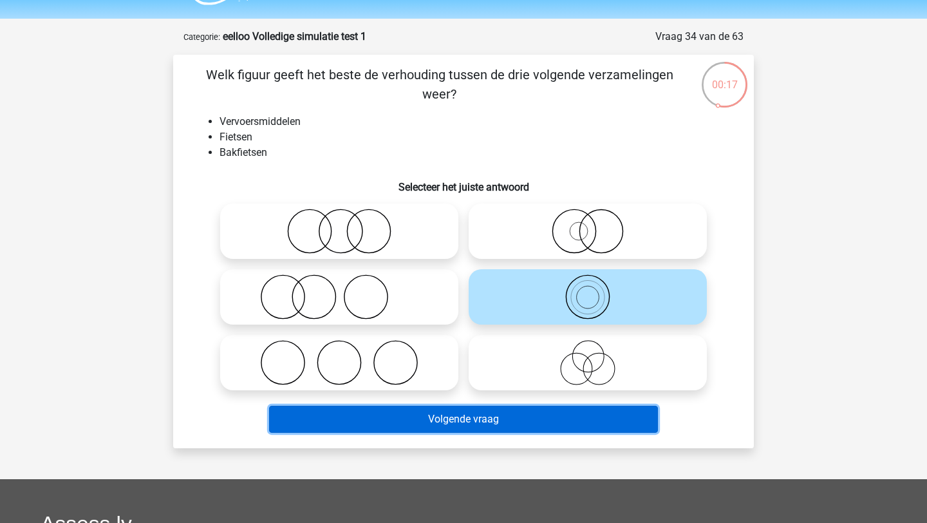
click at [451, 411] on button "Volgende vraag" at bounding box center [463, 418] width 389 height 27
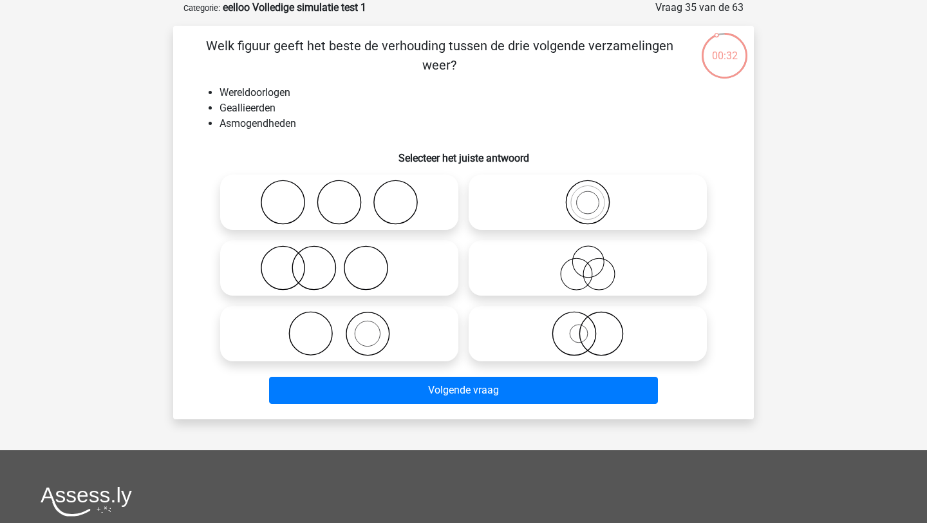
scroll to position [50, 0]
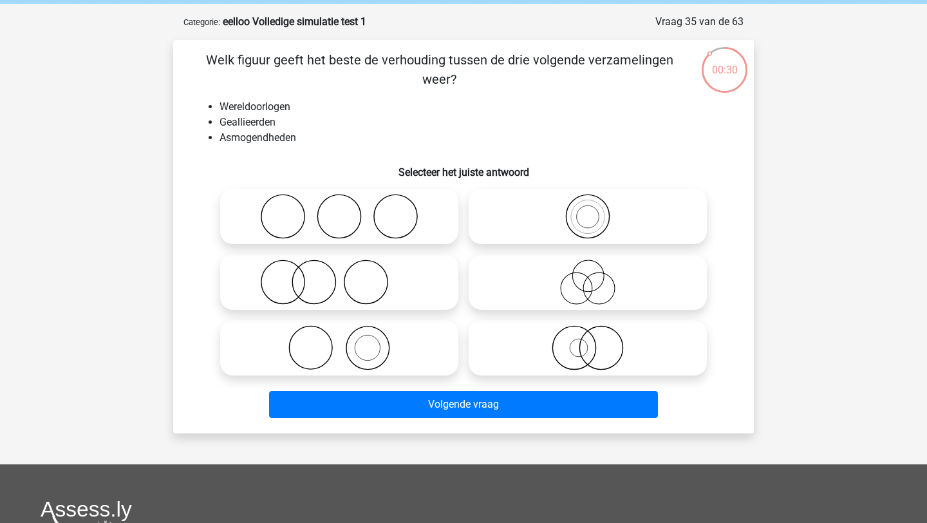
click at [425, 218] on icon at bounding box center [339, 216] width 228 height 45
click at [347, 210] on input "radio" at bounding box center [343, 205] width 8 height 8
radio input "true"
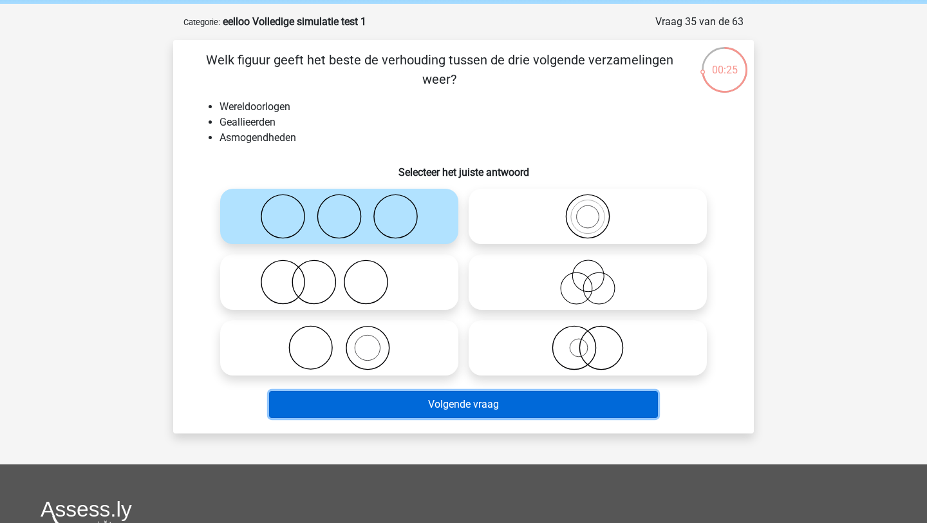
click at [413, 406] on button "Volgende vraag" at bounding box center [463, 404] width 389 height 27
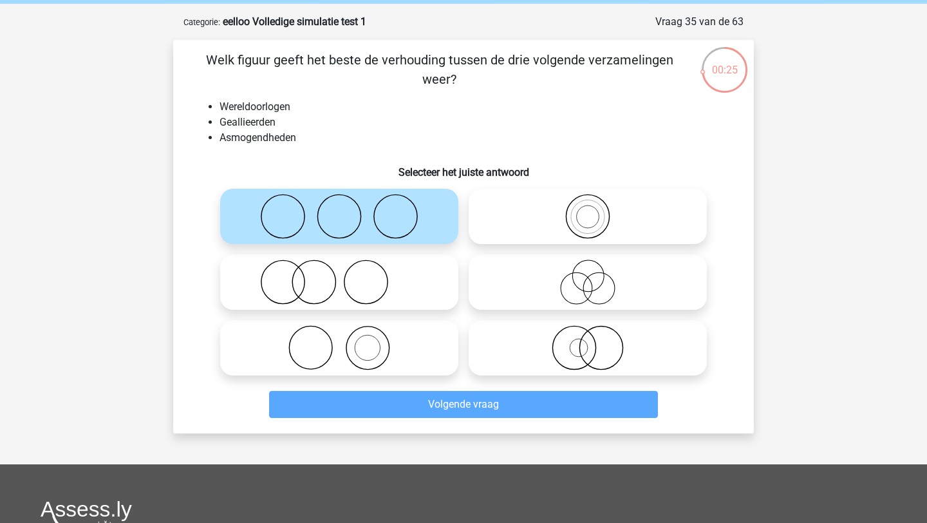
scroll to position [64, 0]
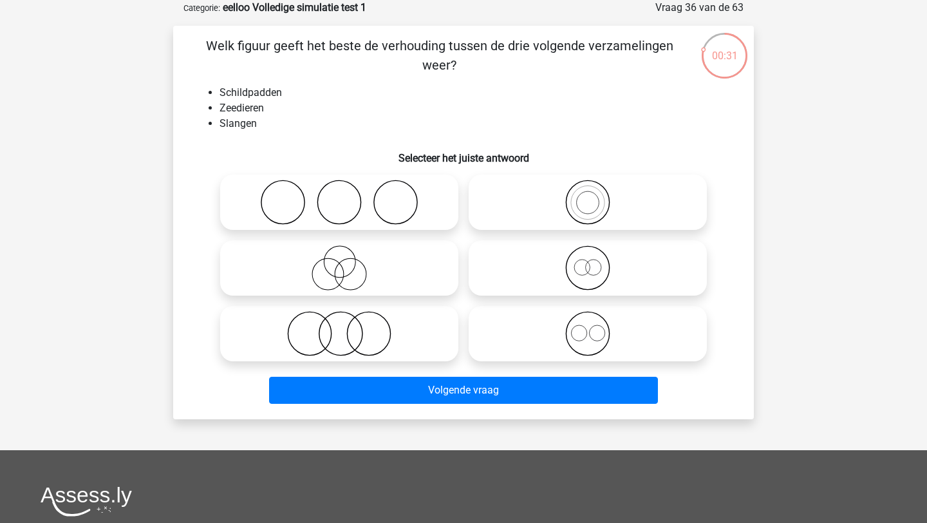
click at [404, 338] on icon at bounding box center [339, 333] width 228 height 45
click at [347, 327] on input "radio" at bounding box center [343, 323] width 8 height 8
radio input "true"
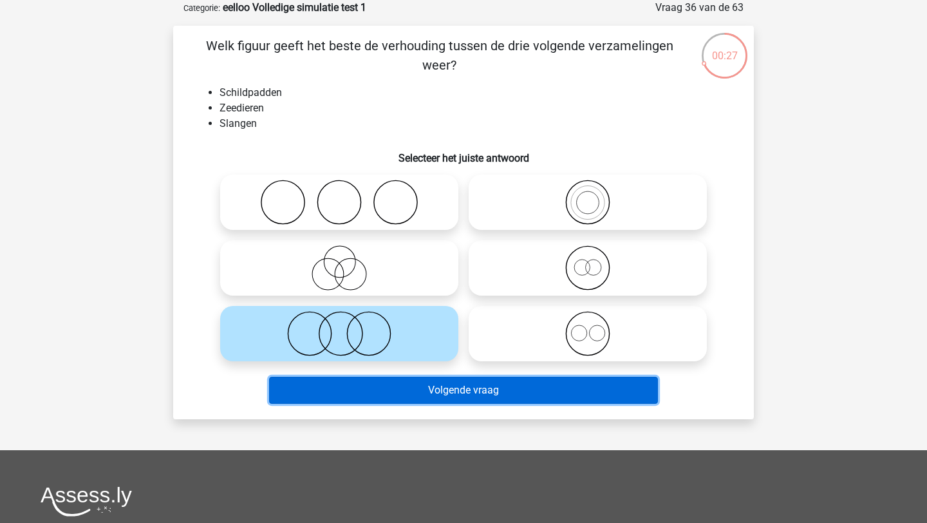
click at [406, 396] on button "Volgende vraag" at bounding box center [463, 389] width 389 height 27
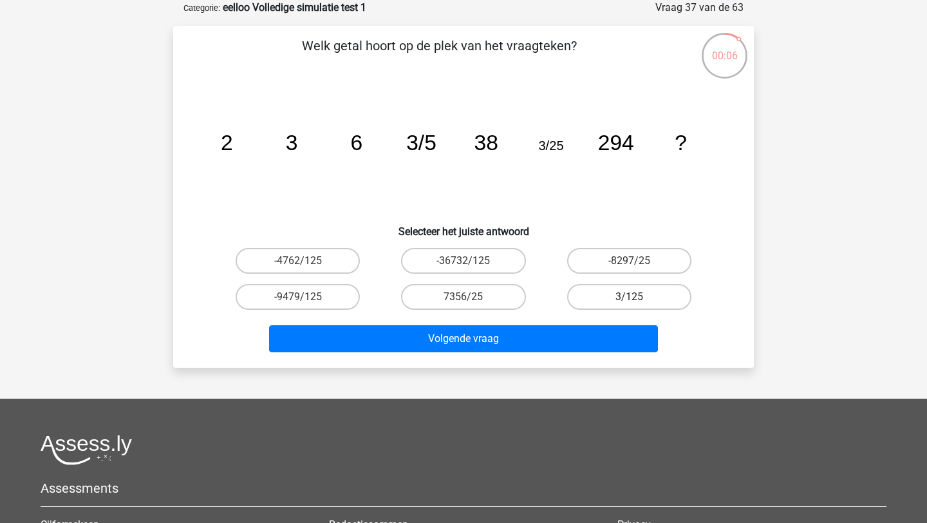
click at [591, 293] on label "3/125" at bounding box center [629, 297] width 124 height 26
click at [629, 297] on input "3/125" at bounding box center [633, 301] width 8 height 8
radio input "true"
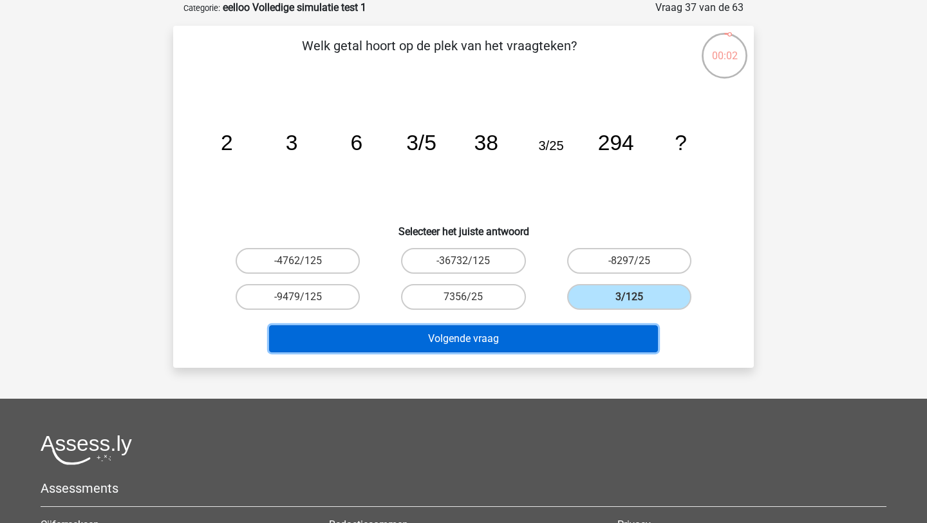
drag, startPoint x: 543, startPoint y: 338, endPoint x: 544, endPoint y: 229, distance: 108.8
click at [544, 244] on div "Welk getal hoort op de plek van het vraagteken? image/svg+xml 2 3 6 3/5 38 3/25…" at bounding box center [463, 196] width 570 height 321
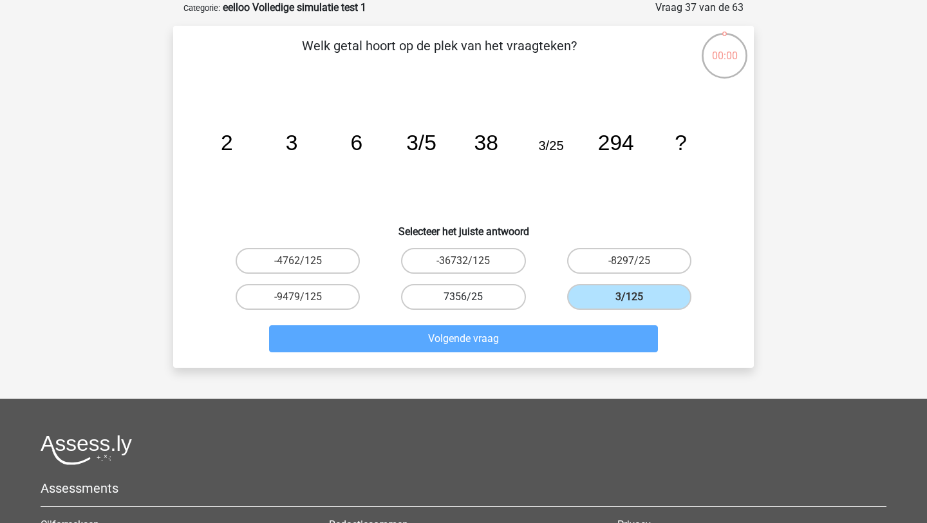
click at [494, 297] on label "7356/25" at bounding box center [463, 297] width 124 height 26
click at [472, 297] on input "7356/25" at bounding box center [467, 301] width 8 height 8
radio input "true"
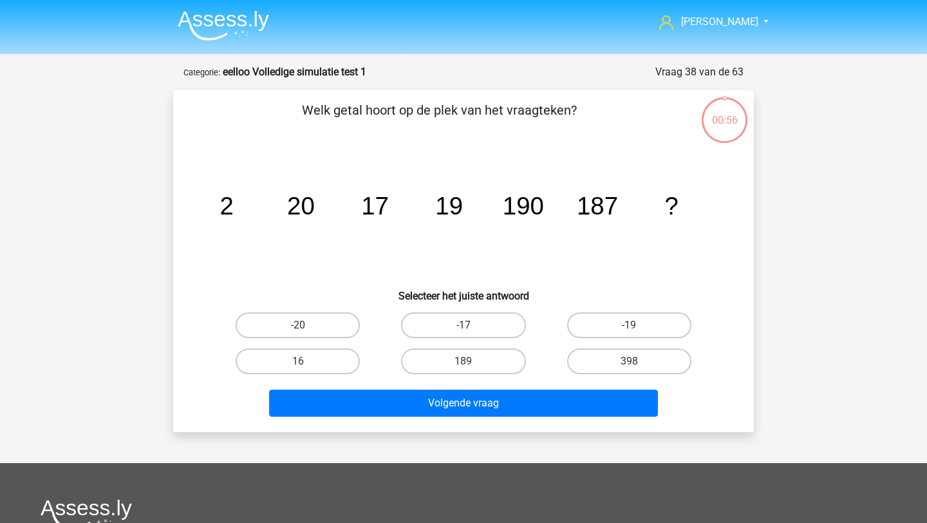
scroll to position [64, 0]
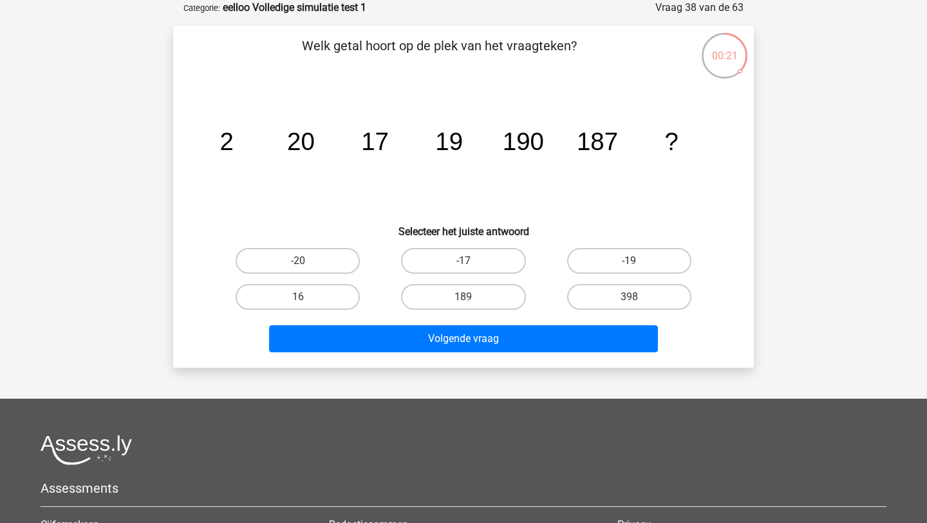
click at [466, 299] on input "189" at bounding box center [467, 301] width 8 height 8
radio input "true"
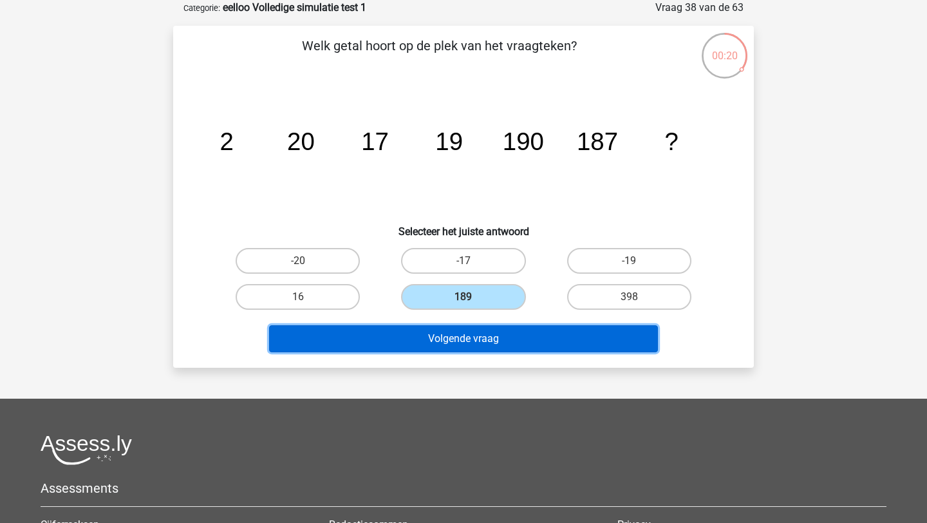
click at [462, 344] on button "Volgende vraag" at bounding box center [463, 338] width 389 height 27
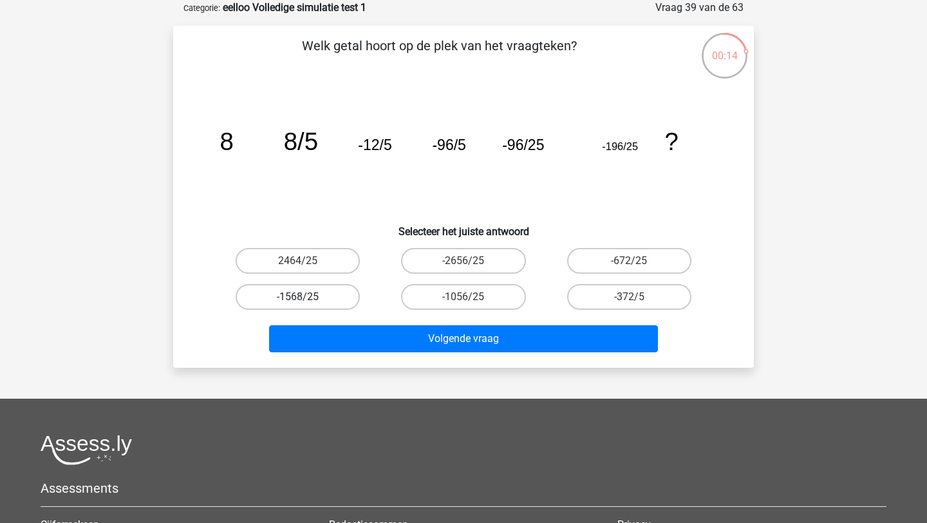
click at [317, 290] on label "-1568/25" at bounding box center [298, 297] width 124 height 26
click at [306, 297] on input "-1568/25" at bounding box center [302, 301] width 8 height 8
radio input "true"
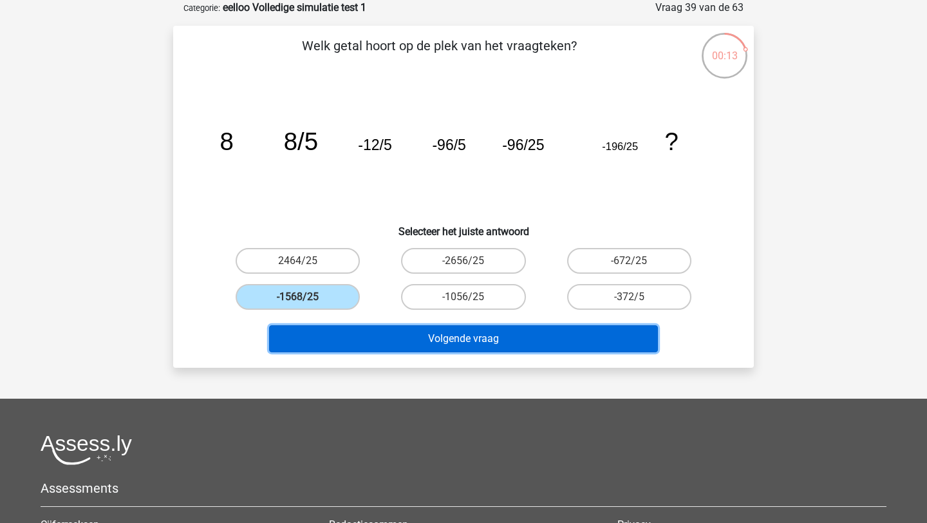
click at [395, 348] on button "Volgende vraag" at bounding box center [463, 338] width 389 height 27
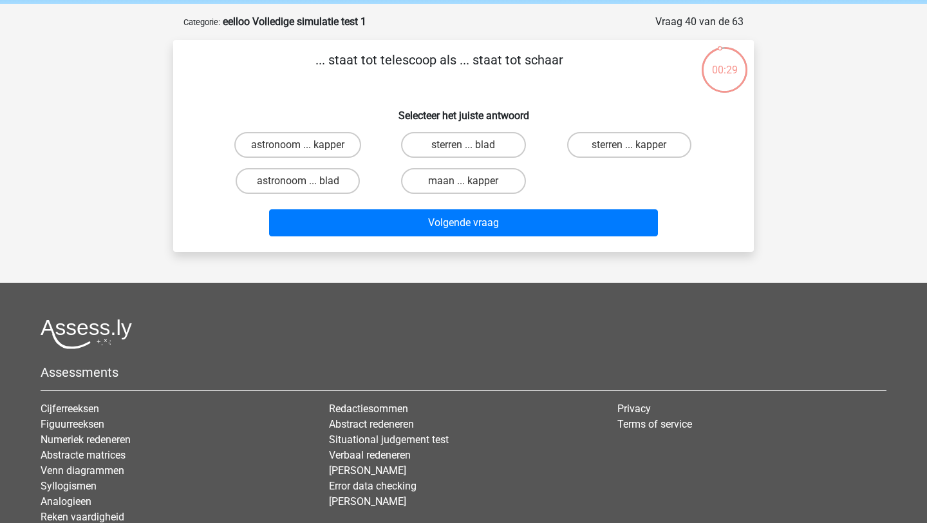
scroll to position [45, 0]
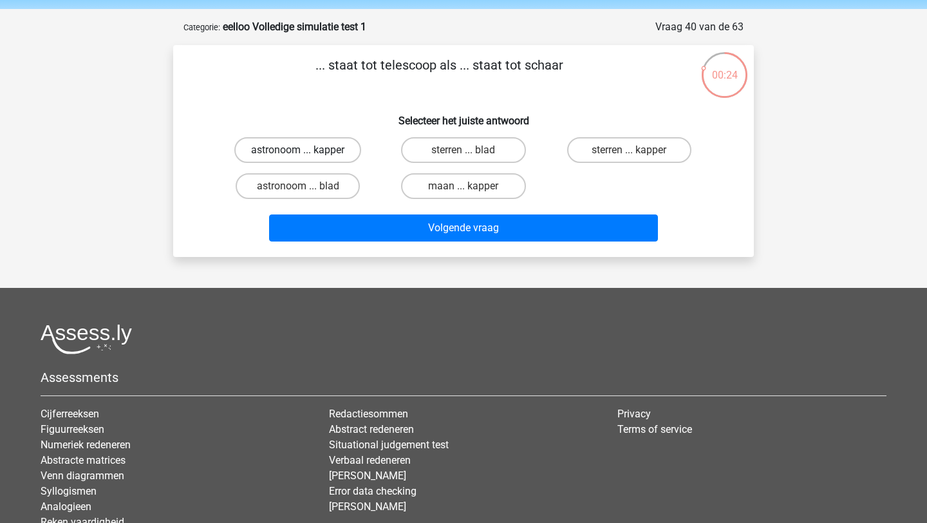
click at [344, 149] on label "astronoom ... kapper" at bounding box center [297, 150] width 127 height 26
click at [306, 150] on input "astronoom ... kapper" at bounding box center [302, 154] width 8 height 8
radio input "true"
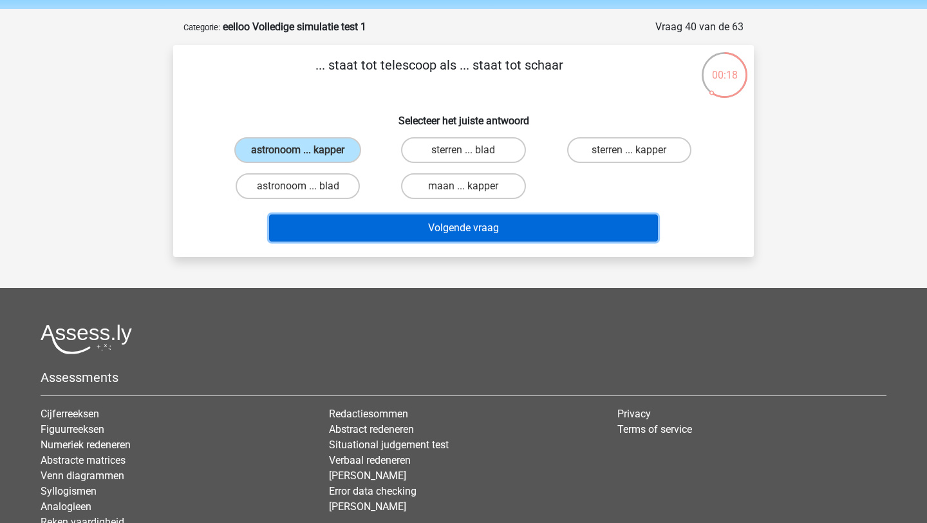
click at [445, 225] on button "Volgende vraag" at bounding box center [463, 227] width 389 height 27
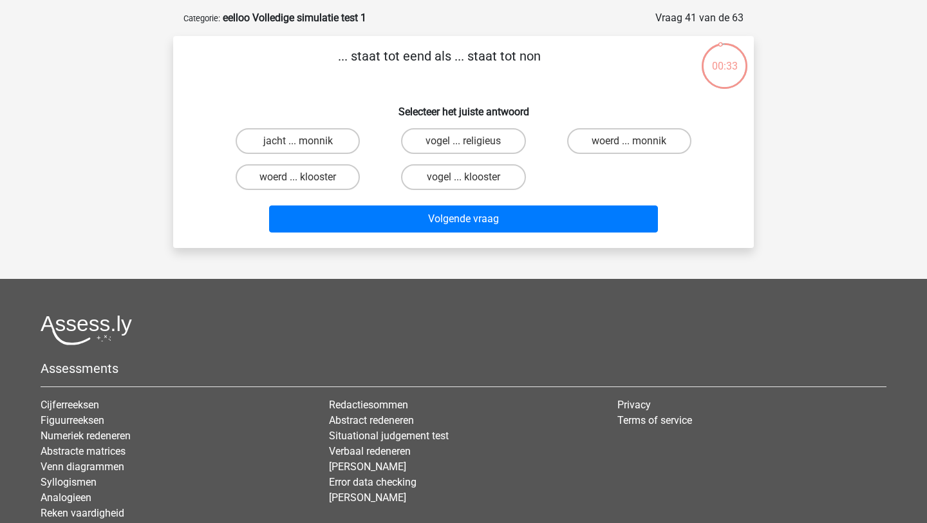
scroll to position [53, 0]
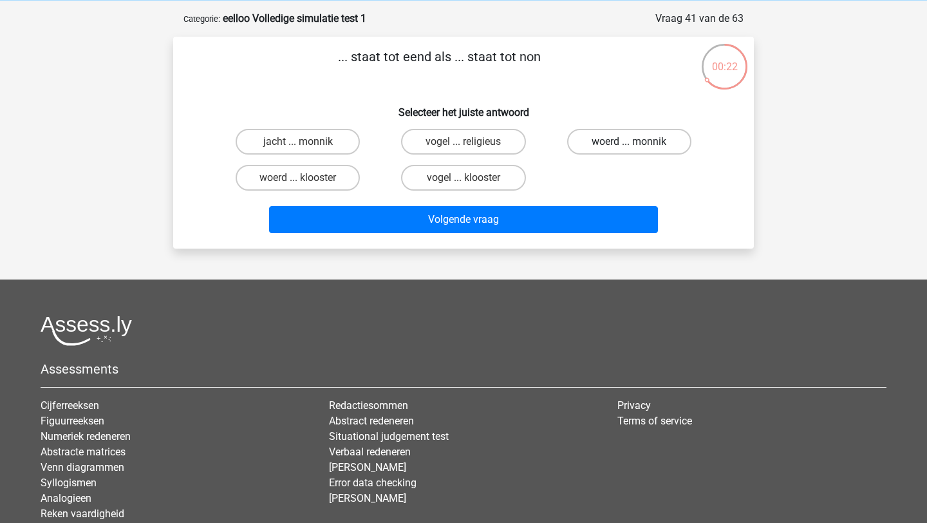
click at [622, 145] on label "woerd ... monnik" at bounding box center [629, 142] width 124 height 26
click at [629, 145] on input "woerd ... monnik" at bounding box center [633, 146] width 8 height 8
radio input "true"
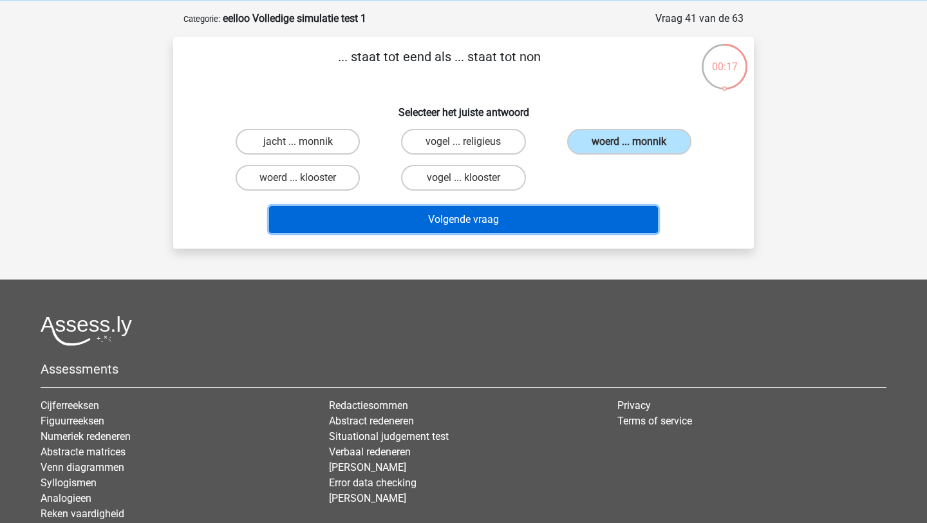
click at [493, 224] on button "Volgende vraag" at bounding box center [463, 219] width 389 height 27
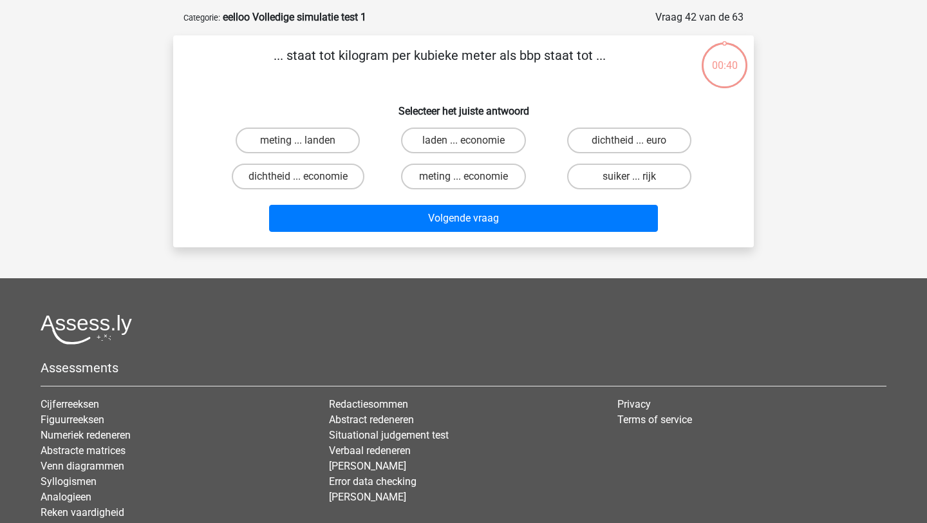
scroll to position [54, 0]
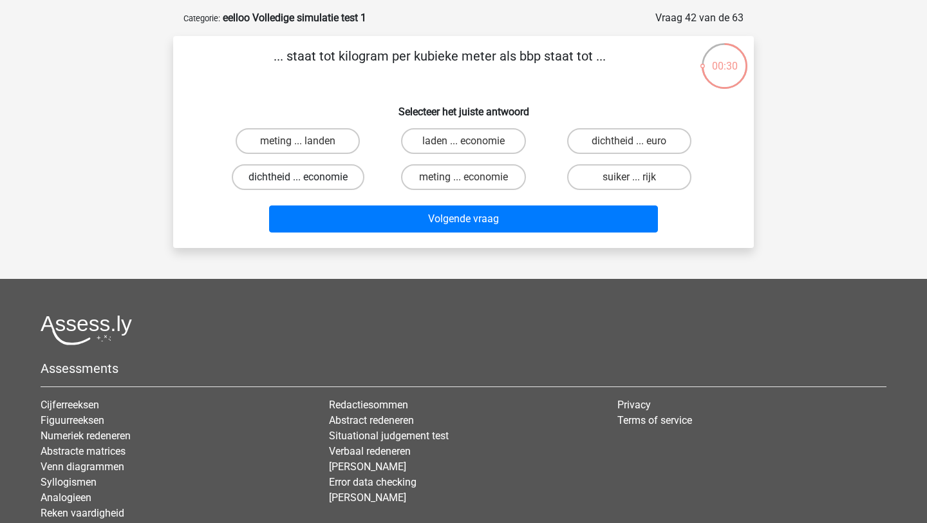
click at [351, 174] on label "dichtheid ... economie" at bounding box center [298, 177] width 133 height 26
click at [306, 177] on input "dichtheid ... economie" at bounding box center [302, 181] width 8 height 8
radio input "true"
click at [654, 138] on label "dichtheid ... euro" at bounding box center [629, 141] width 124 height 26
click at [637, 141] on input "dichtheid ... euro" at bounding box center [633, 145] width 8 height 8
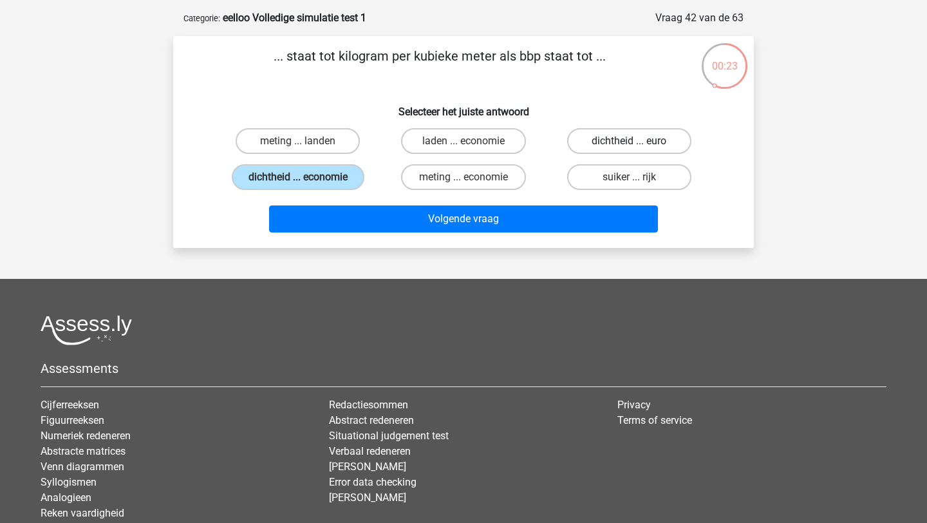
radio input "true"
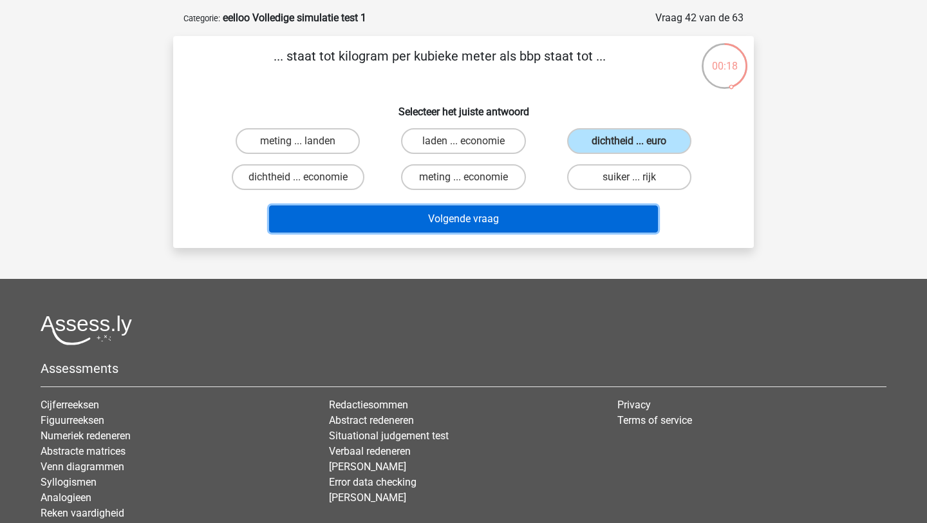
click at [535, 218] on button "Volgende vraag" at bounding box center [463, 218] width 389 height 27
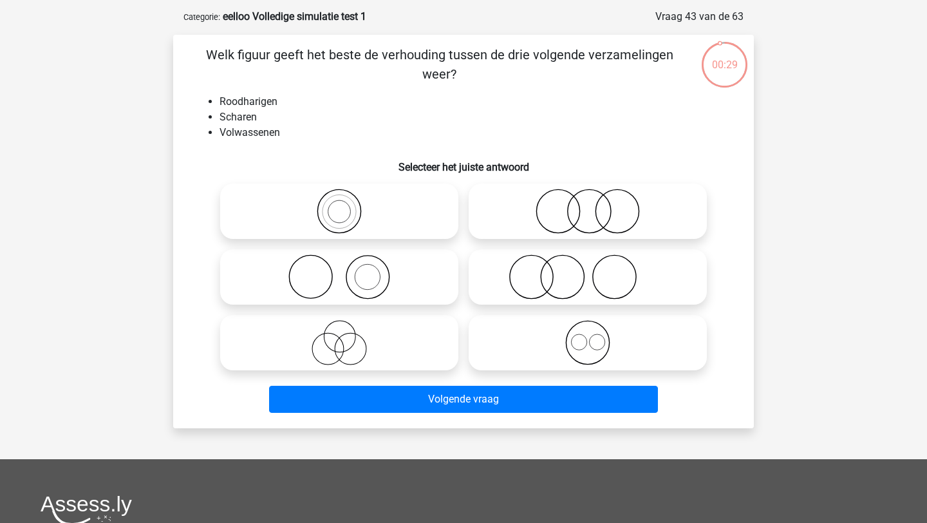
scroll to position [53, 0]
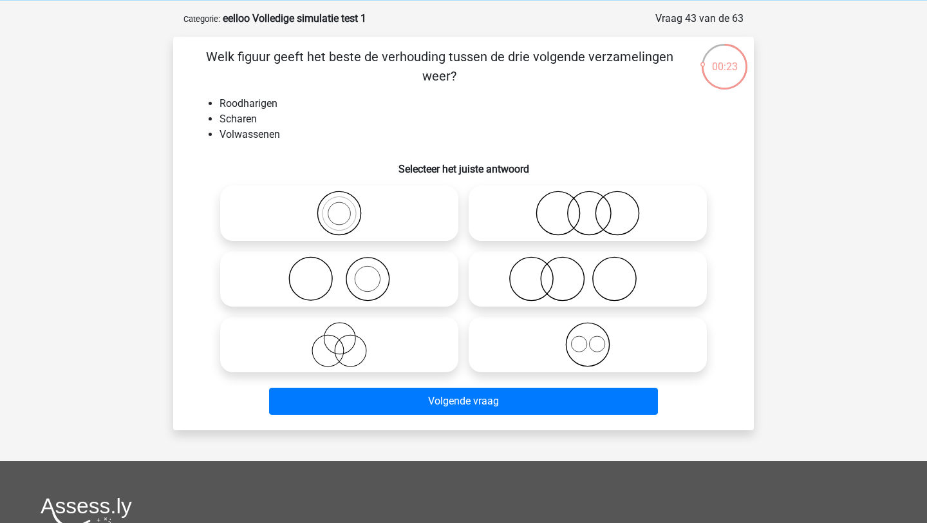
click at [541, 290] on icon at bounding box center [588, 278] width 228 height 45
click at [588, 272] on input "radio" at bounding box center [592, 268] width 8 height 8
radio input "true"
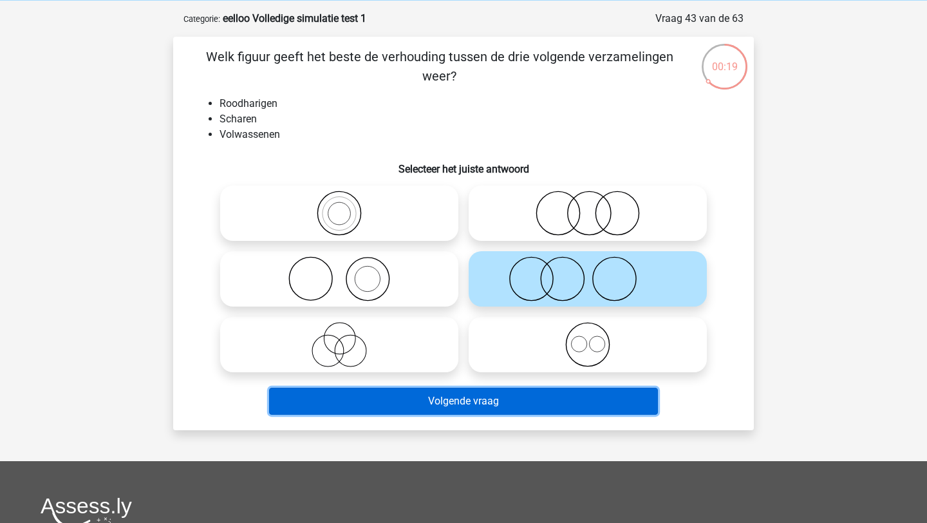
click at [521, 402] on button "Volgende vraag" at bounding box center [463, 400] width 389 height 27
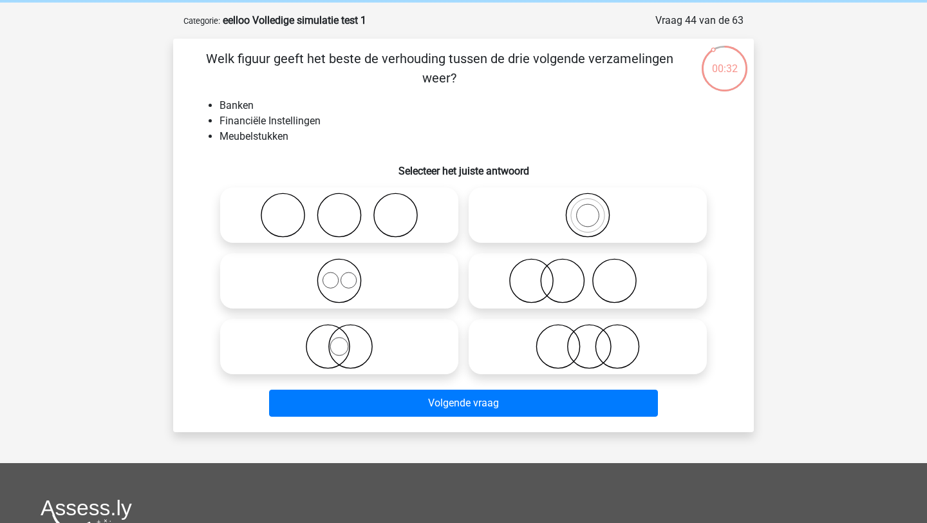
scroll to position [46, 0]
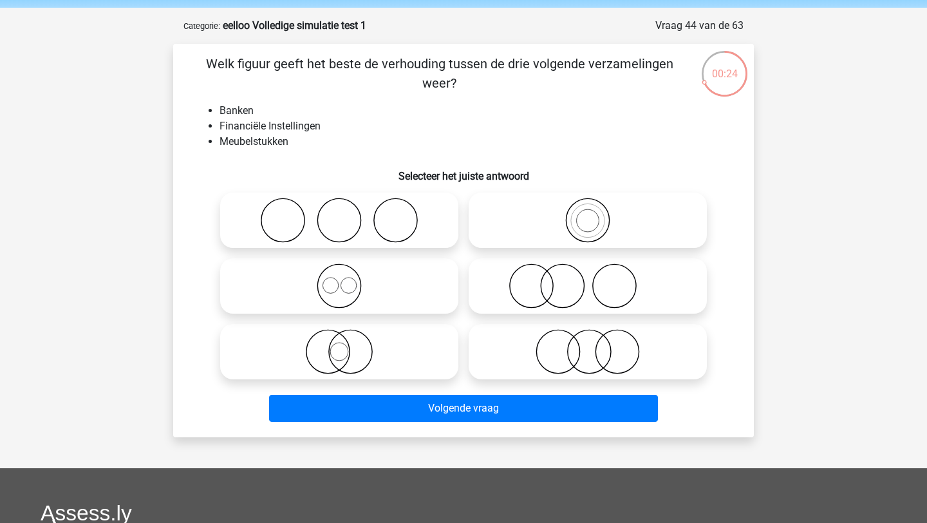
click at [604, 344] on icon at bounding box center [588, 351] width 228 height 45
click at [596, 344] on input "radio" at bounding box center [592, 341] width 8 height 8
radio input "true"
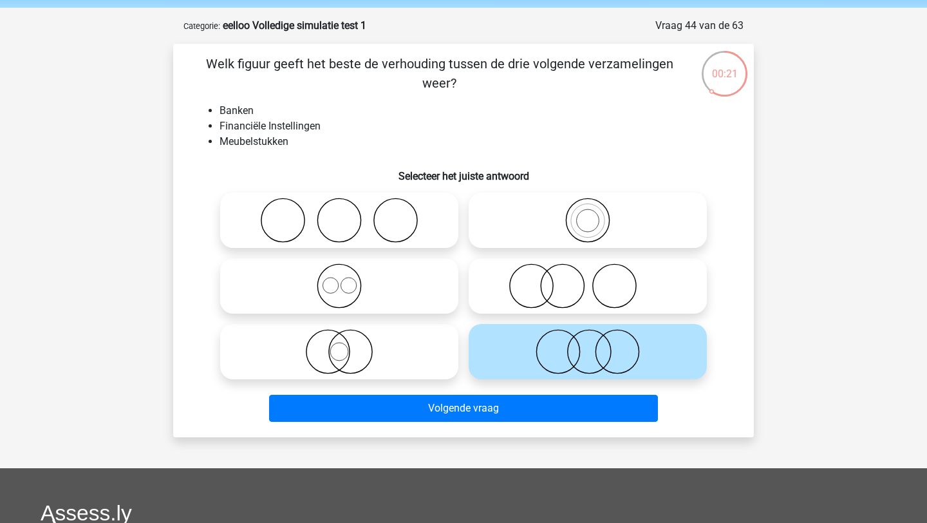
click at [582, 292] on circle at bounding box center [562, 285] width 43 height 43
click at [588, 279] on input "radio" at bounding box center [592, 275] width 8 height 8
radio input "true"
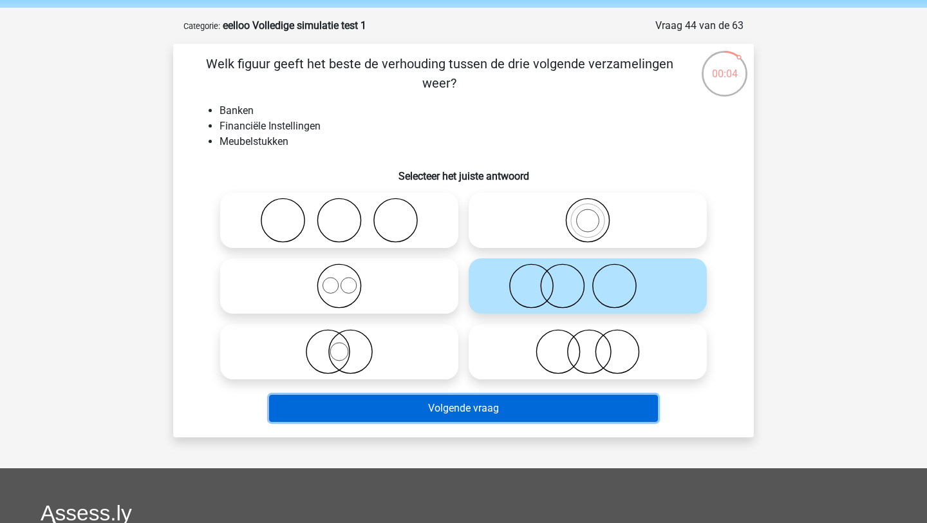
click at [459, 409] on button "Volgende vraag" at bounding box center [463, 407] width 389 height 27
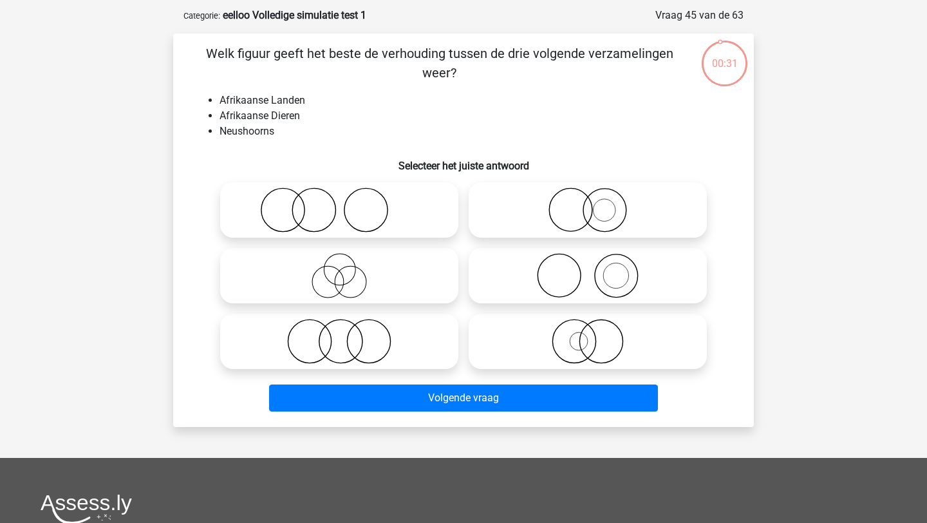
scroll to position [53, 0]
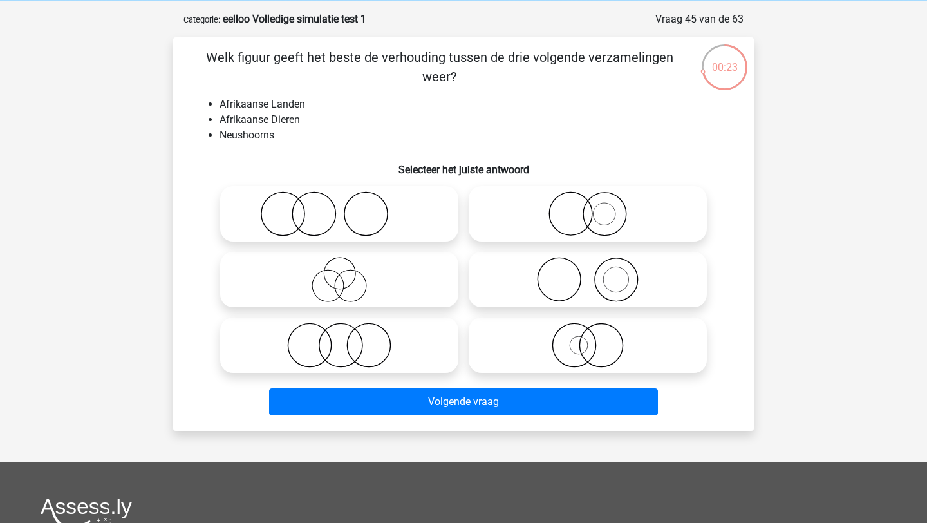
click at [602, 274] on icon at bounding box center [588, 279] width 228 height 45
click at [596, 273] on input "radio" at bounding box center [592, 268] width 8 height 8
radio input "true"
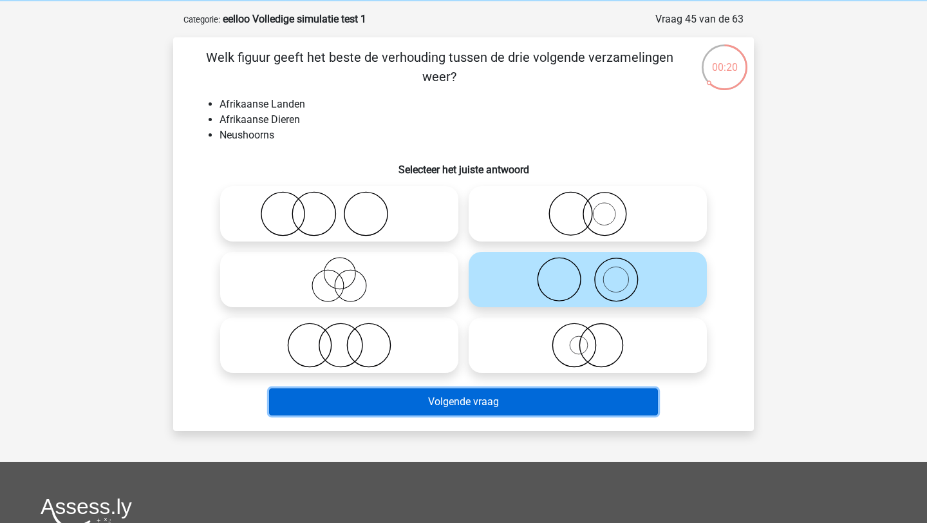
click at [506, 403] on button "Volgende vraag" at bounding box center [463, 401] width 389 height 27
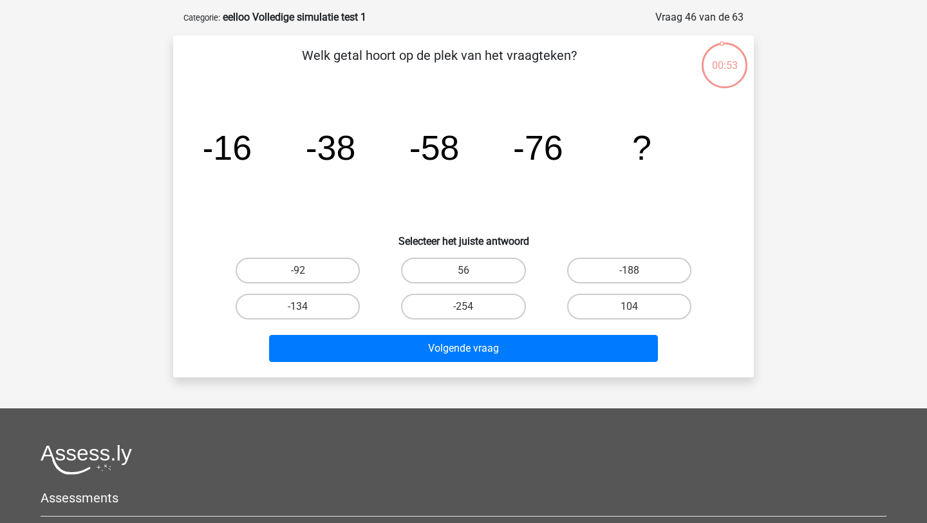
scroll to position [51, 0]
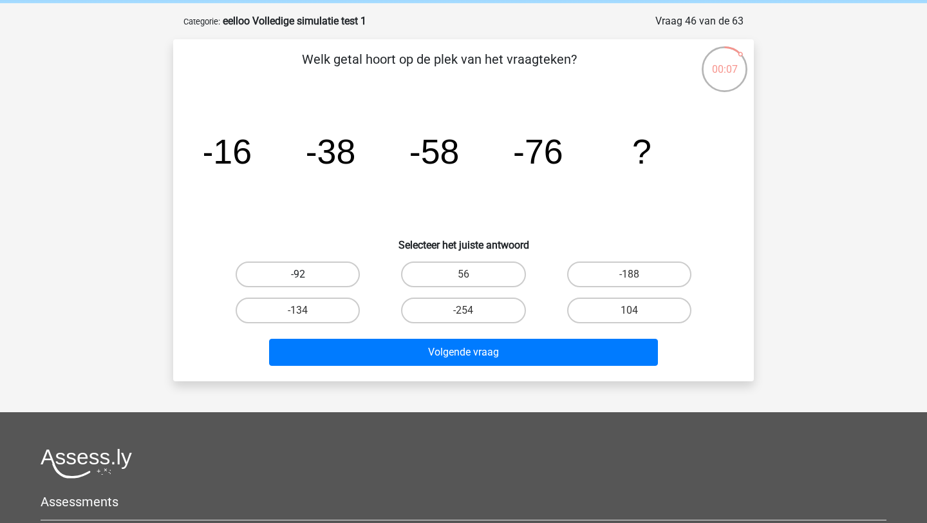
click at [321, 272] on label "-92" at bounding box center [298, 274] width 124 height 26
click at [306, 274] on input "-92" at bounding box center [302, 278] width 8 height 8
radio input "true"
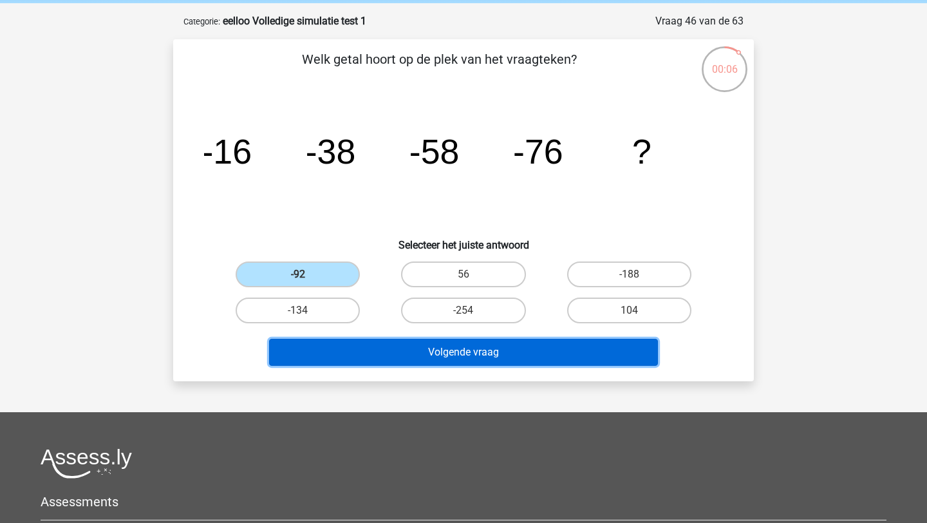
click at [412, 346] on button "Volgende vraag" at bounding box center [463, 351] width 389 height 27
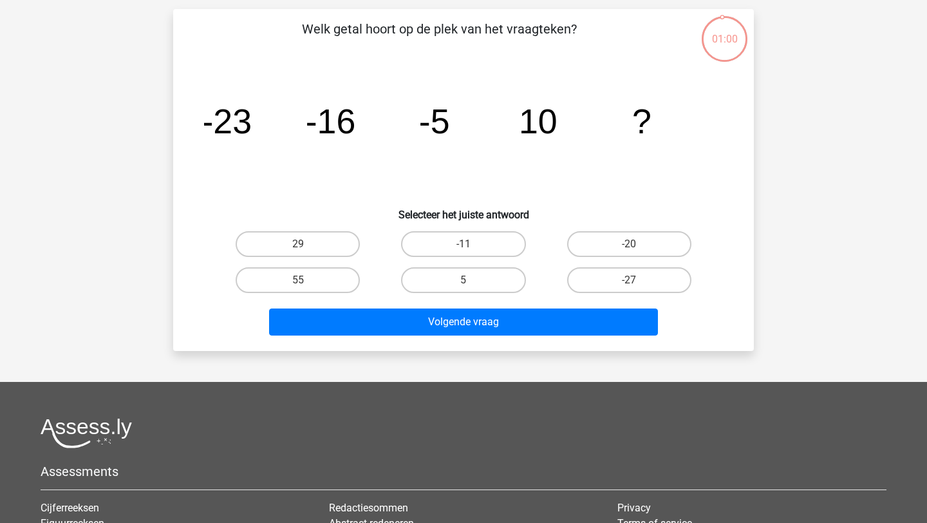
scroll to position [90, 0]
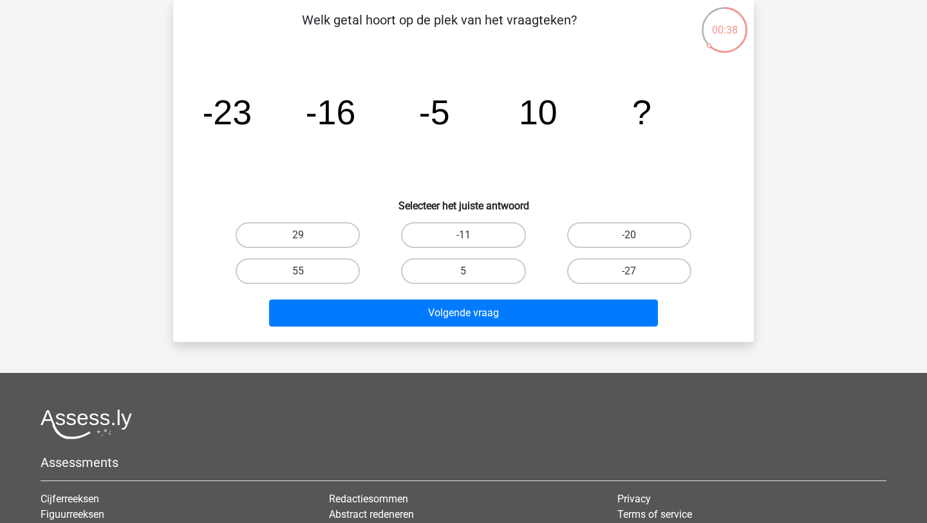
click at [298, 243] on input "29" at bounding box center [302, 239] width 8 height 8
radio input "true"
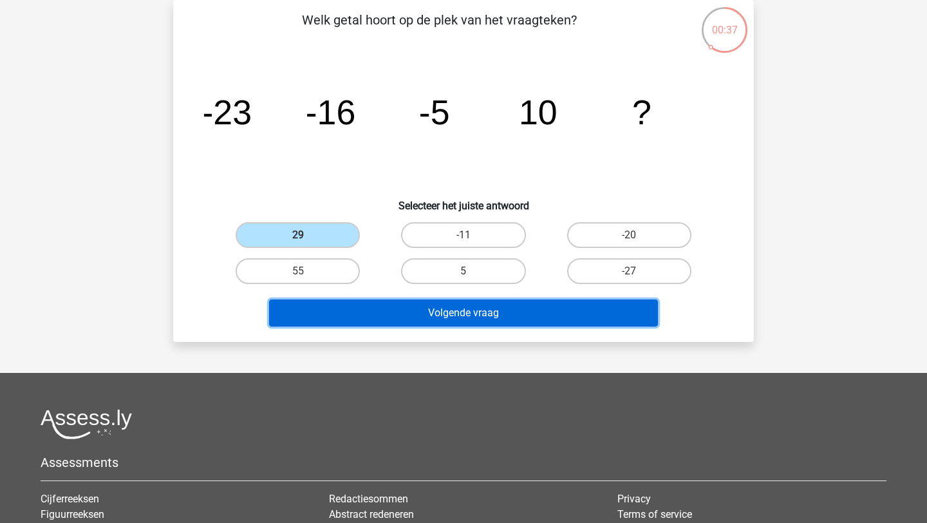
click at [346, 313] on button "Volgende vraag" at bounding box center [463, 312] width 389 height 27
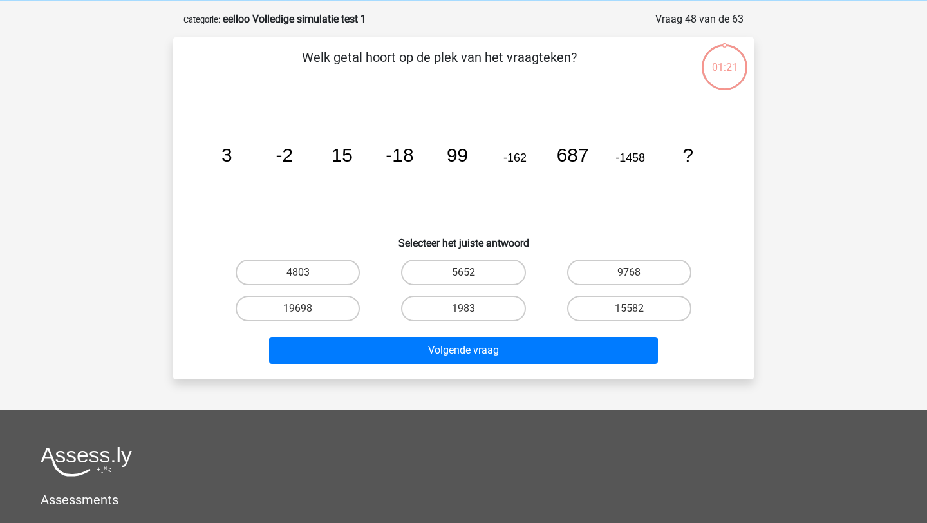
scroll to position [54, 0]
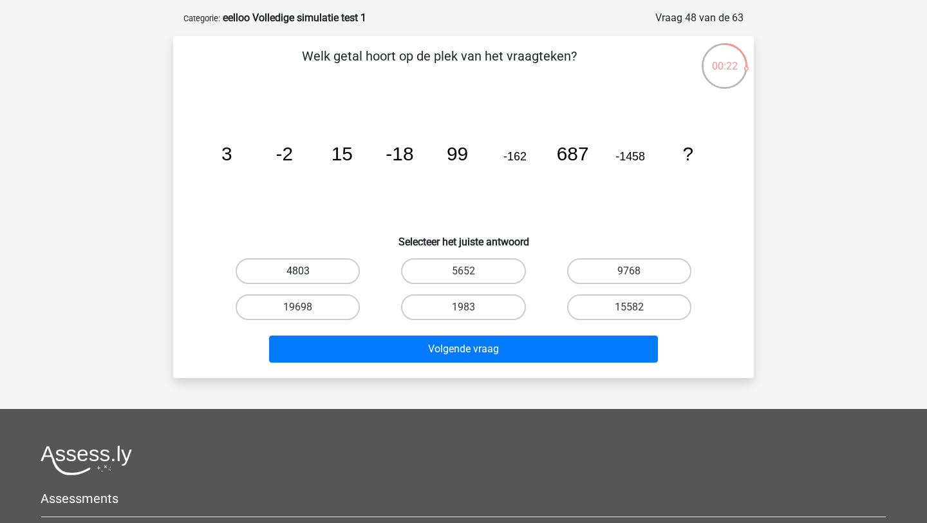
click at [308, 269] on label "4803" at bounding box center [298, 271] width 124 height 26
click at [306, 271] on input "4803" at bounding box center [302, 275] width 8 height 8
radio input "true"
click at [609, 266] on label "9768" at bounding box center [629, 271] width 124 height 26
click at [629, 271] on input "9768" at bounding box center [633, 275] width 8 height 8
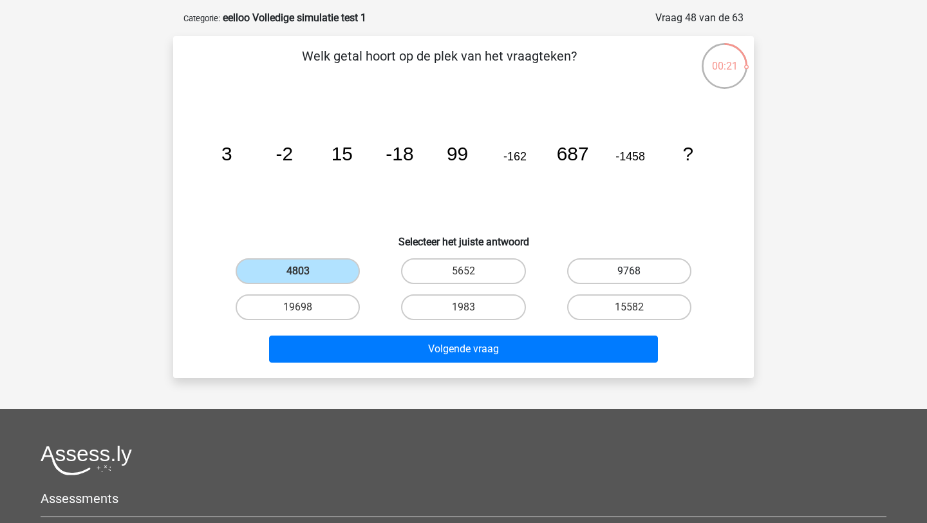
radio input "true"
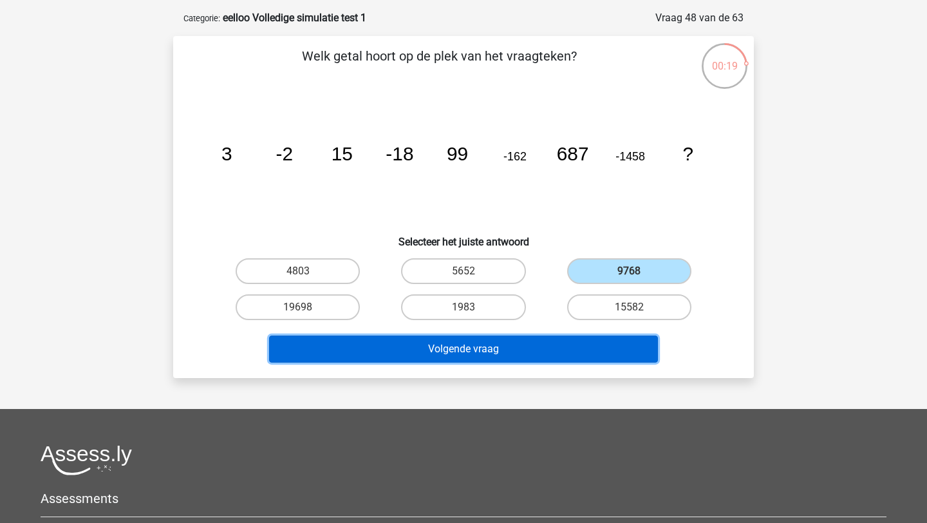
click at [528, 342] on button "Volgende vraag" at bounding box center [463, 348] width 389 height 27
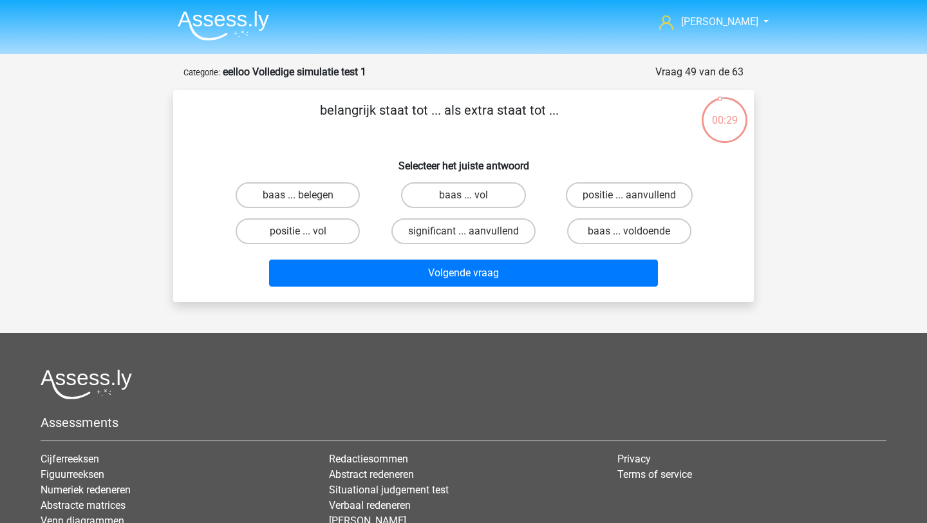
scroll to position [3, 0]
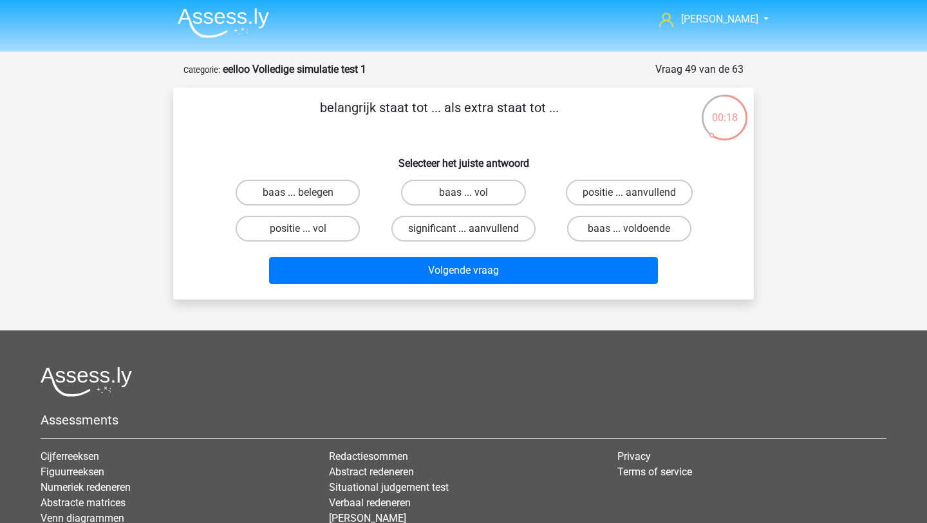
click at [488, 232] on label "significant ... aanvullend" at bounding box center [463, 229] width 144 height 26
click at [472, 232] on input "significant ... aanvullend" at bounding box center [467, 232] width 8 height 8
radio input "true"
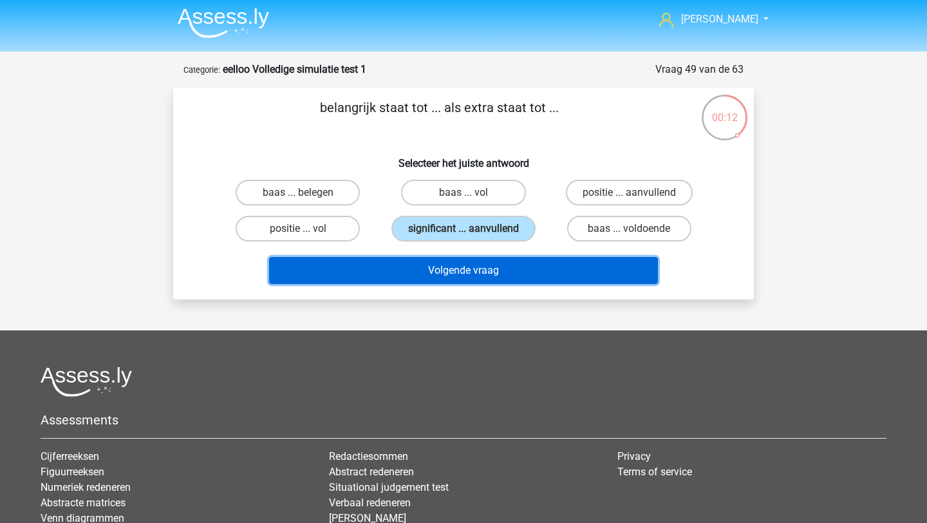
click at [504, 266] on button "Volgende vraag" at bounding box center [463, 270] width 389 height 27
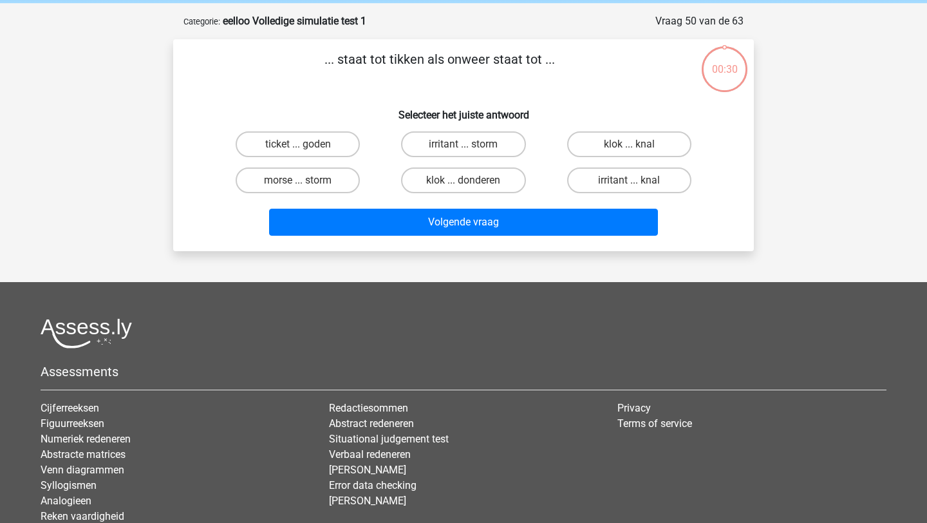
scroll to position [42, 0]
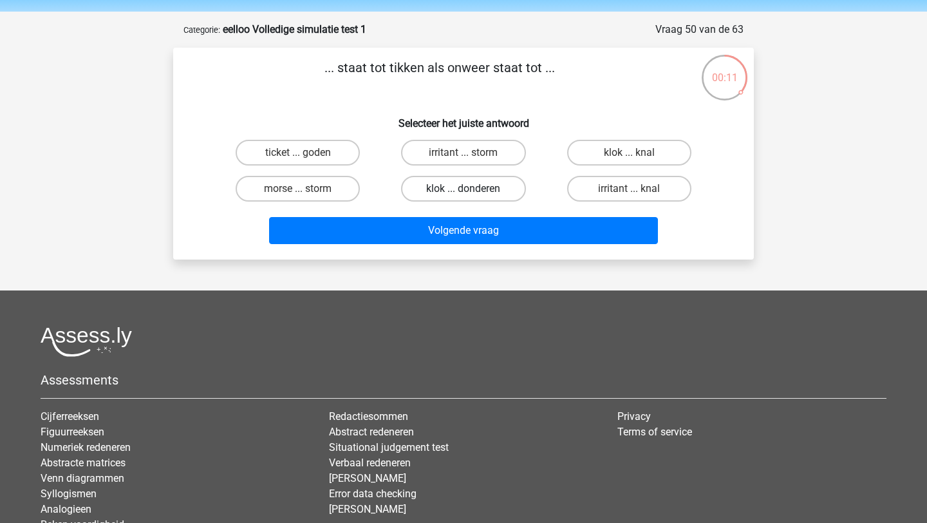
click at [486, 187] on label "klok ... donderen" at bounding box center [463, 189] width 124 height 26
click at [472, 189] on input "klok ... donderen" at bounding box center [467, 193] width 8 height 8
radio input "true"
click at [627, 146] on label "klok ... knal" at bounding box center [629, 153] width 124 height 26
click at [629, 153] on input "klok ... knal" at bounding box center [633, 157] width 8 height 8
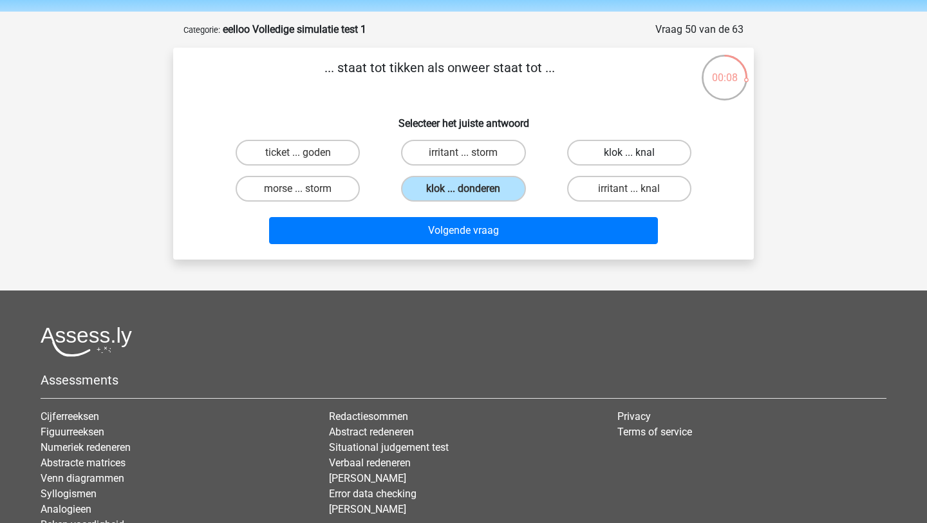
radio input "true"
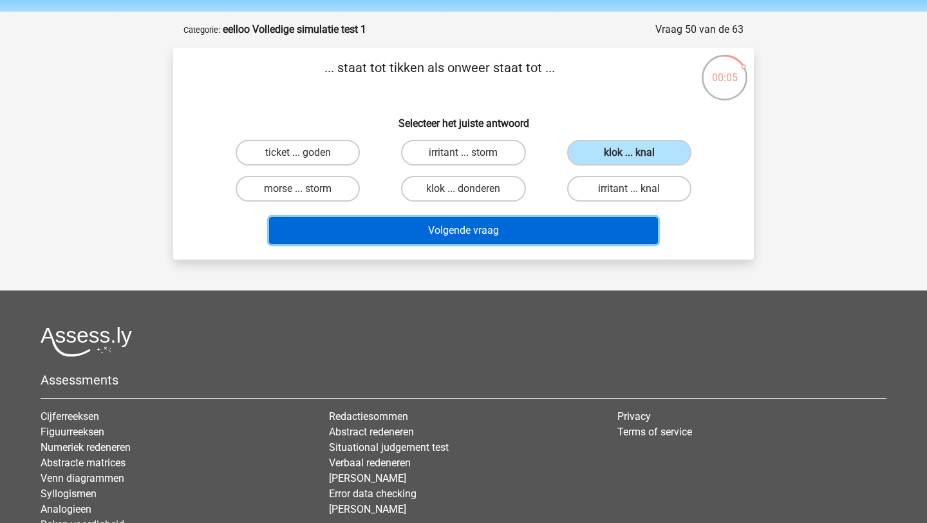
click at [541, 228] on button "Volgende vraag" at bounding box center [463, 230] width 389 height 27
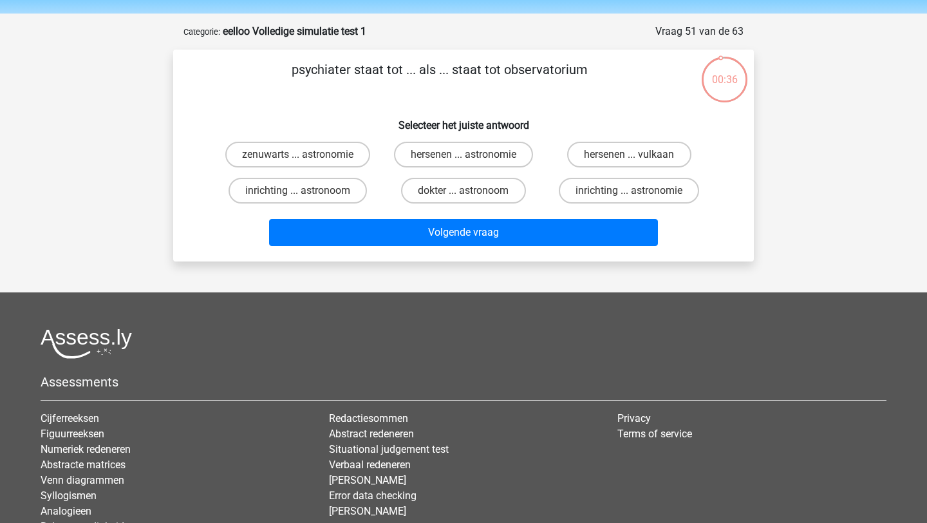
scroll to position [38, 0]
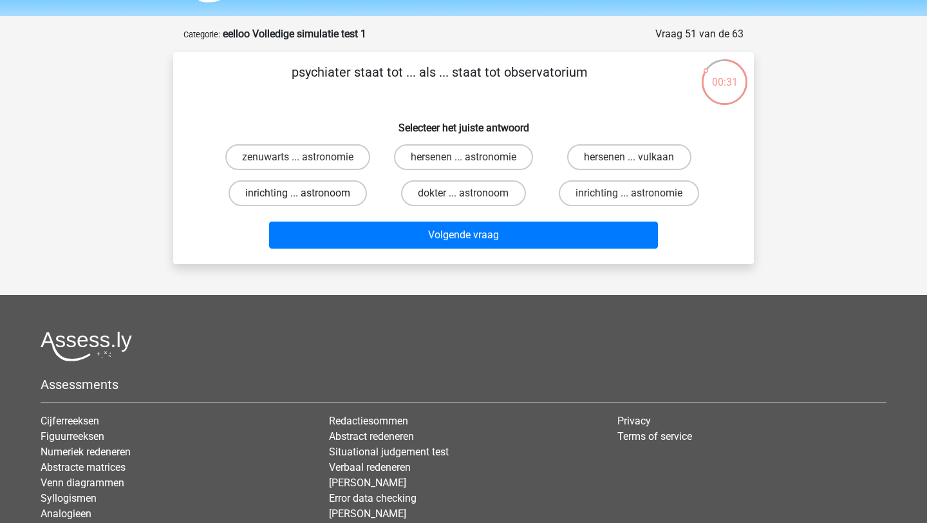
click at [341, 194] on label "inrichting ... astronoom" at bounding box center [297, 193] width 138 height 26
click at [306, 194] on input "inrichting ... astronoom" at bounding box center [302, 197] width 8 height 8
radio input "true"
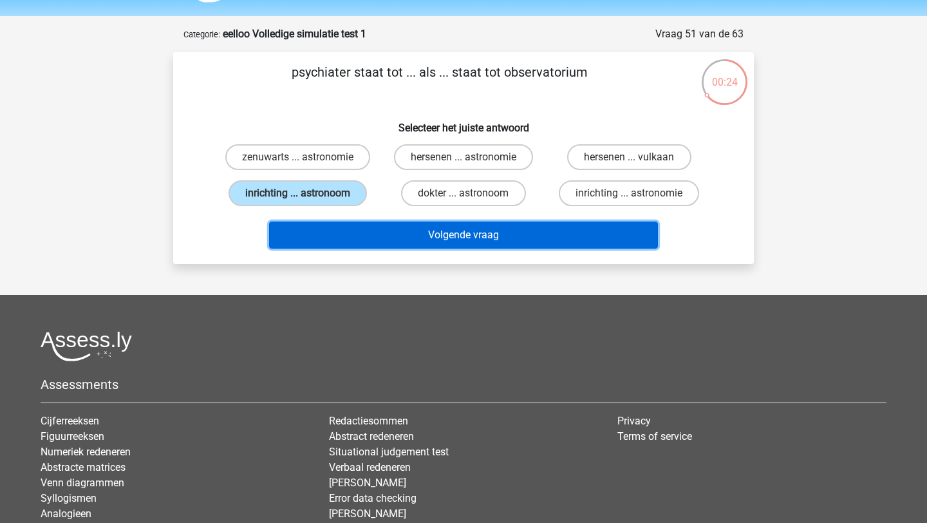
click at [472, 232] on button "Volgende vraag" at bounding box center [463, 234] width 389 height 27
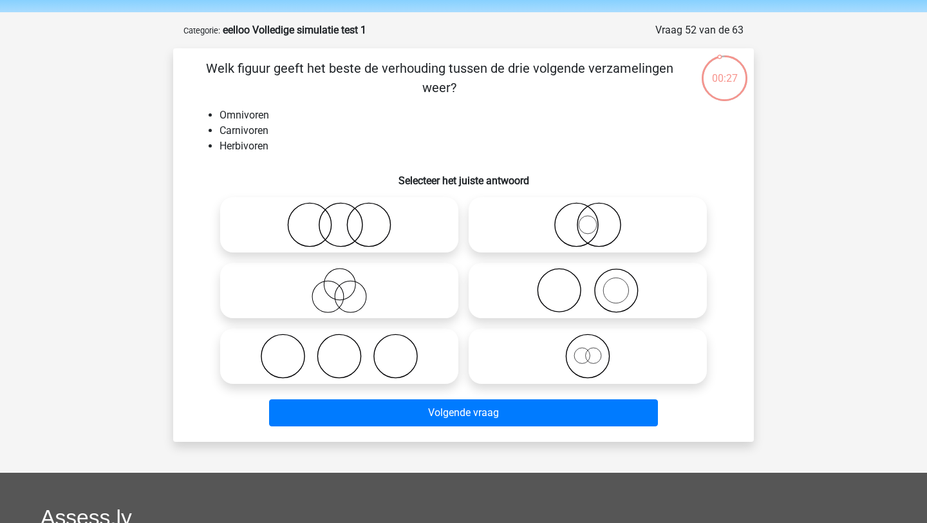
scroll to position [39, 0]
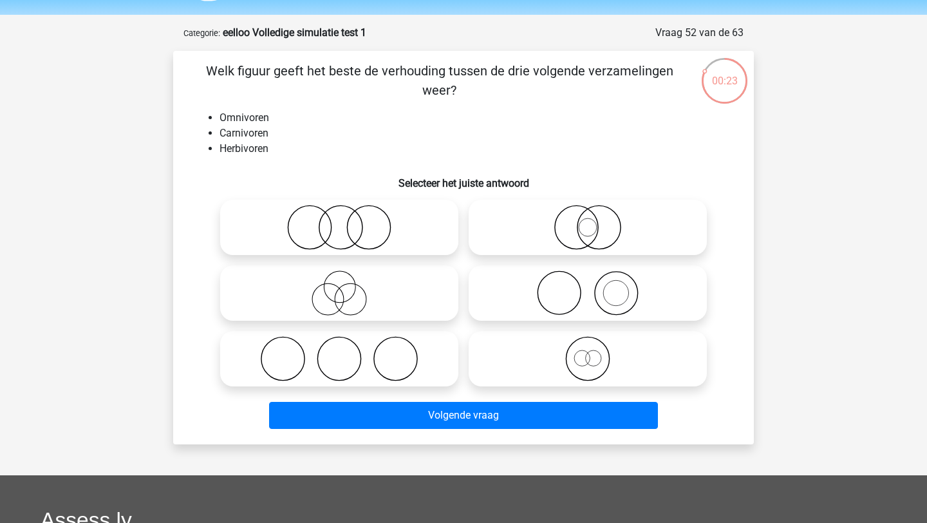
click at [358, 362] on icon at bounding box center [339, 358] width 228 height 45
click at [347, 352] on input "radio" at bounding box center [343, 348] width 8 height 8
radio input "true"
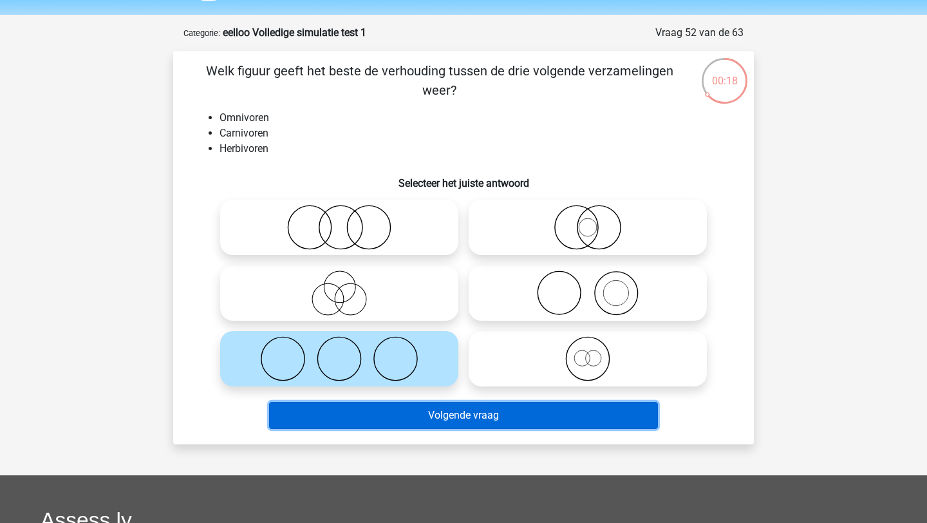
click at [342, 410] on button "Volgende vraag" at bounding box center [463, 415] width 389 height 27
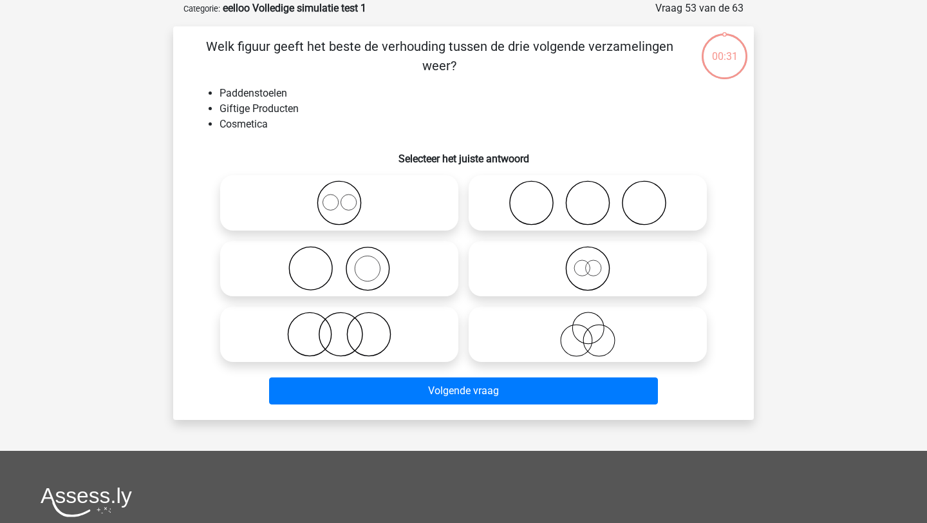
scroll to position [64, 0]
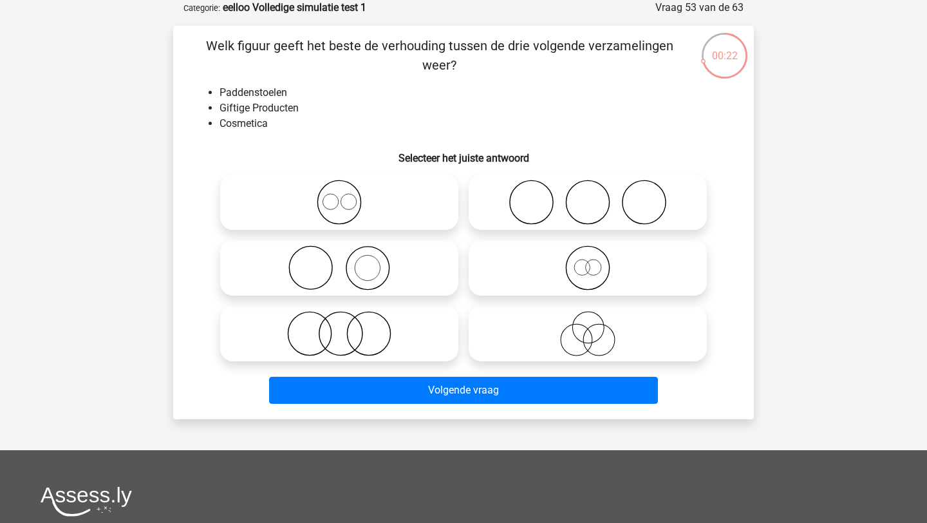
click at [337, 336] on icon at bounding box center [339, 333] width 228 height 45
click at [339, 327] on input "radio" at bounding box center [343, 323] width 8 height 8
radio input "true"
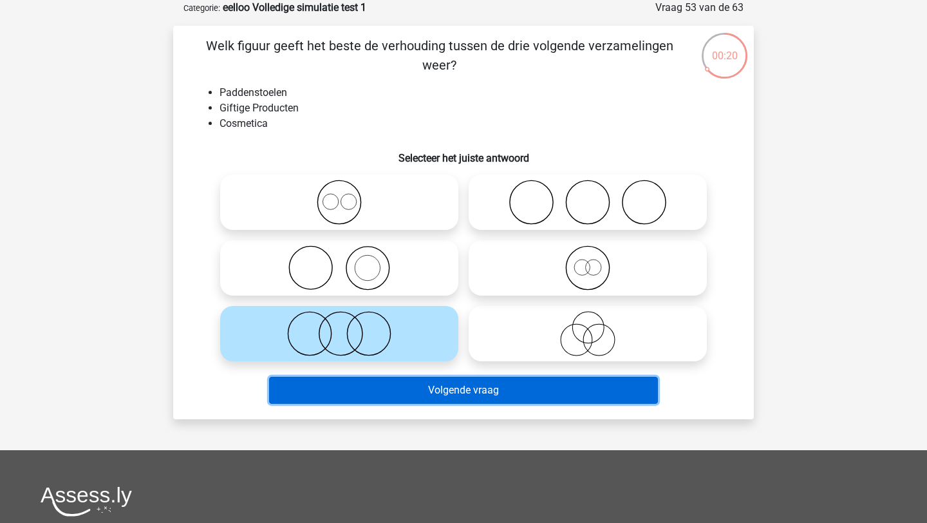
click at [384, 385] on button "Volgende vraag" at bounding box center [463, 389] width 389 height 27
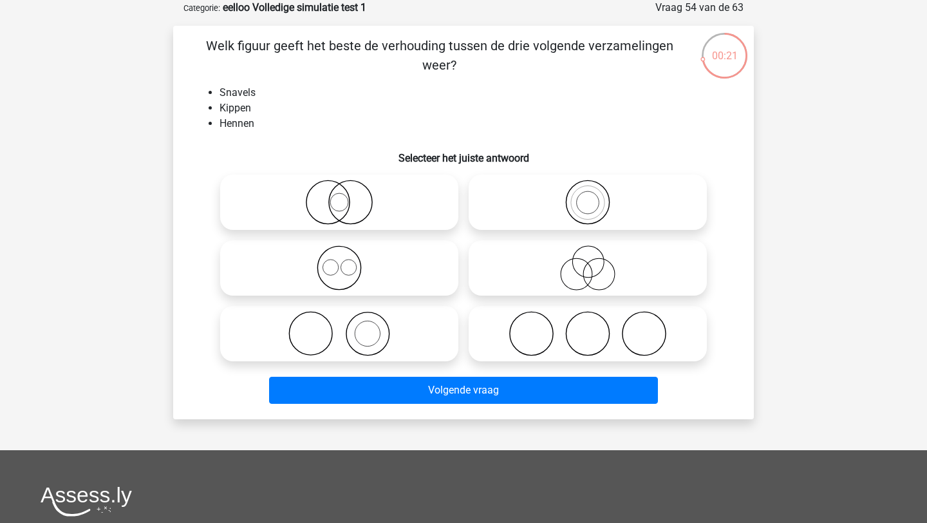
click at [343, 205] on icon at bounding box center [339, 202] width 228 height 45
click at [343, 196] on input "radio" at bounding box center [343, 191] width 8 height 8
radio input "true"
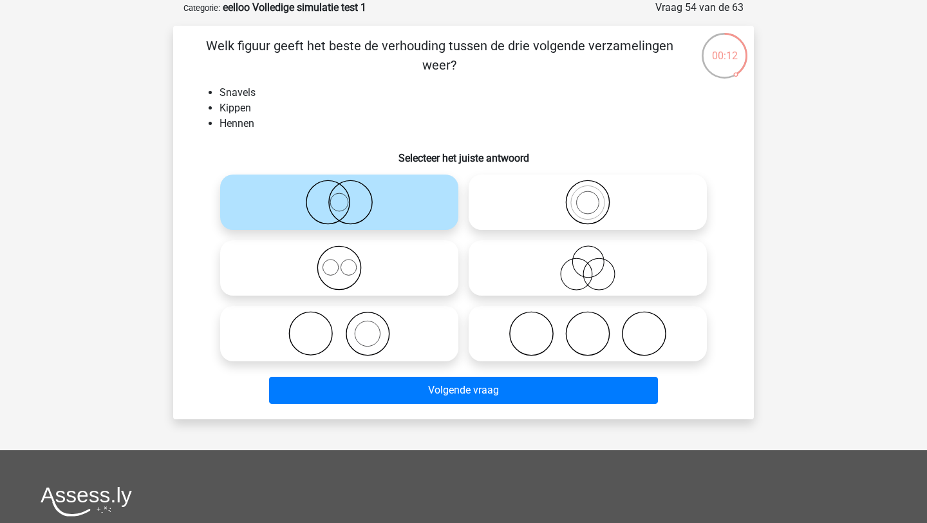
click at [591, 195] on input "radio" at bounding box center [592, 191] width 8 height 8
radio input "true"
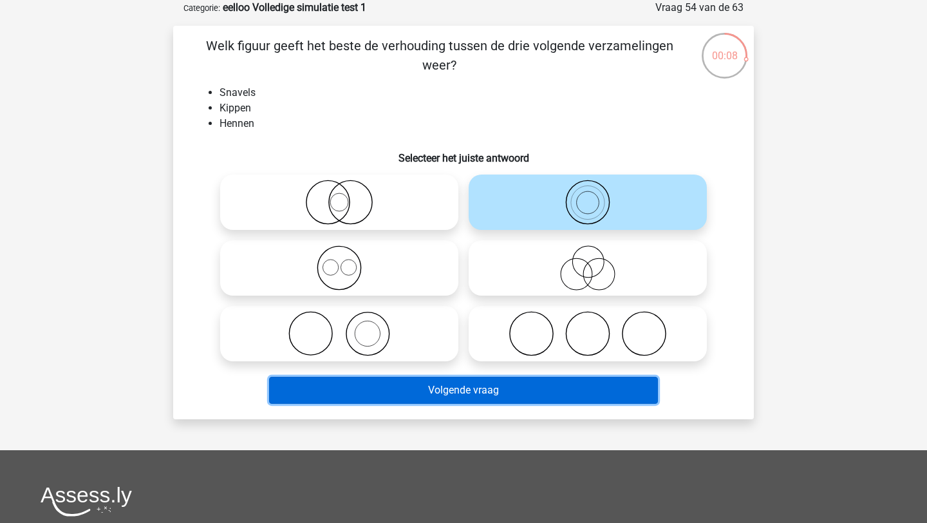
click at [423, 386] on button "Volgende vraag" at bounding box center [463, 389] width 389 height 27
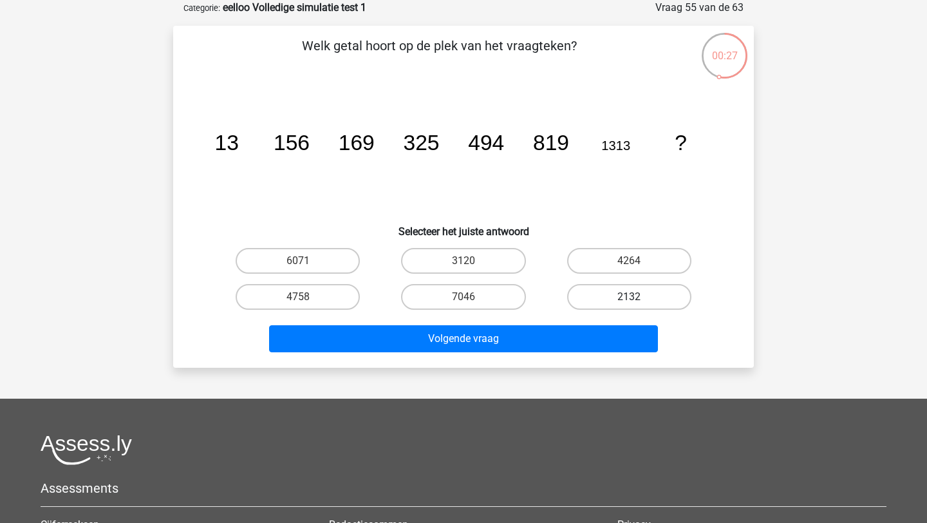
click at [612, 296] on label "2132" at bounding box center [629, 297] width 124 height 26
click at [629, 297] on input "2132" at bounding box center [633, 301] width 8 height 8
radio input "true"
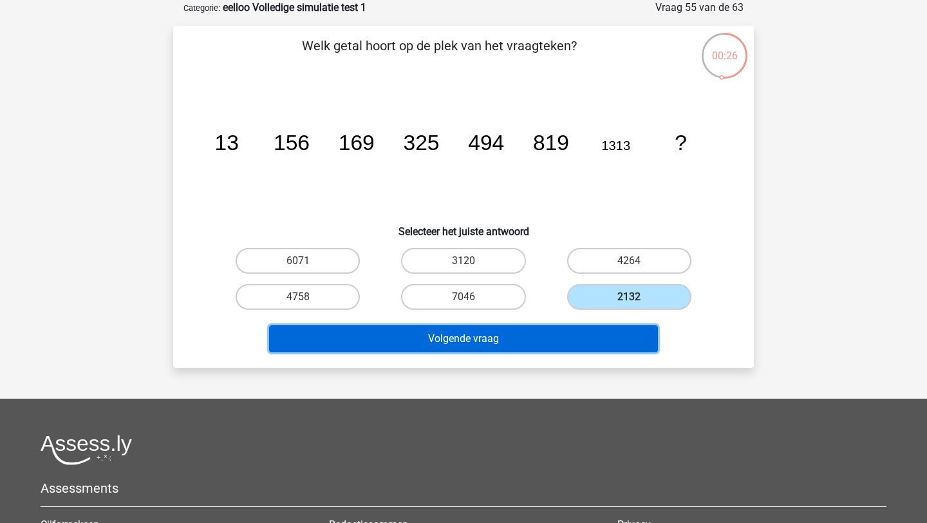
click at [561, 340] on button "Volgende vraag" at bounding box center [463, 338] width 389 height 27
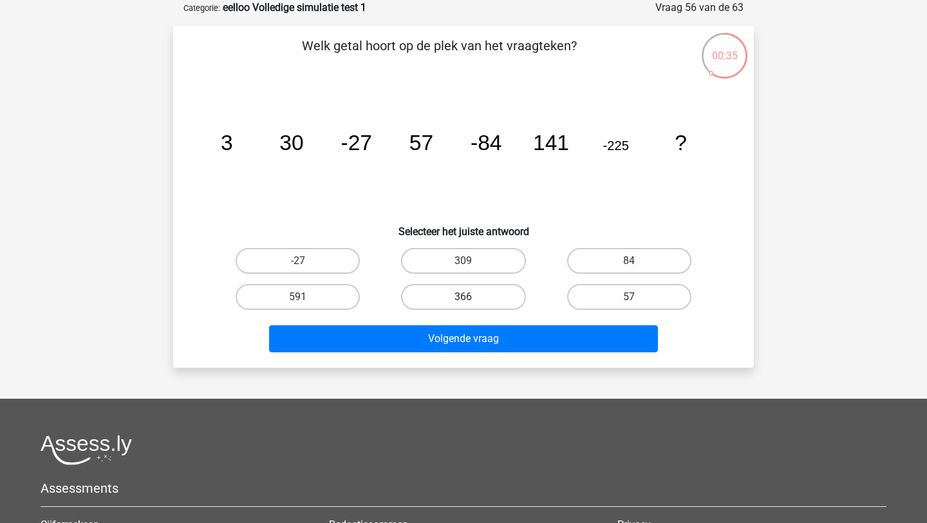
click at [502, 292] on label "366" at bounding box center [463, 297] width 124 height 26
click at [472, 297] on input "366" at bounding box center [467, 301] width 8 height 8
radio input "true"
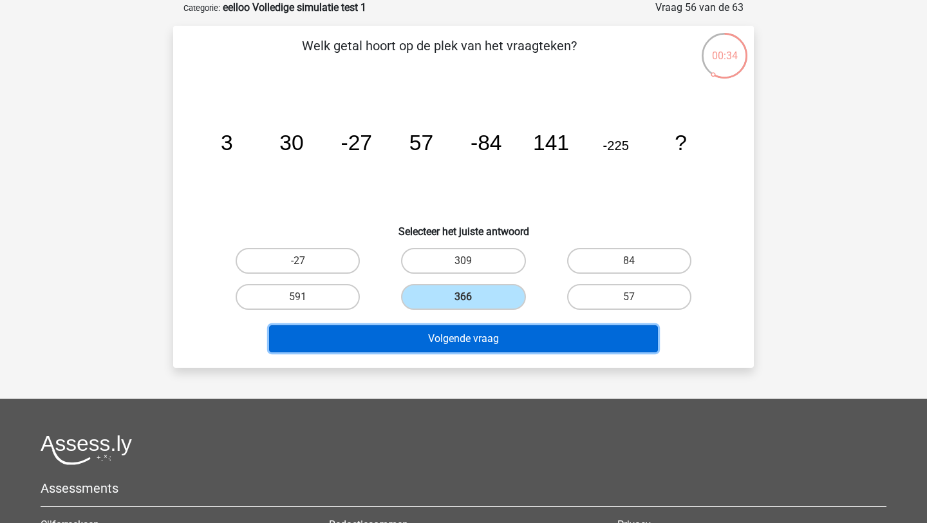
click at [468, 338] on button "Volgende vraag" at bounding box center [463, 338] width 389 height 27
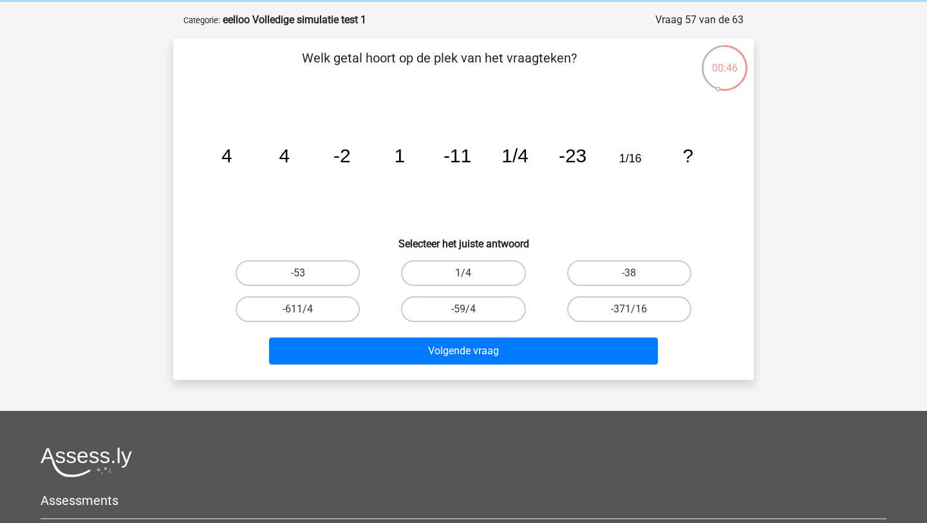
scroll to position [54, 0]
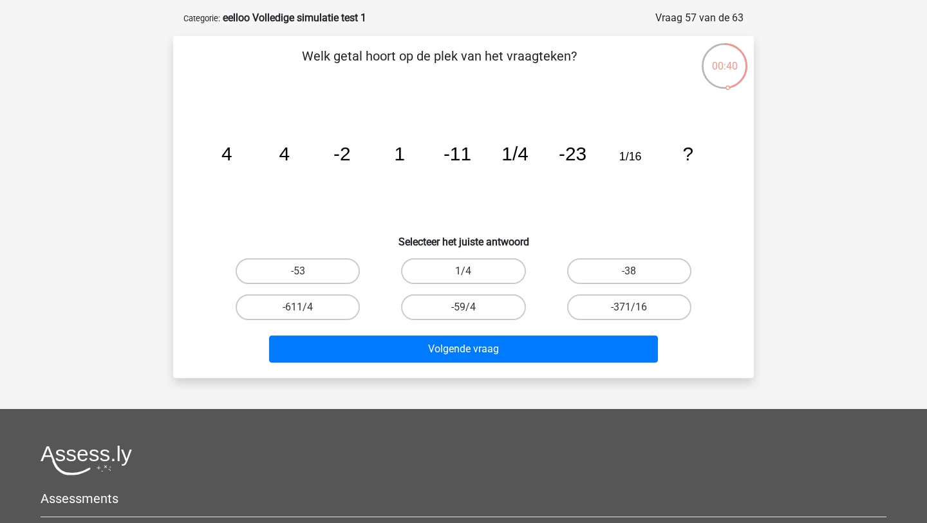
click at [467, 308] on input "-59/4" at bounding box center [467, 311] width 8 height 8
radio input "true"
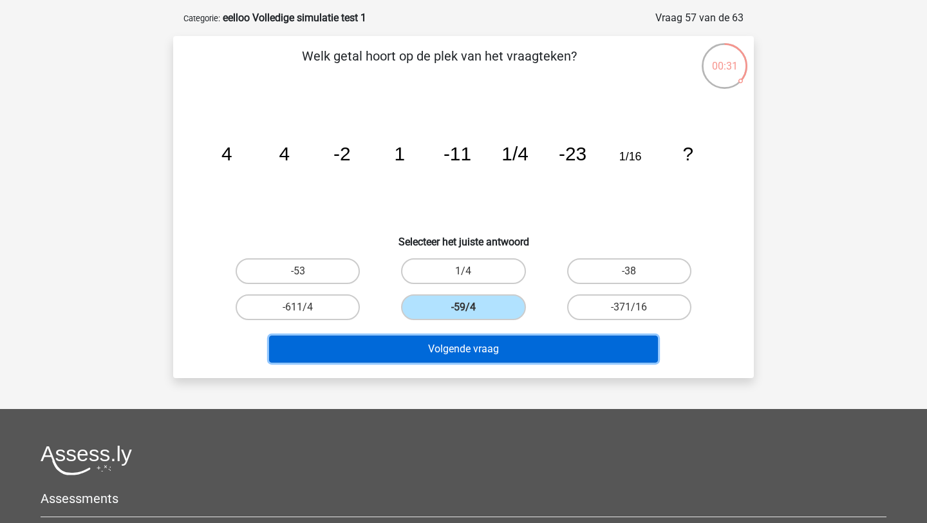
click at [488, 340] on button "Volgende vraag" at bounding box center [463, 348] width 389 height 27
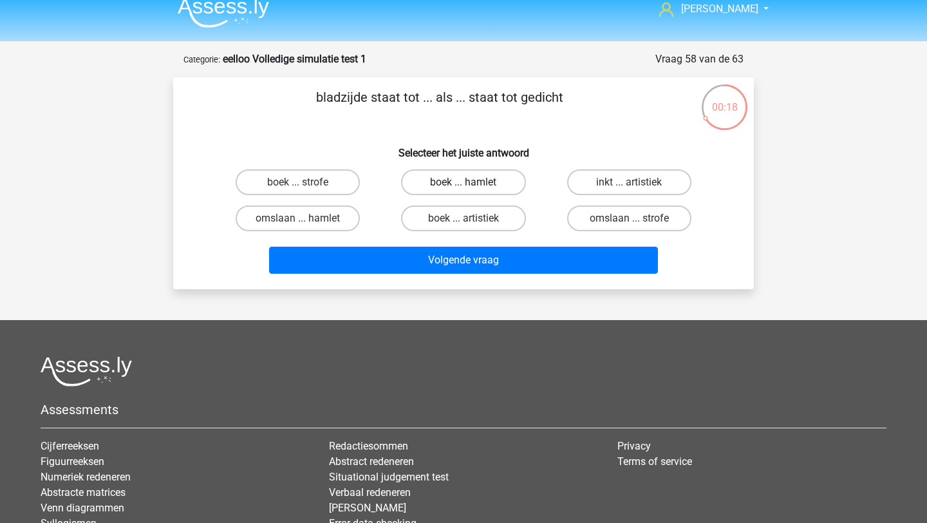
scroll to position [0, 0]
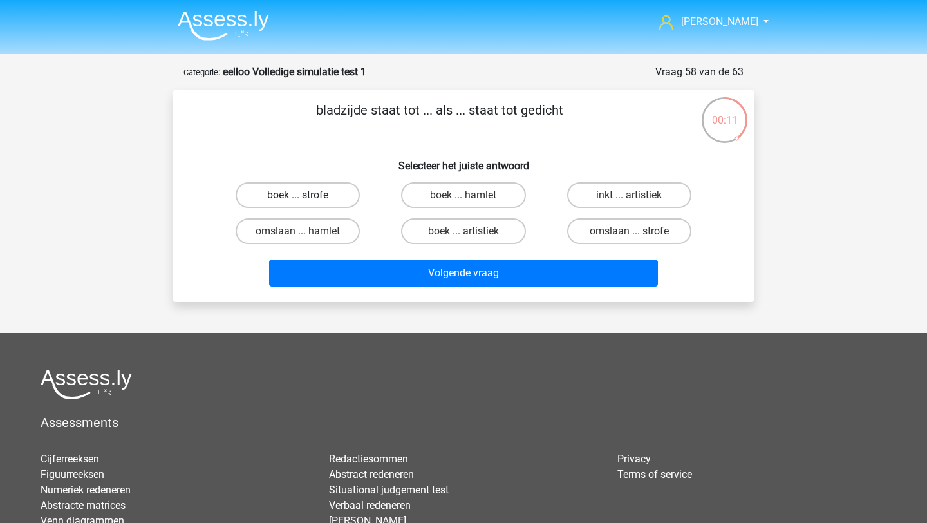
click at [337, 195] on label "boek ... strofe" at bounding box center [298, 195] width 124 height 26
click at [306, 195] on input "boek ... strofe" at bounding box center [302, 199] width 8 height 8
radio input "true"
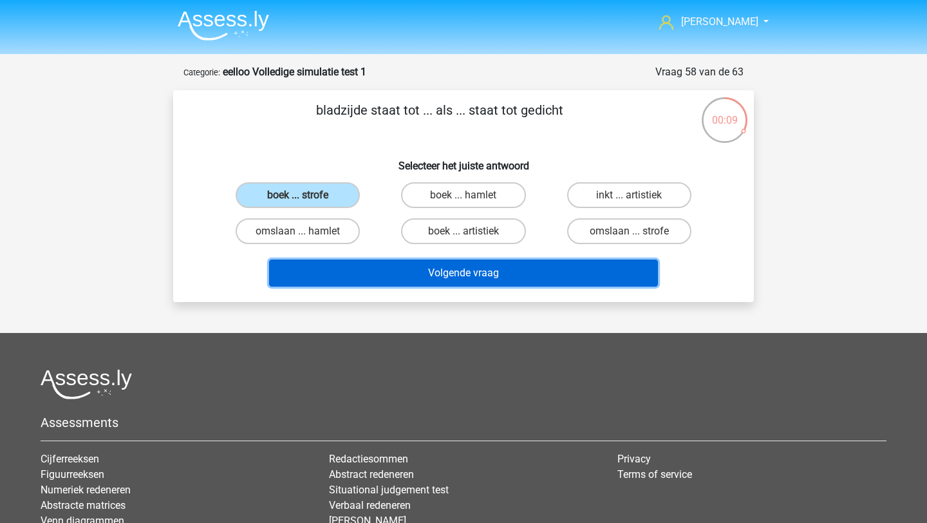
click at [480, 274] on button "Volgende vraag" at bounding box center [463, 272] width 389 height 27
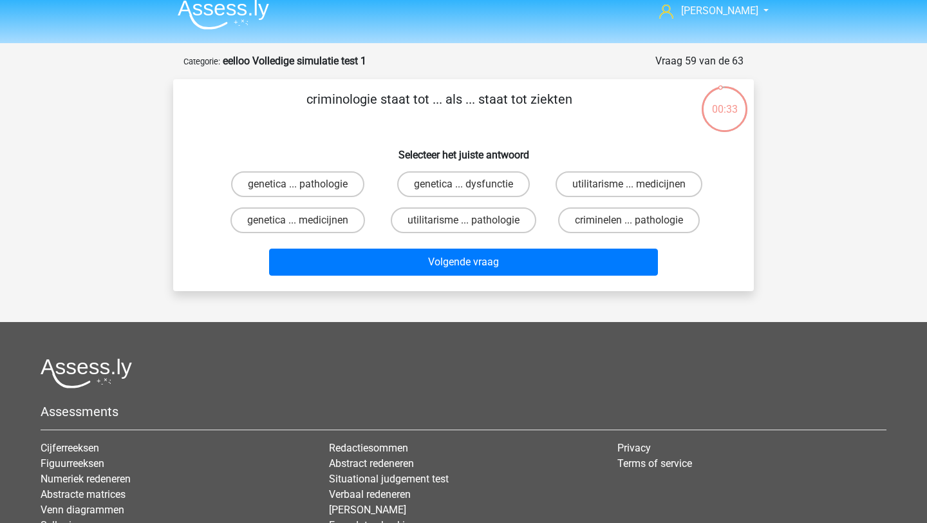
scroll to position [9, 0]
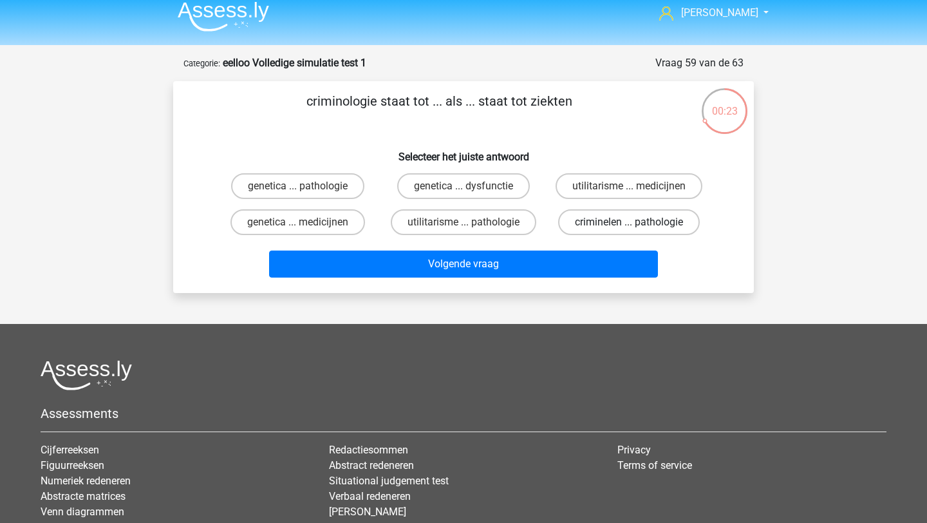
click at [585, 223] on label "criminelen ... pathologie" at bounding box center [629, 222] width 142 height 26
click at [629, 223] on input "criminelen ... pathologie" at bounding box center [633, 226] width 8 height 8
radio input "true"
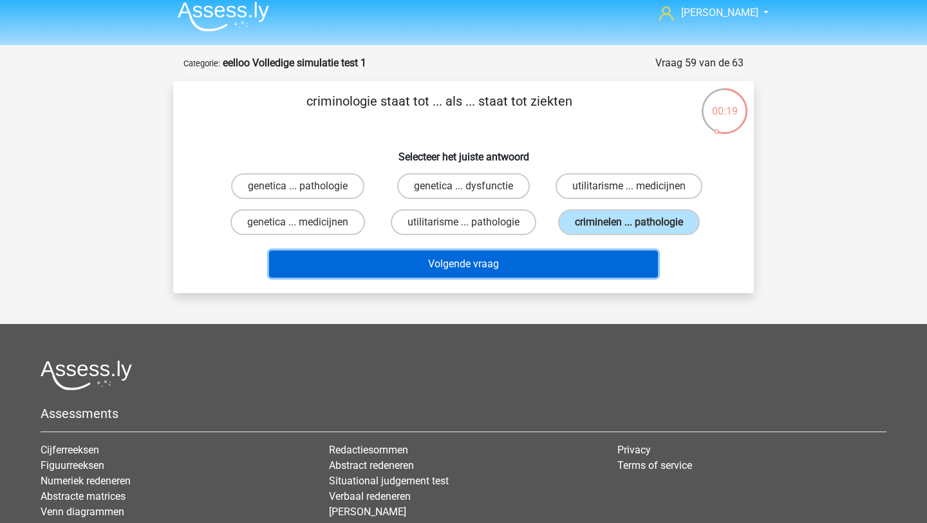
click at [566, 262] on button "Volgende vraag" at bounding box center [463, 263] width 389 height 27
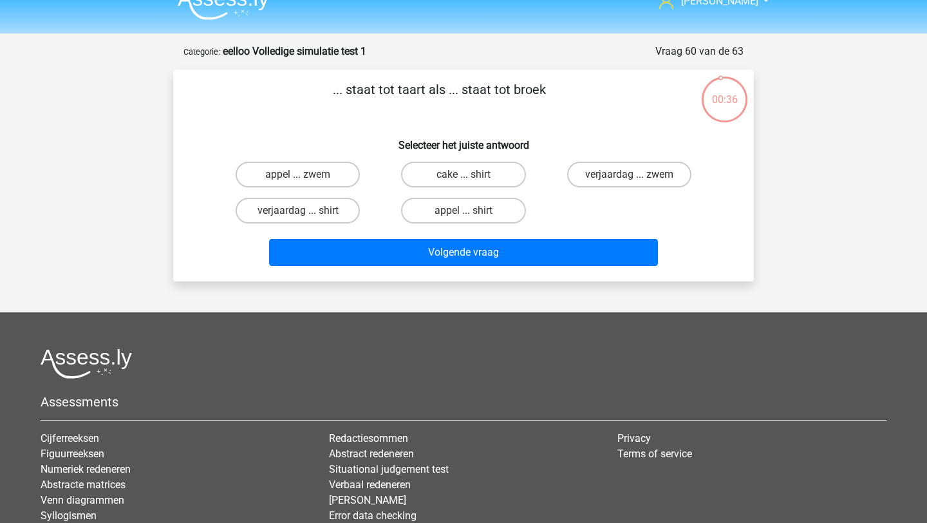
scroll to position [15, 0]
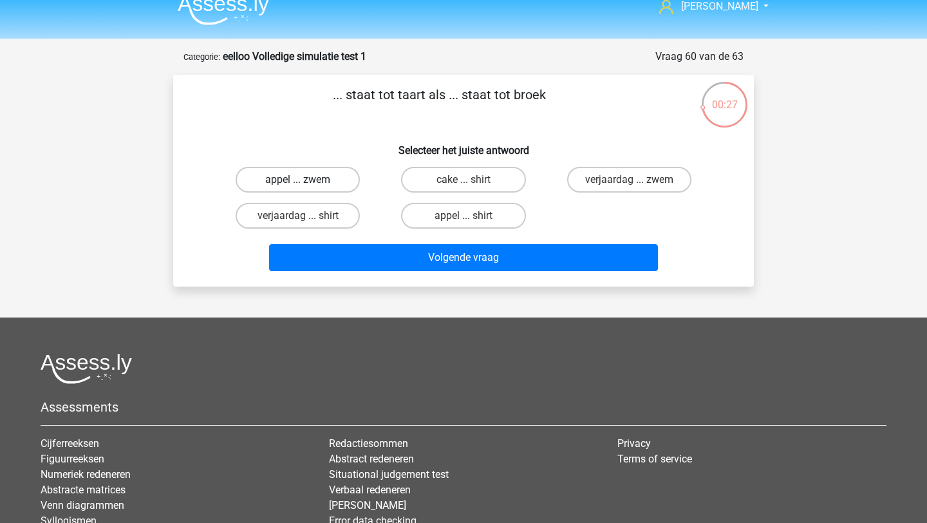
click at [328, 181] on label "appel ... zwem" at bounding box center [298, 180] width 124 height 26
click at [306, 181] on input "appel ... zwem" at bounding box center [302, 184] width 8 height 8
radio input "true"
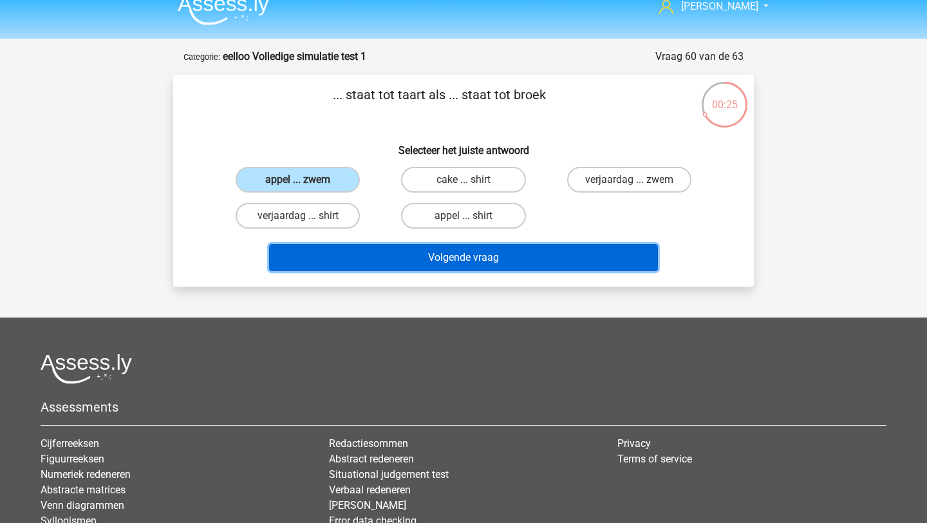
click at [408, 259] on button "Volgende vraag" at bounding box center [463, 257] width 389 height 27
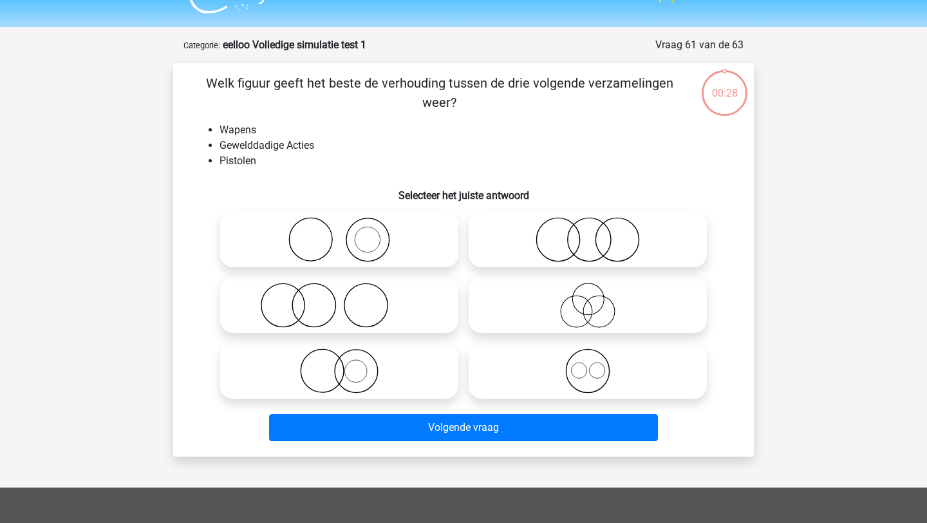
scroll to position [23, 0]
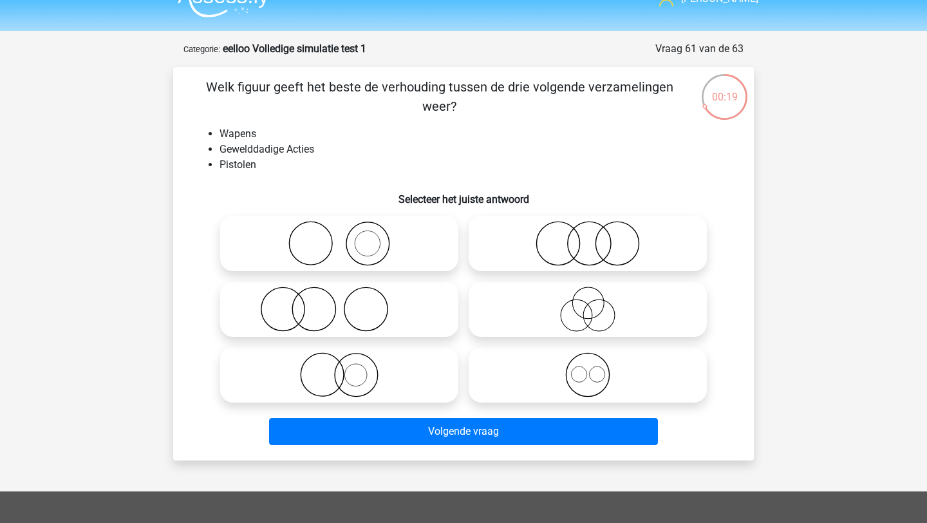
click at [378, 239] on icon at bounding box center [339, 243] width 228 height 45
click at [347, 237] on input "radio" at bounding box center [343, 232] width 8 height 8
radio input "true"
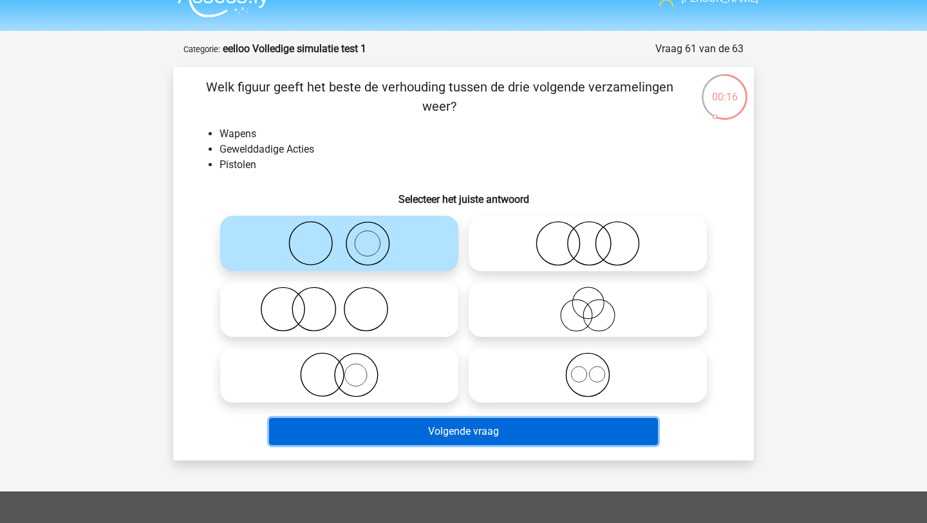
click at [391, 434] on button "Volgende vraag" at bounding box center [463, 431] width 389 height 27
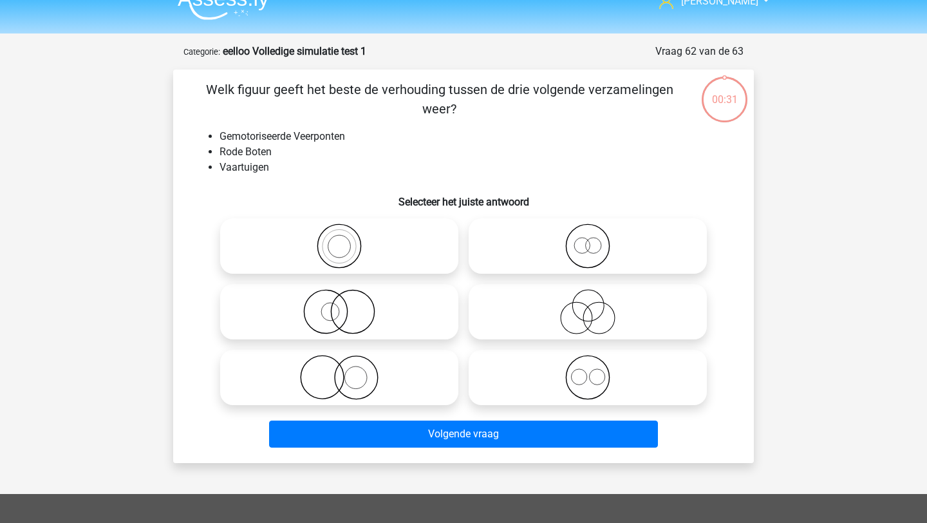
scroll to position [14, 0]
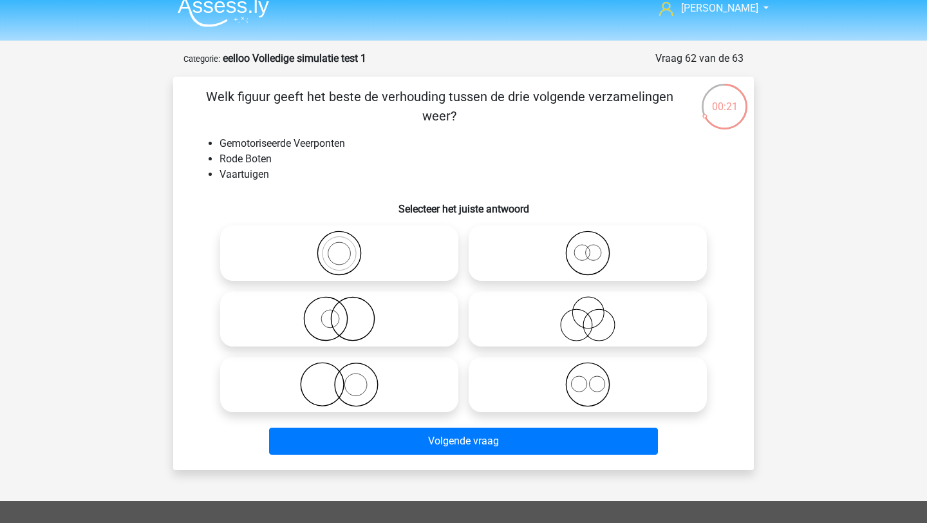
click at [368, 321] on icon at bounding box center [339, 318] width 228 height 45
click at [347, 312] on input "radio" at bounding box center [343, 308] width 8 height 8
radio input "true"
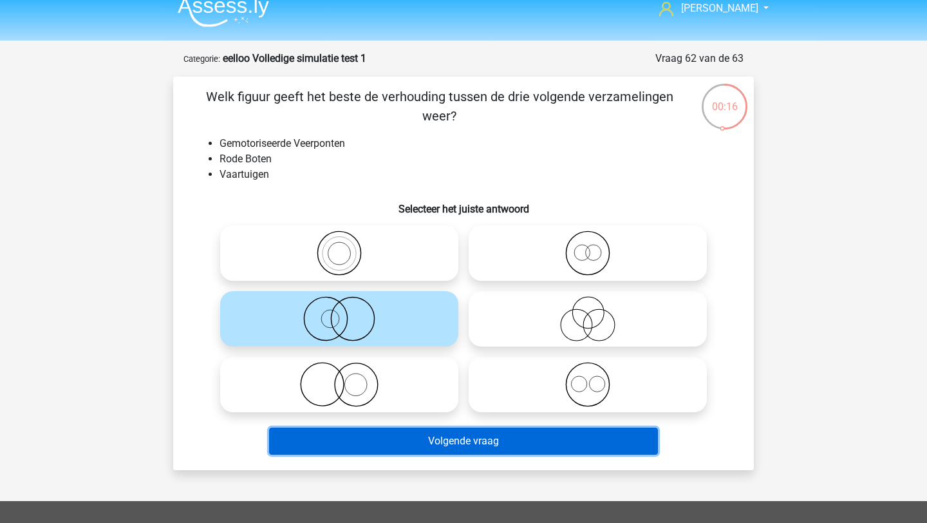
drag, startPoint x: 359, startPoint y: 441, endPoint x: 356, endPoint y: 251, distance: 189.9
click at [356, 252] on div "Welk figuur geeft het beste de verhouding tussen de drie volgende verzamelingen…" at bounding box center [463, 273] width 570 height 373
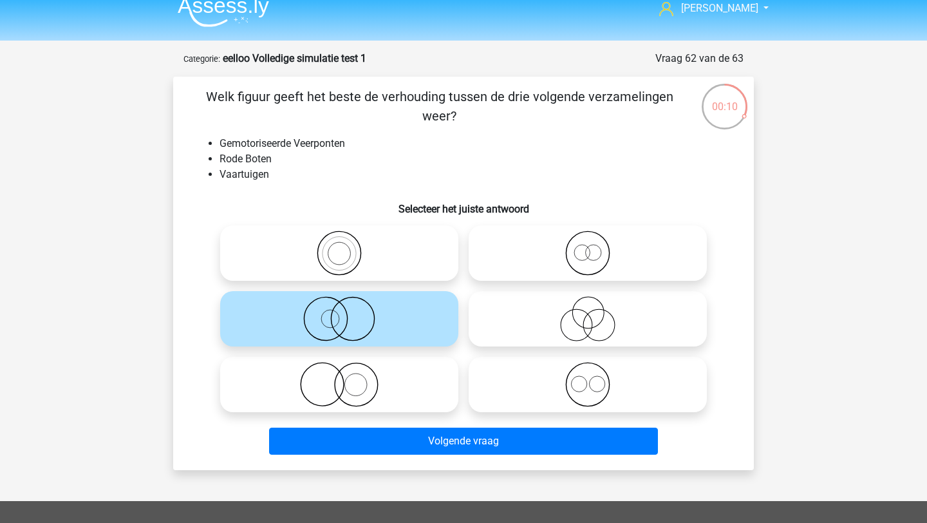
click at [593, 253] on icon at bounding box center [588, 252] width 228 height 45
click at [593, 246] on input "radio" at bounding box center [592, 242] width 8 height 8
radio input "true"
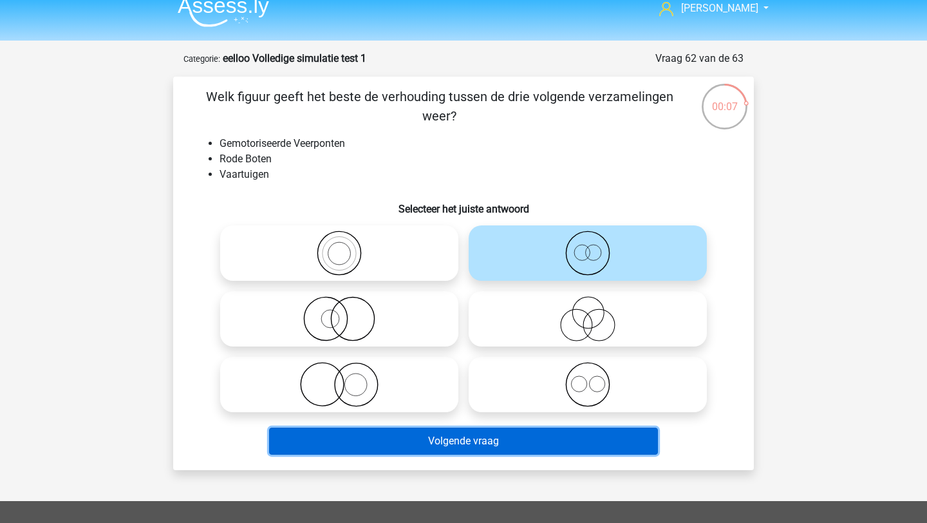
click at [537, 443] on button "Volgende vraag" at bounding box center [463, 440] width 389 height 27
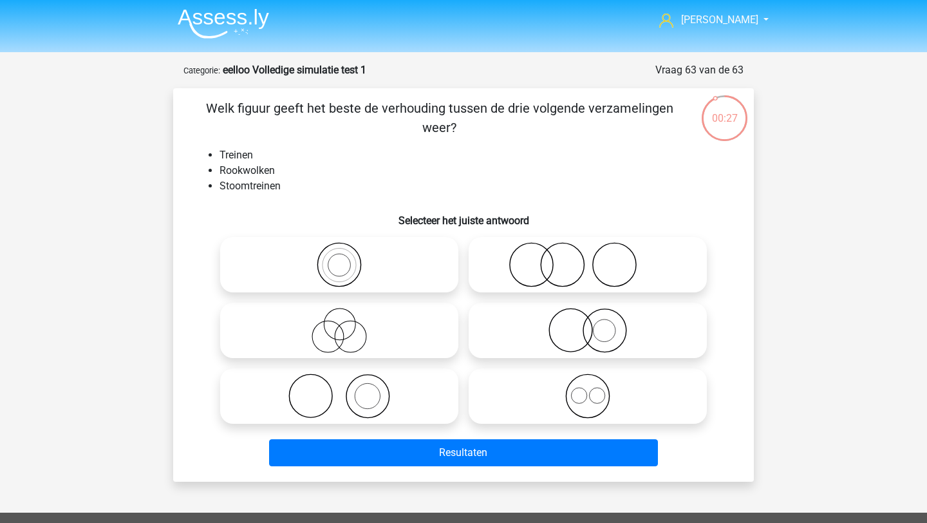
scroll to position [0, 0]
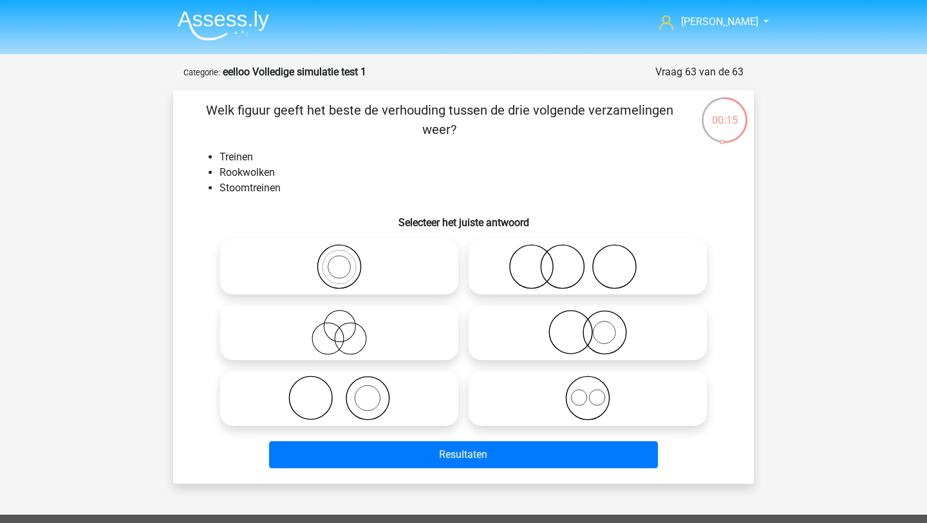
click at [400, 393] on icon at bounding box center [339, 397] width 228 height 45
click at [347, 391] on input "radio" at bounding box center [343, 387] width 8 height 8
radio input "true"
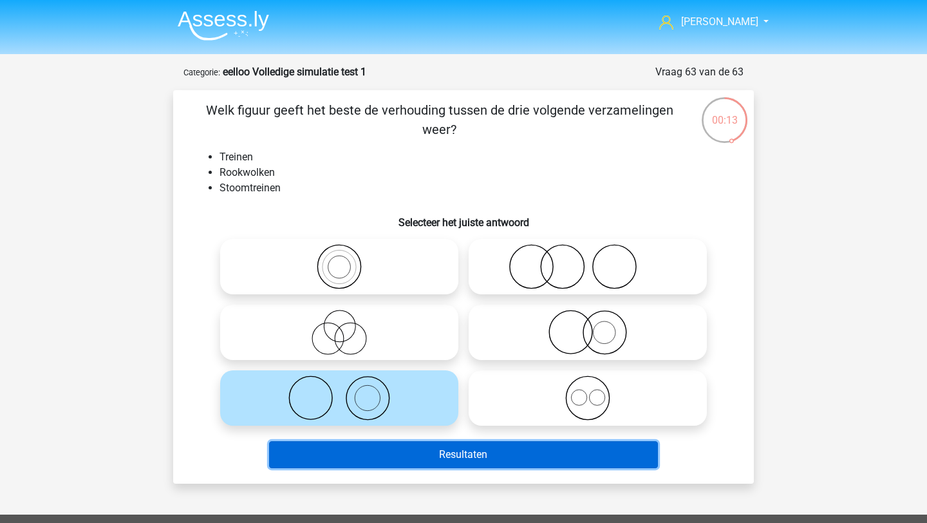
click at [408, 454] on button "Resultaten" at bounding box center [463, 454] width 389 height 27
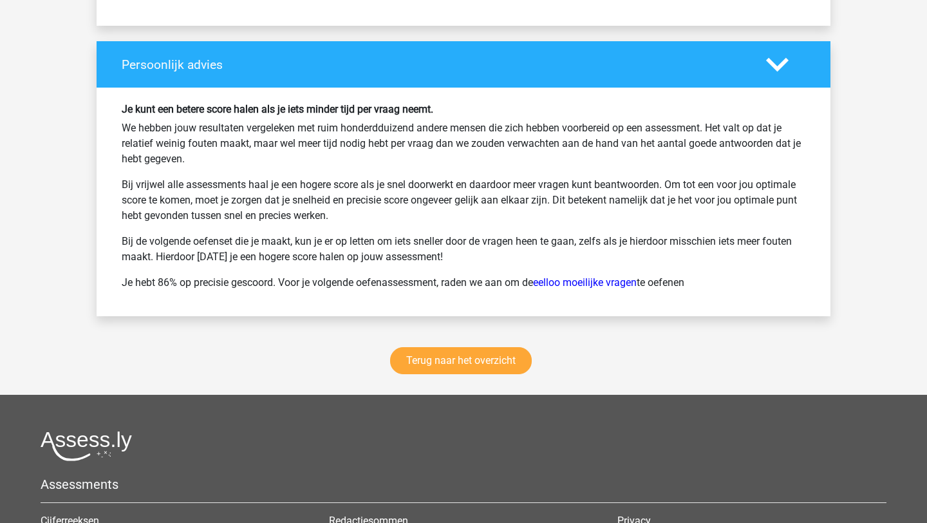
scroll to position [3833, 0]
